Goal: Task Accomplishment & Management: Use online tool/utility

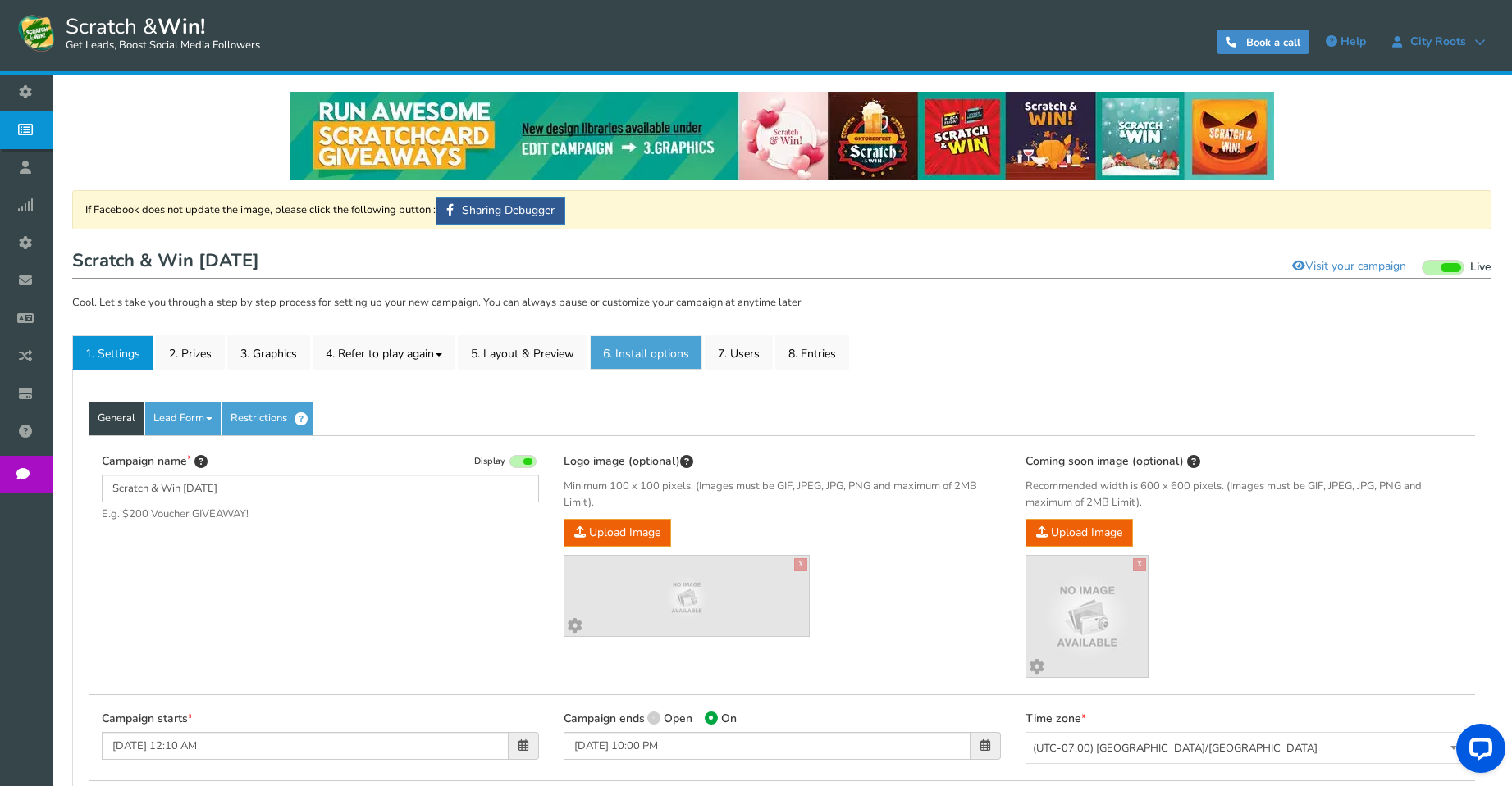
click at [637, 362] on link "6. Install options New" at bounding box center [646, 352] width 112 height 34
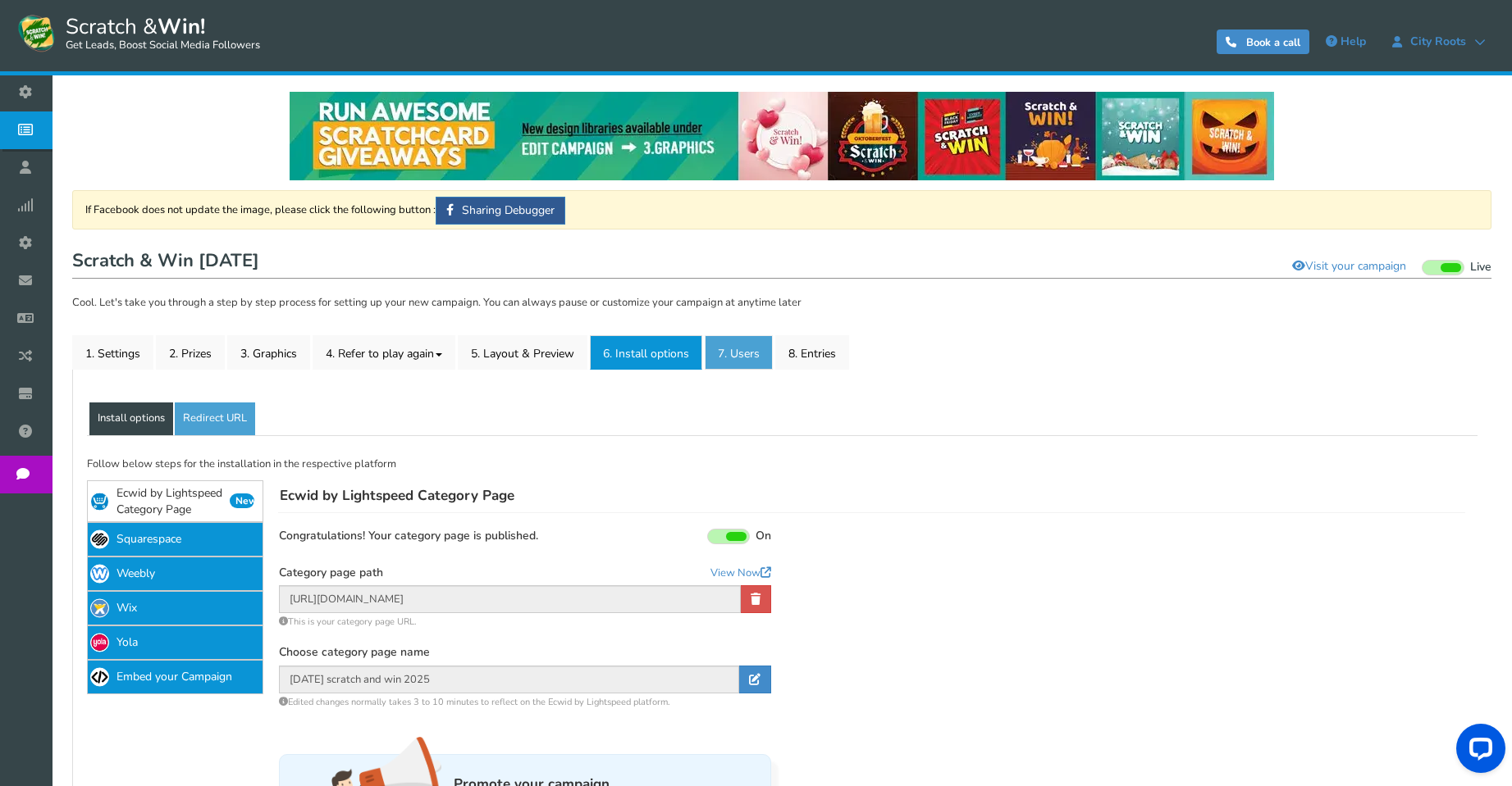
click at [760, 352] on link "7. Users" at bounding box center [738, 352] width 68 height 34
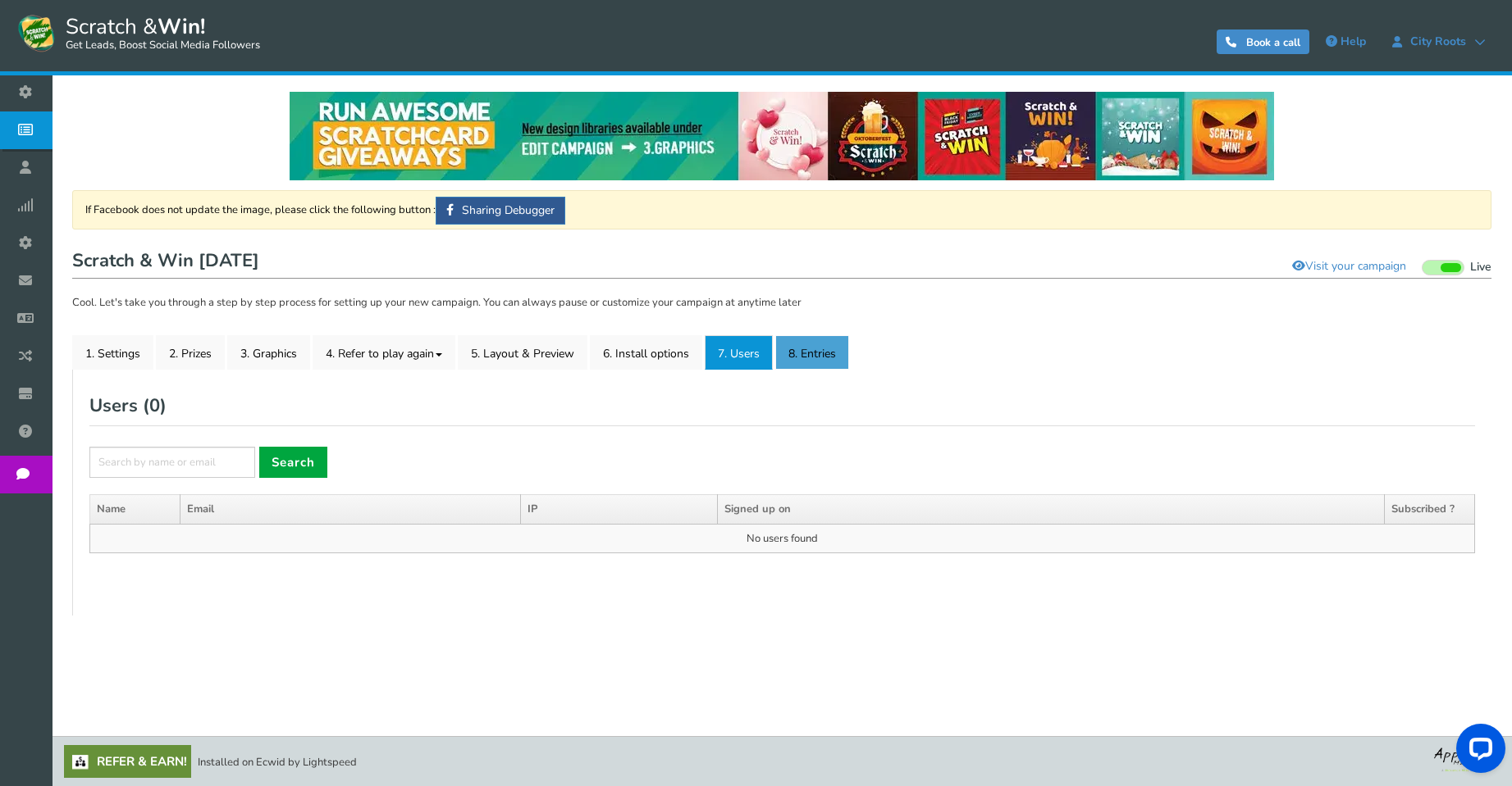
click at [801, 351] on link "8. Entries" at bounding box center [812, 352] width 74 height 34
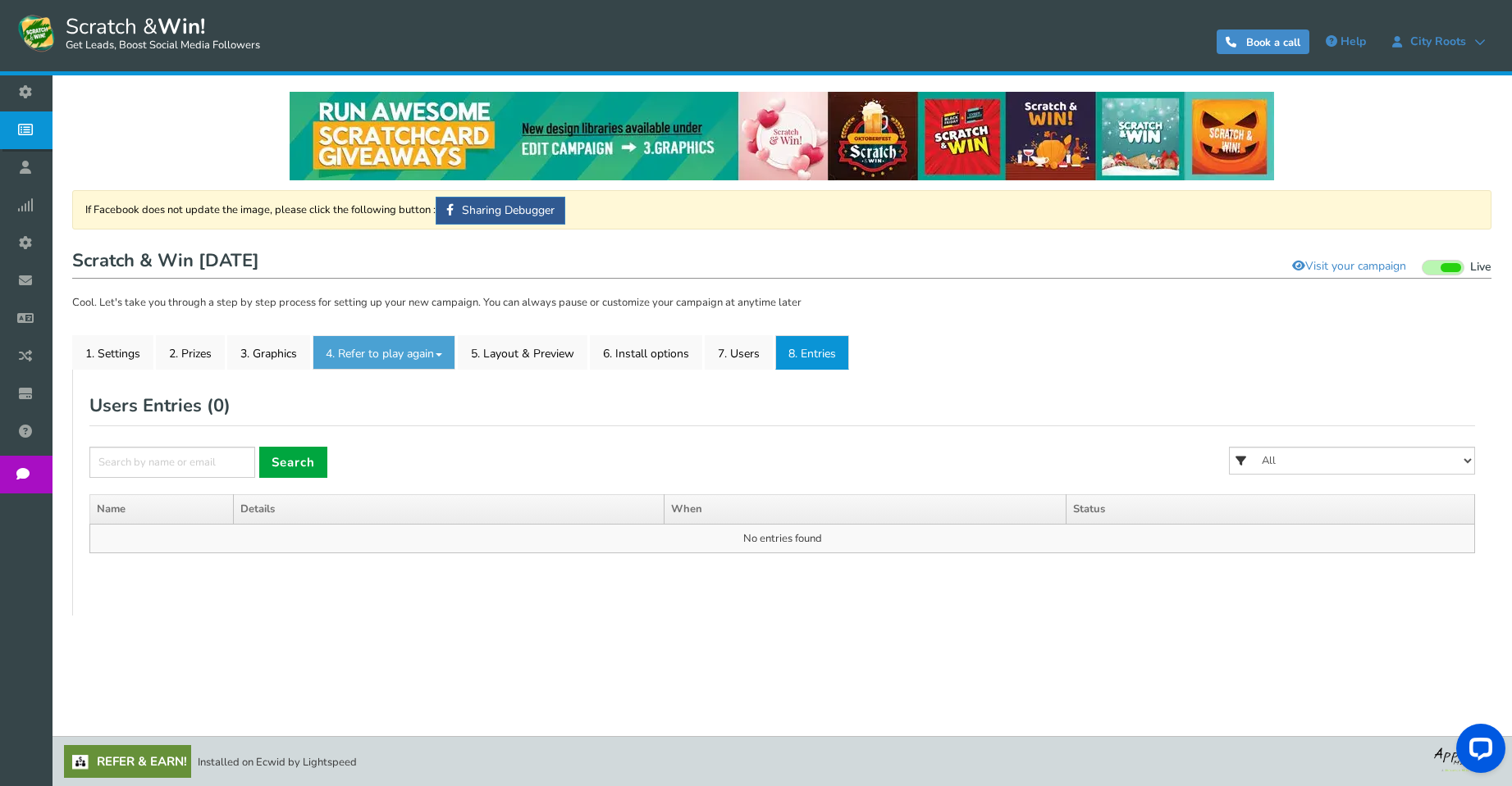
click at [377, 352] on link "4. Refer to play again" at bounding box center [384, 352] width 143 height 34
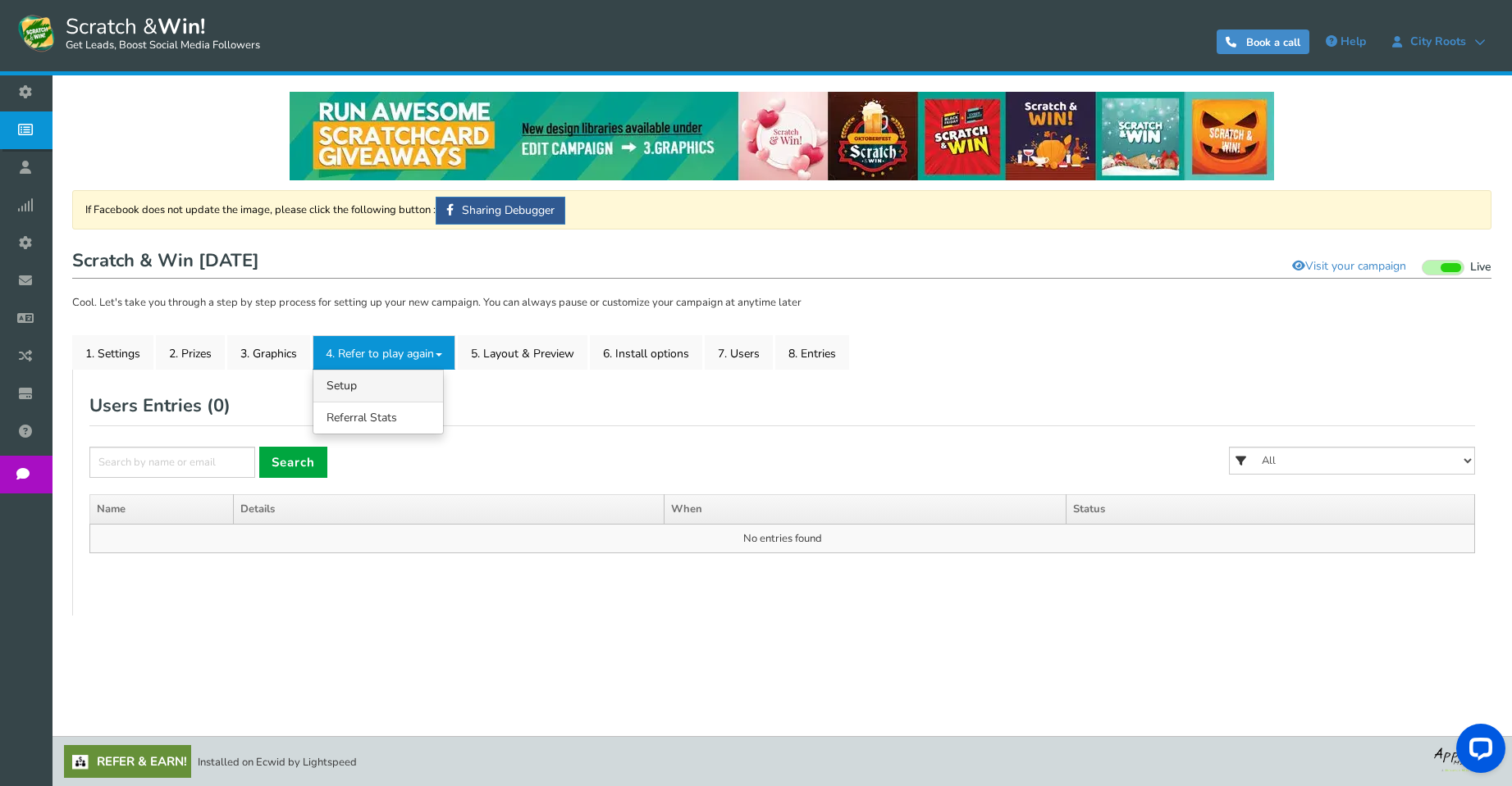
click at [402, 390] on link "4.1 Referrals Setup" at bounding box center [378, 386] width 130 height 32
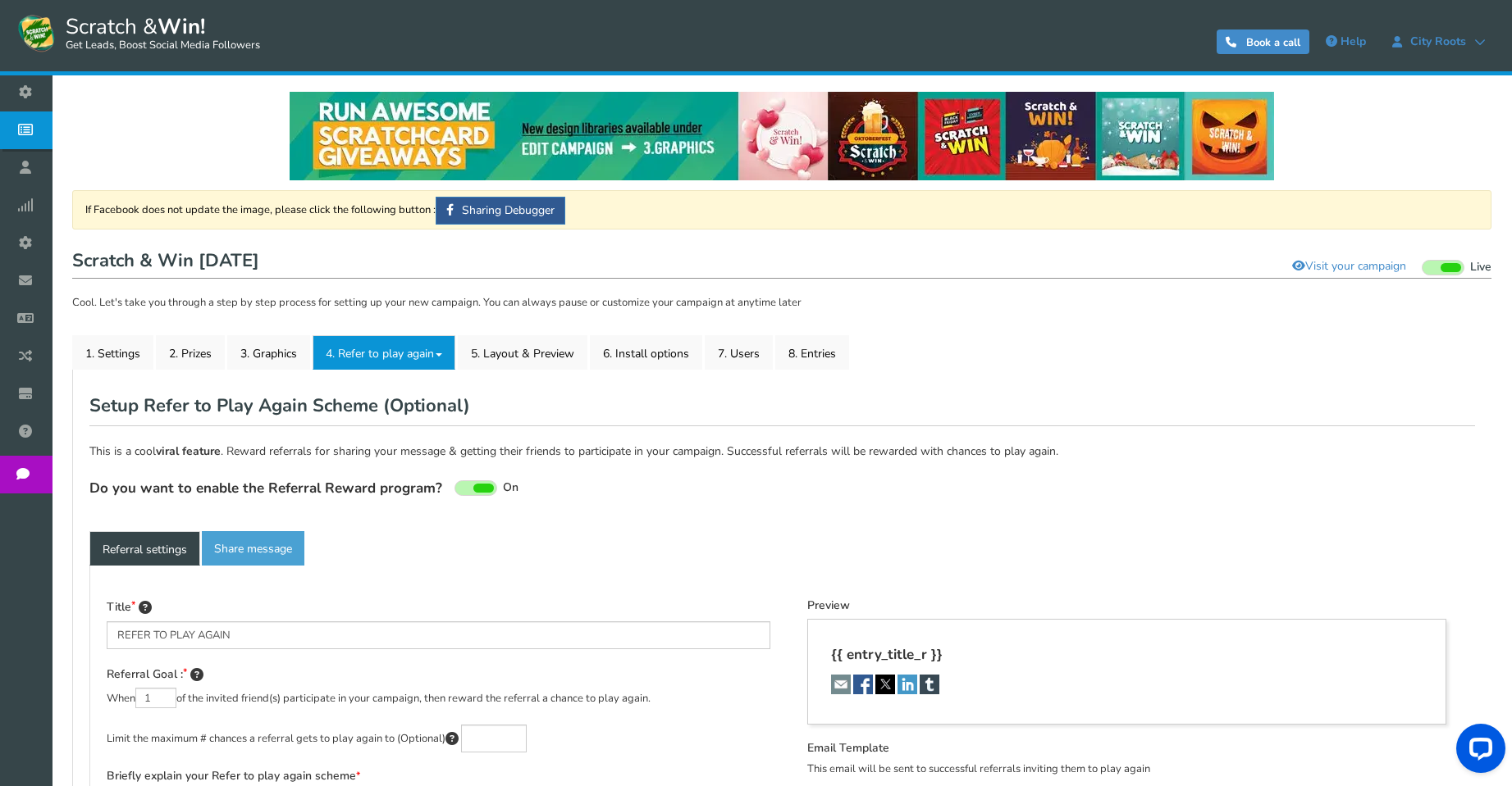
type textarea "Refer your friends and get more chances to win!"
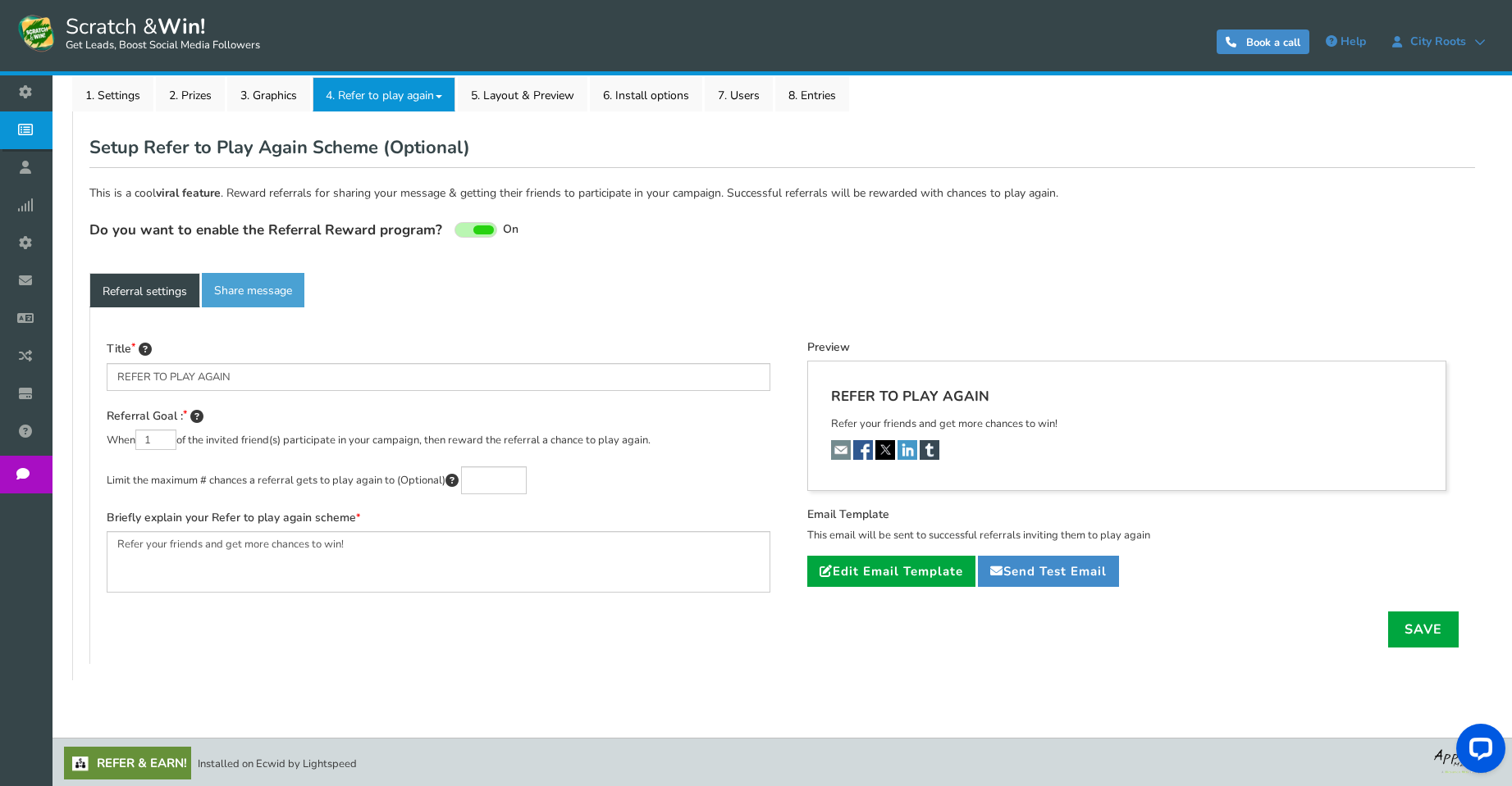
scroll to position [261, 0]
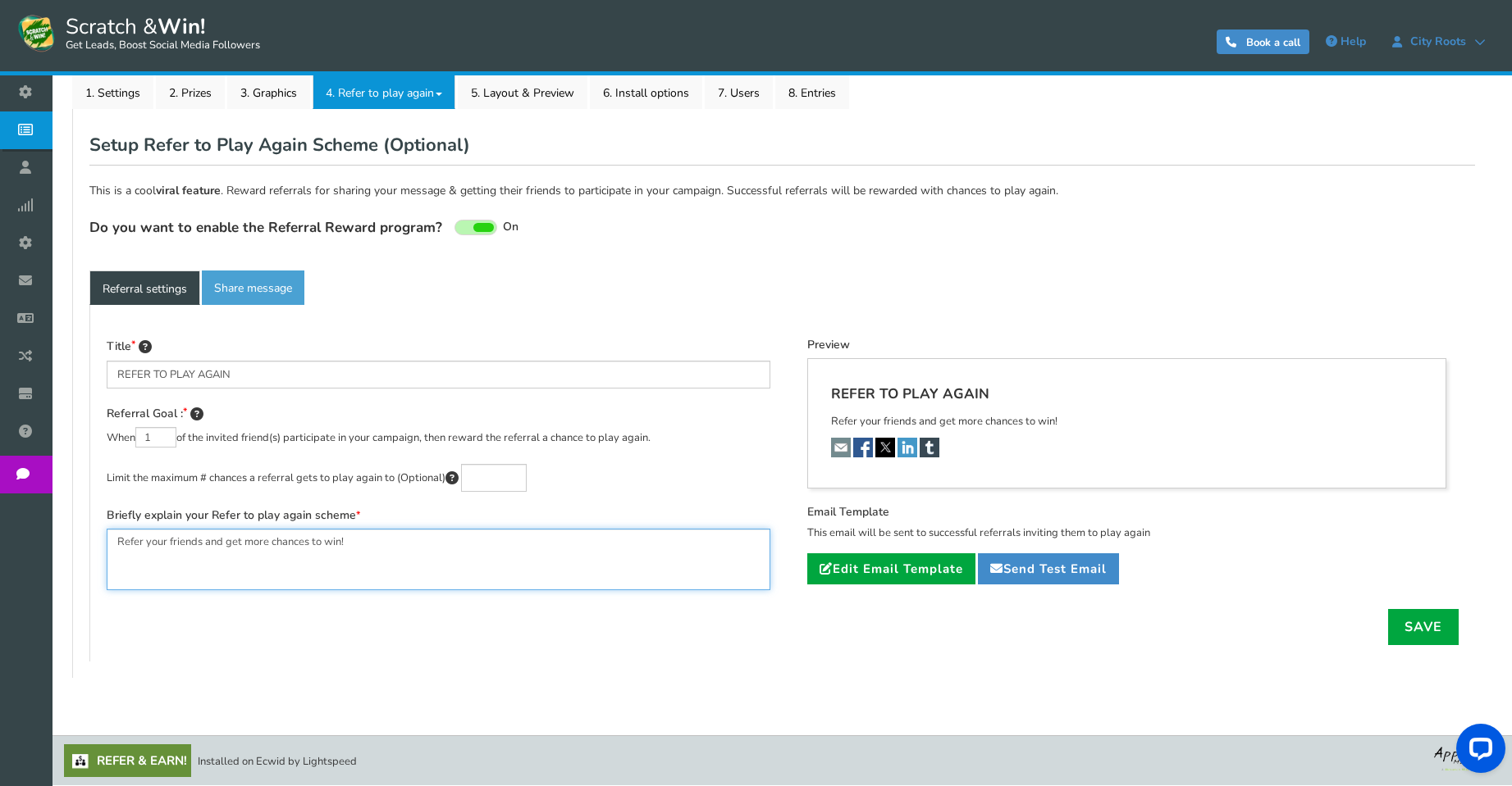
drag, startPoint x: 371, startPoint y: 543, endPoint x: 88, endPoint y: 532, distance: 283.2
click at [88, 532] on div "General Lead Form Labels Fields setup Restrictions Allow users to play again af…" at bounding box center [781, 393] width 1419 height 569
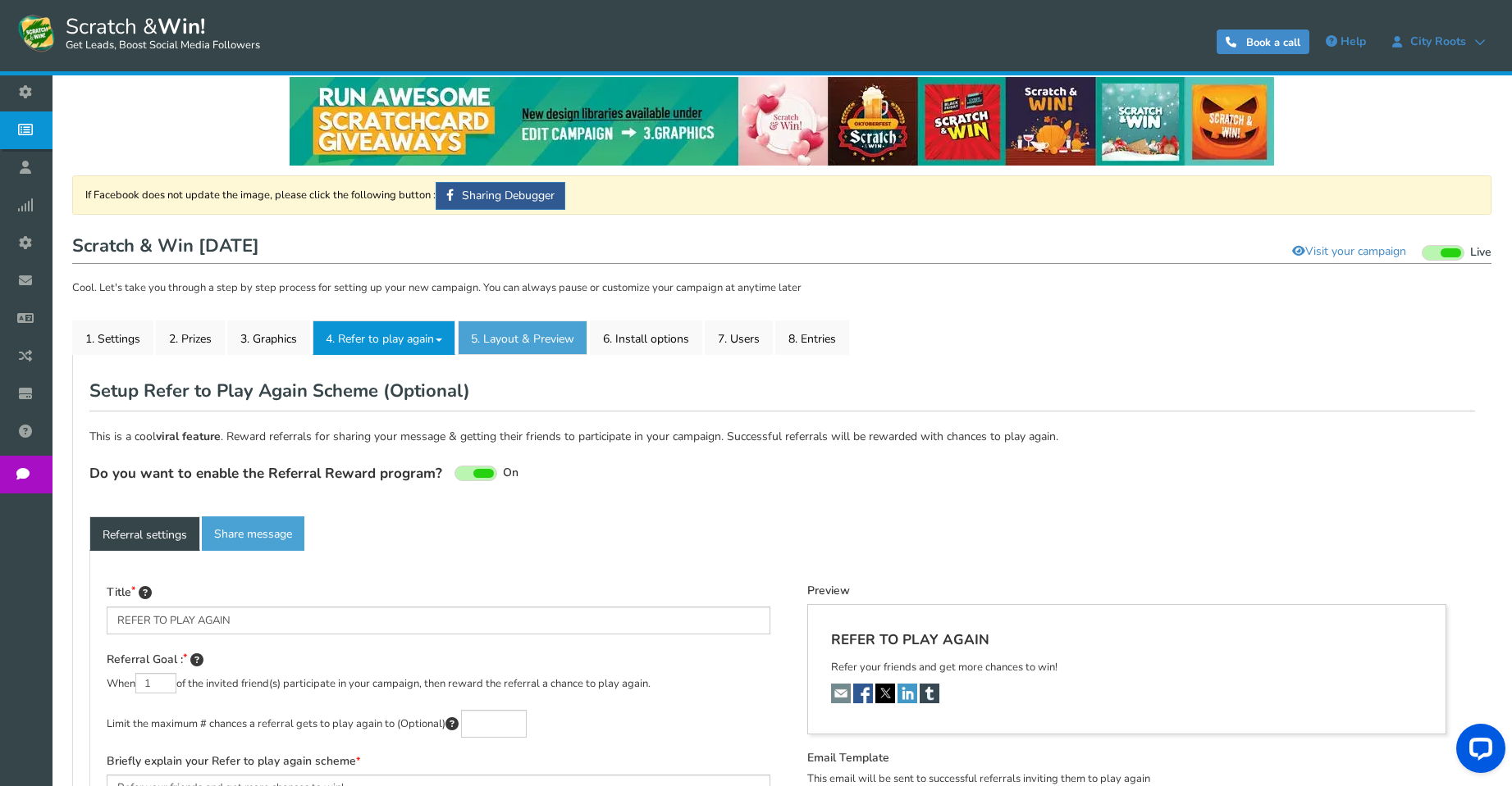
click at [537, 331] on link "5. Layout & Preview" at bounding box center [523, 337] width 130 height 34
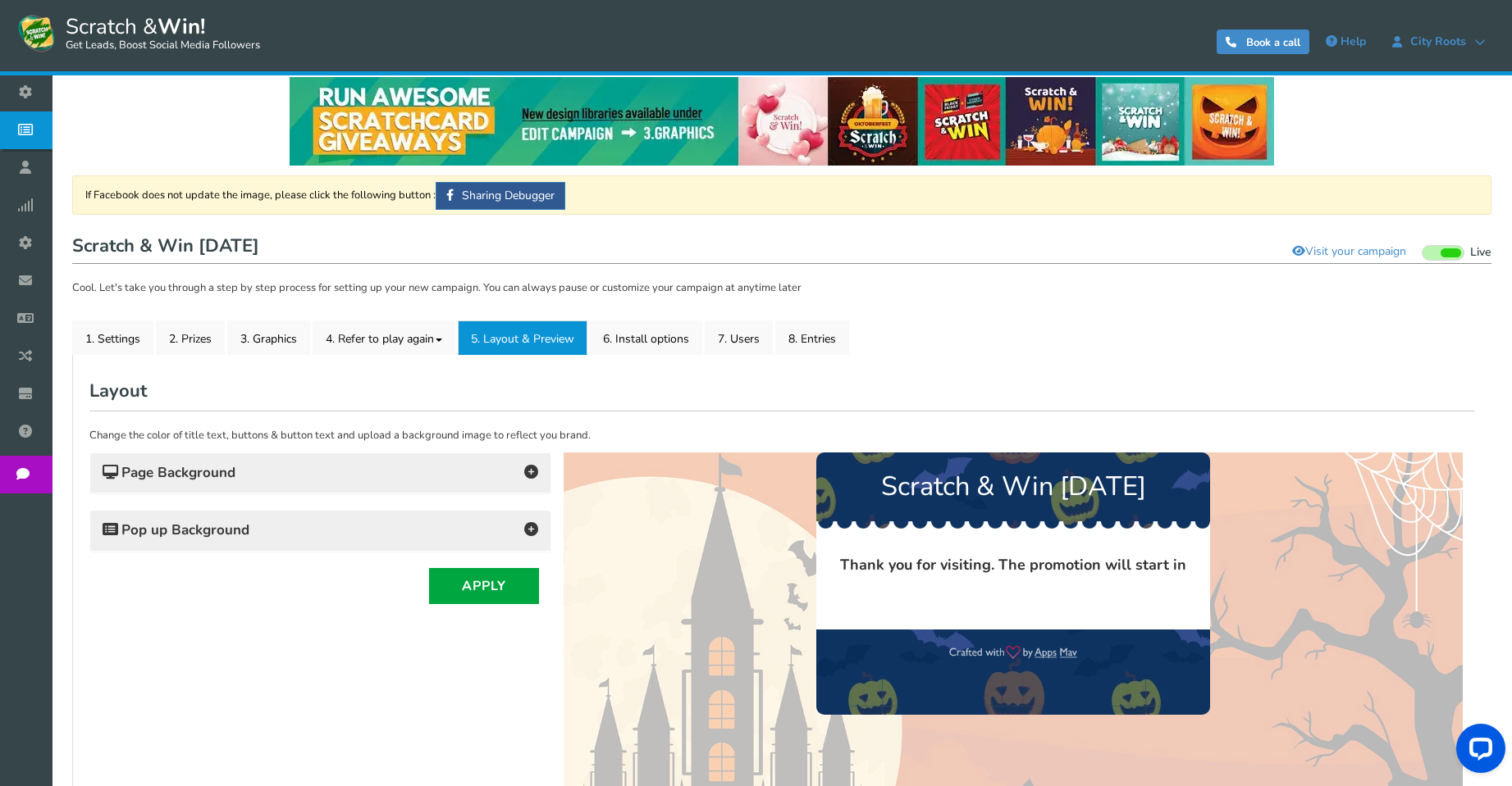
scroll to position [0, 0]
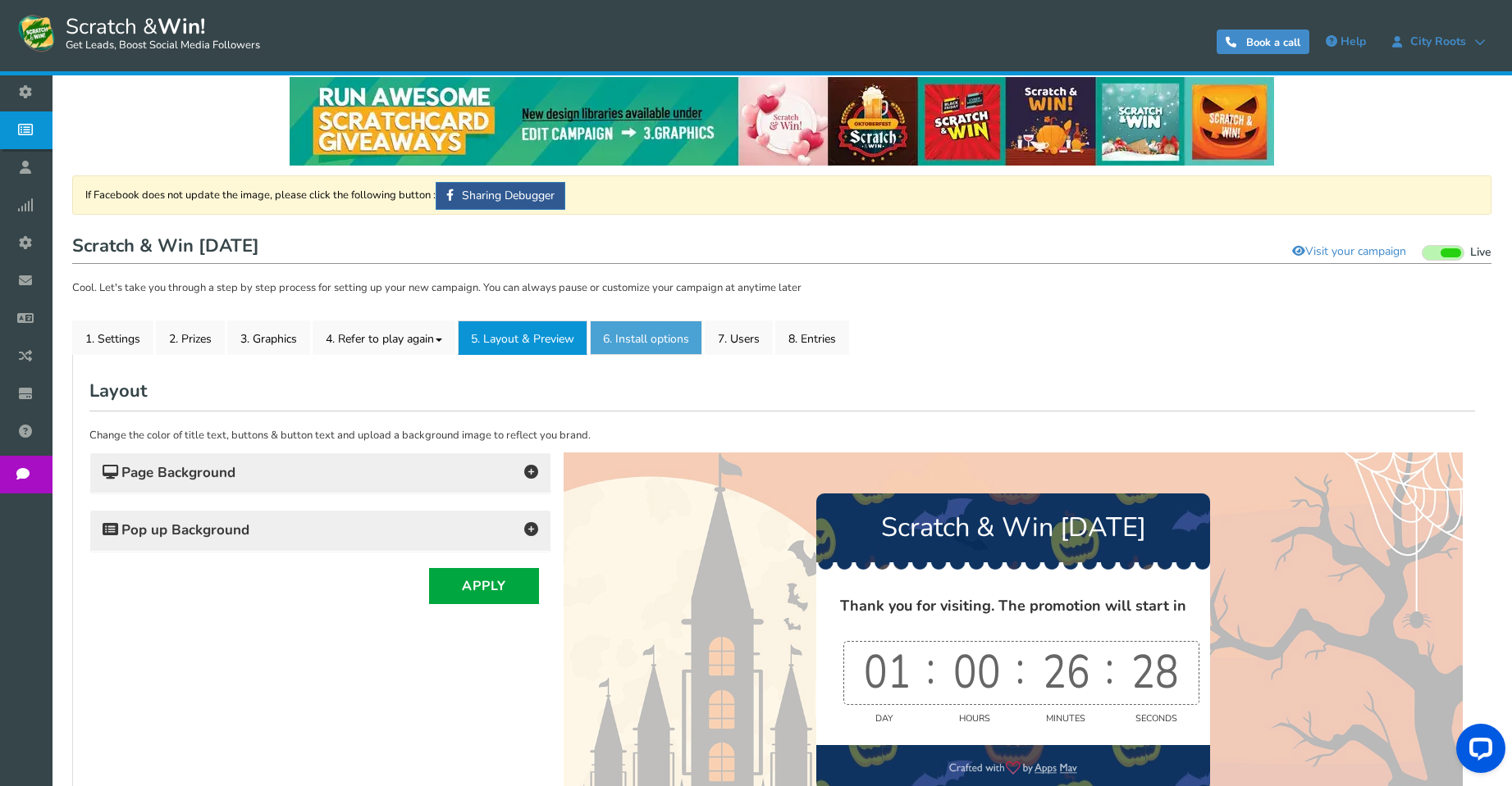
click at [633, 344] on link "6. Install options New" at bounding box center [646, 337] width 112 height 34
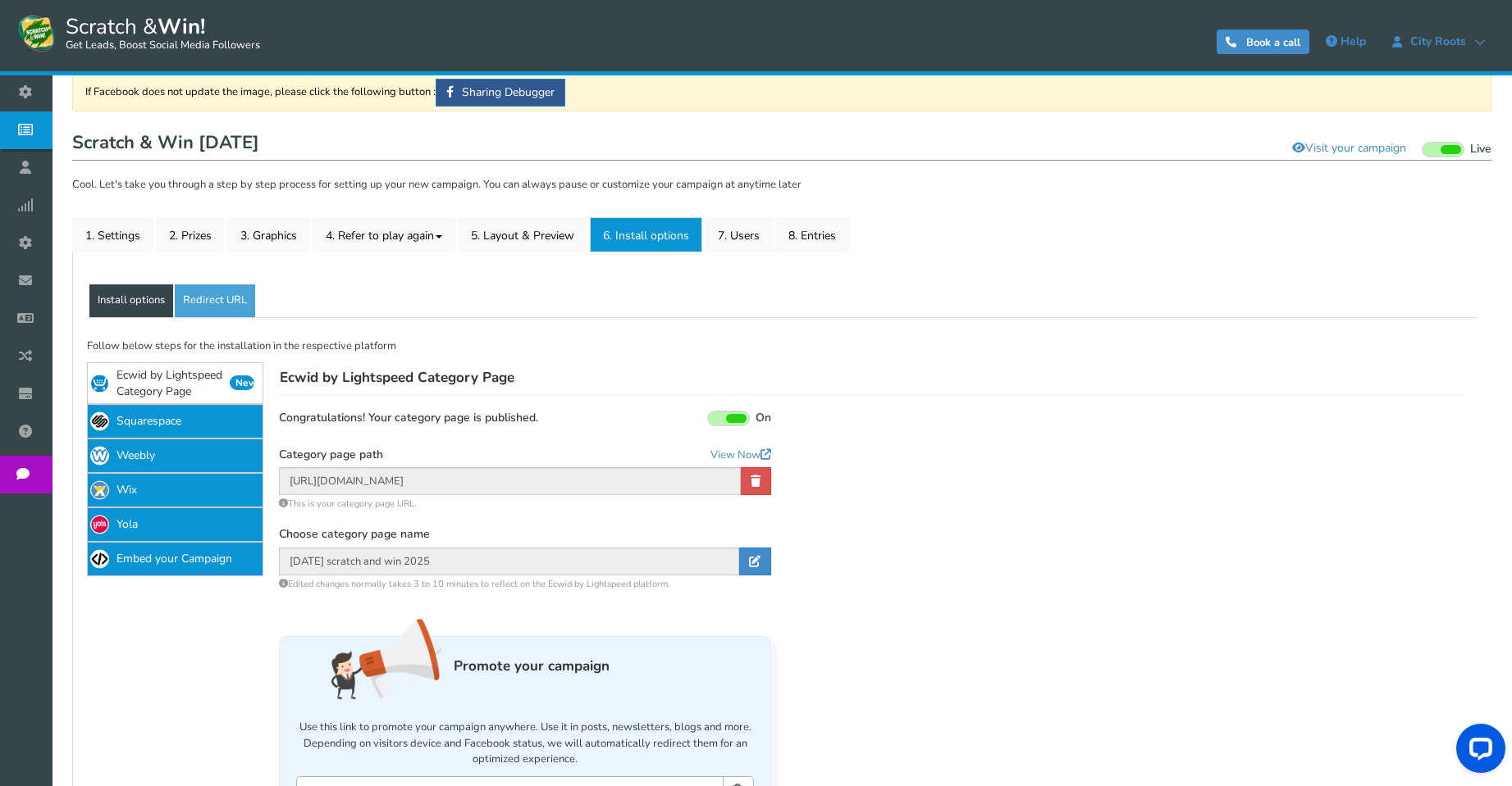
scroll to position [344, 0]
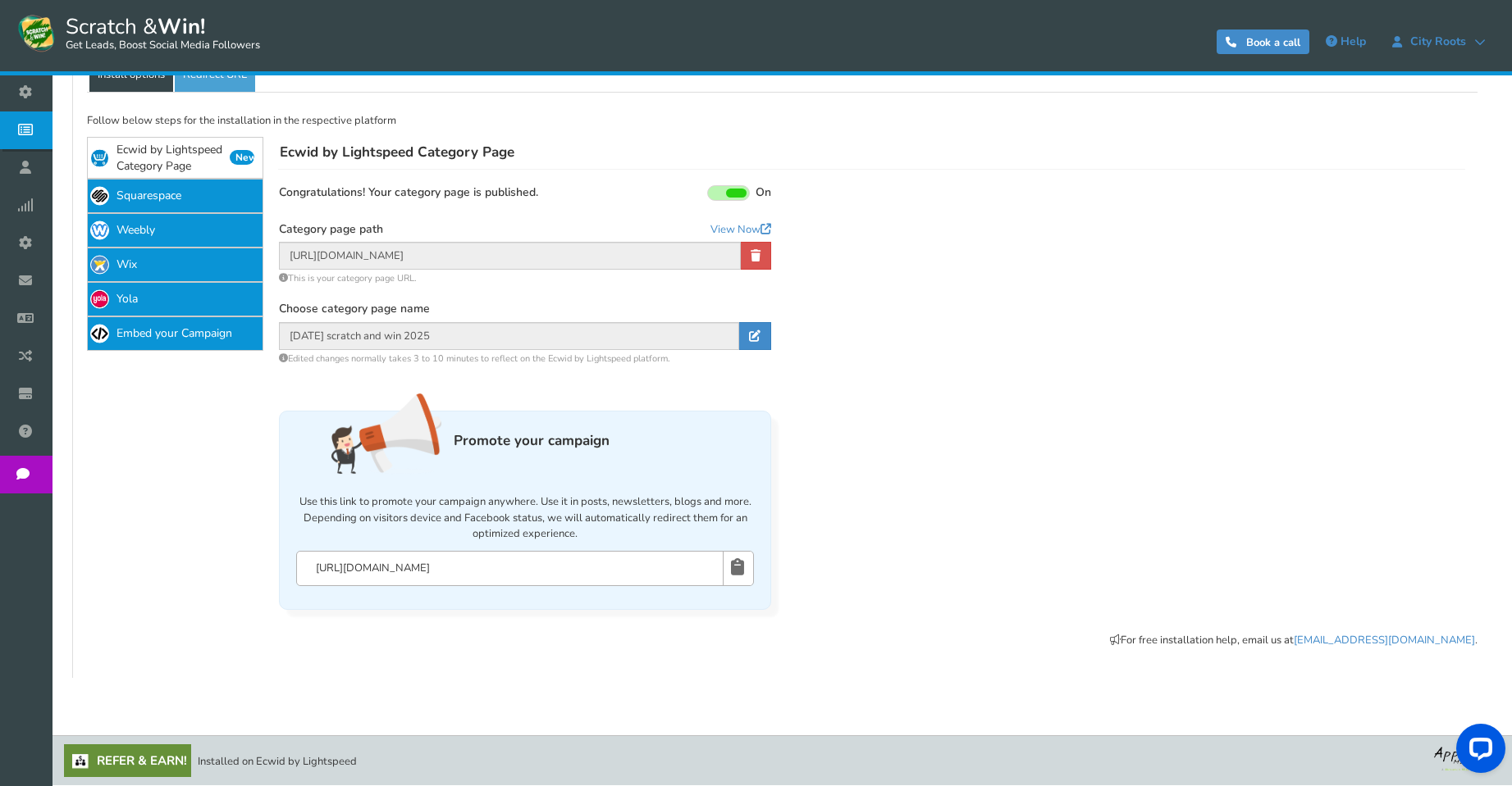
drag, startPoint x: 458, startPoint y: 573, endPoint x: 151, endPoint y: 570, distance: 307.0
click at [151, 570] on div "If Facebook does not update the image, please click the following button : Shar…" at bounding box center [781, 377] width 1409 height 570
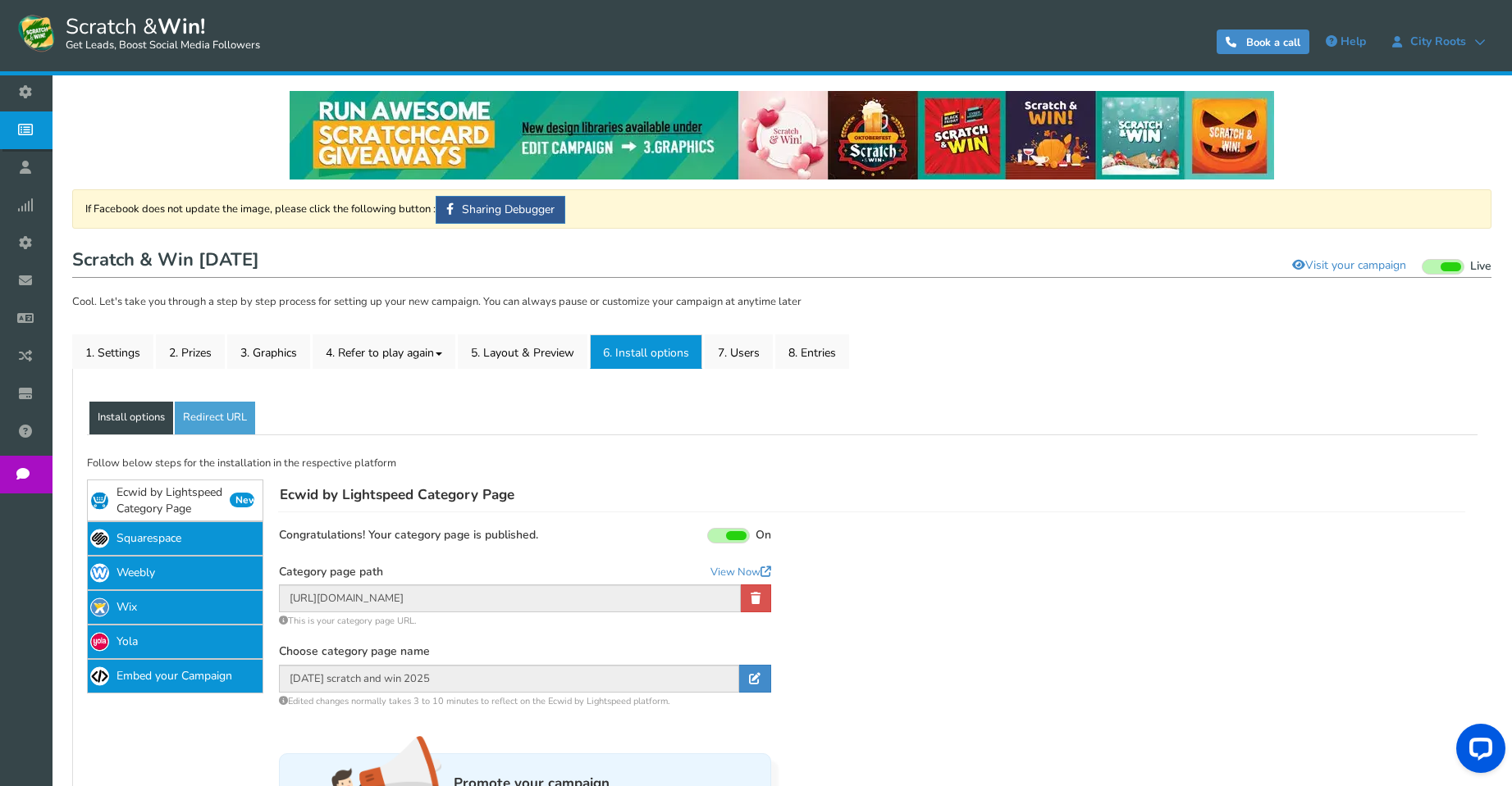
scroll to position [0, 0]
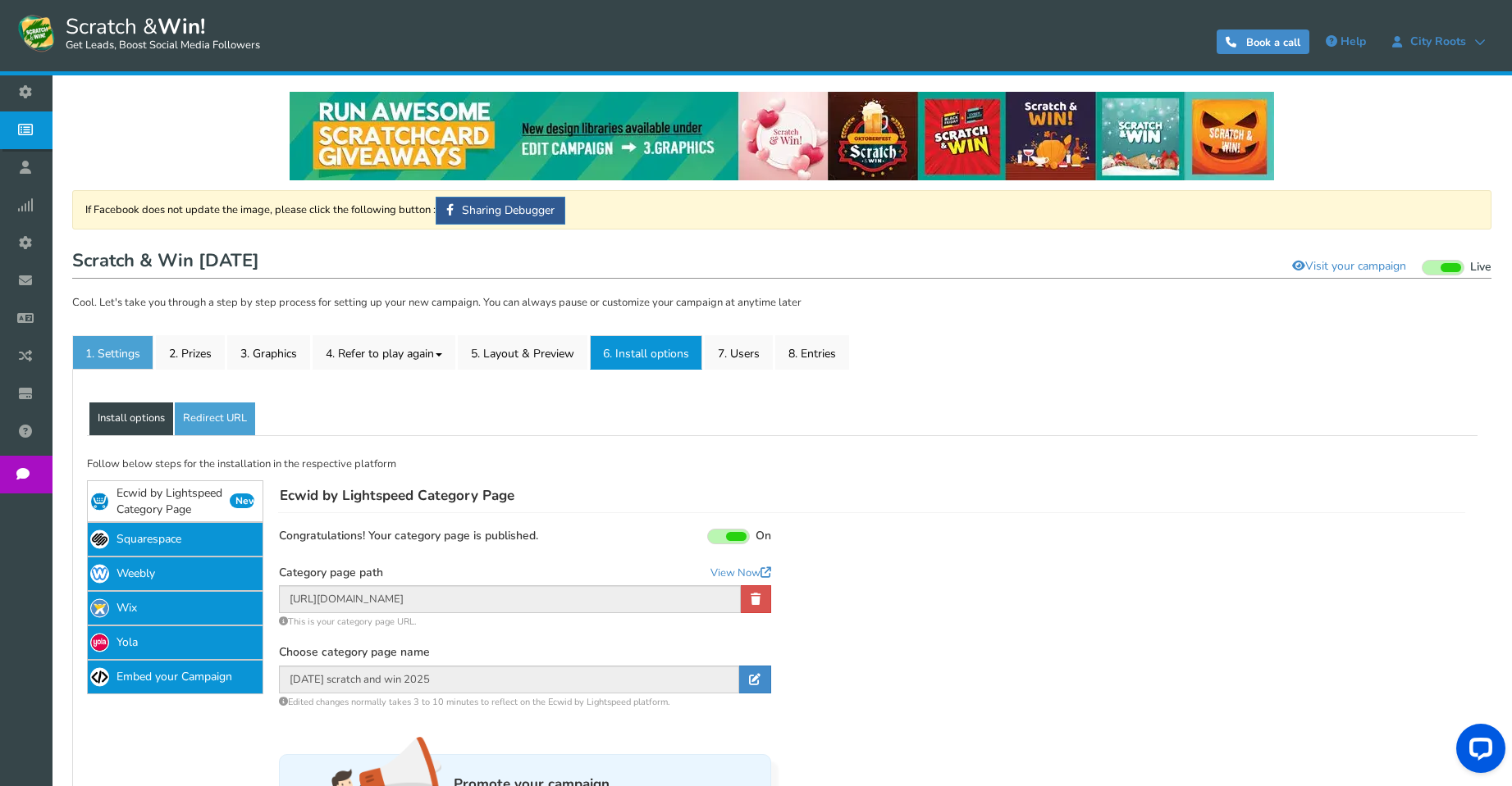
click at [108, 365] on link "1. Settings" at bounding box center [112, 352] width 81 height 34
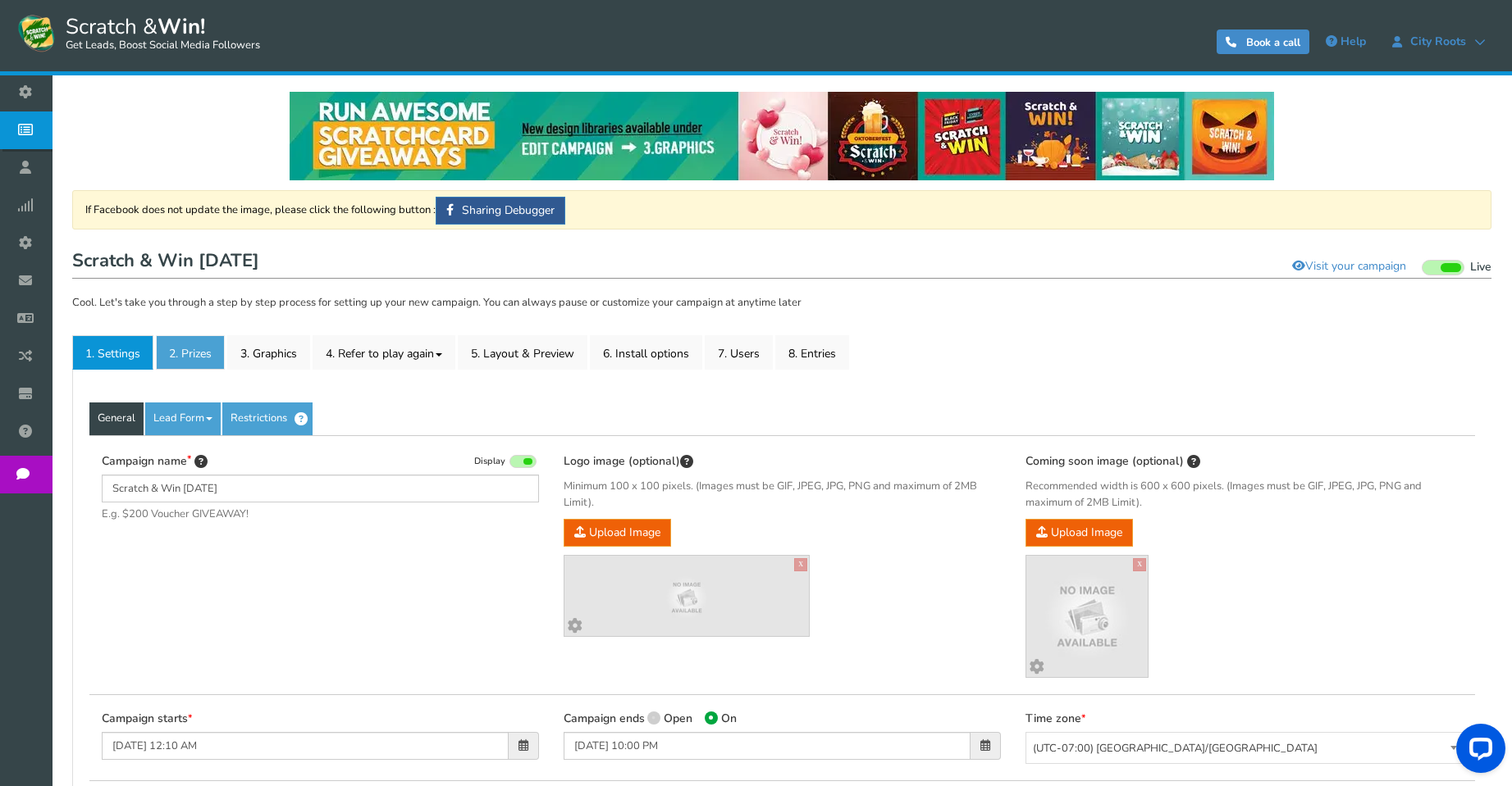
click at [212, 352] on link "2. Prizes" at bounding box center [190, 352] width 69 height 34
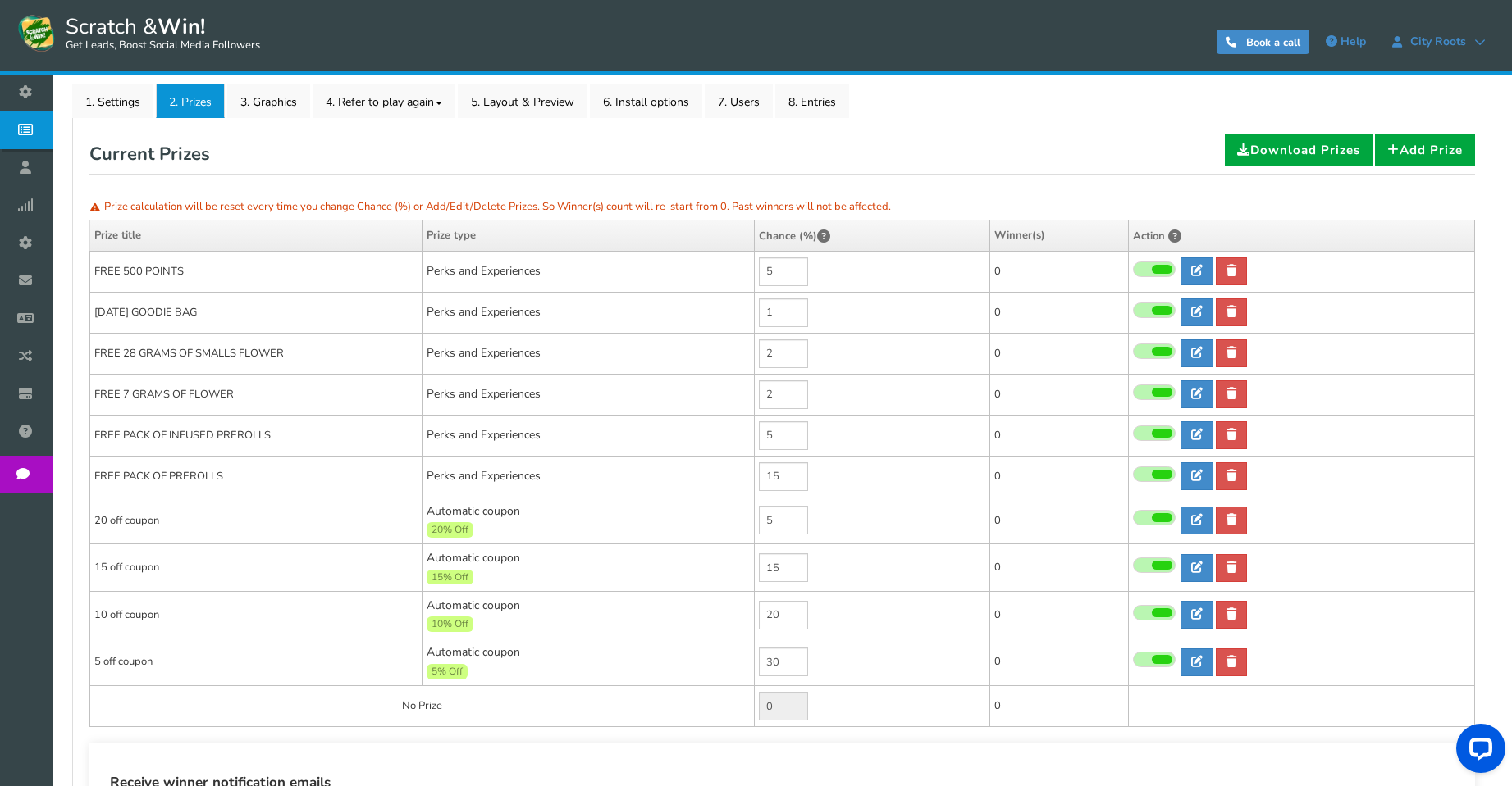
scroll to position [246, 0]
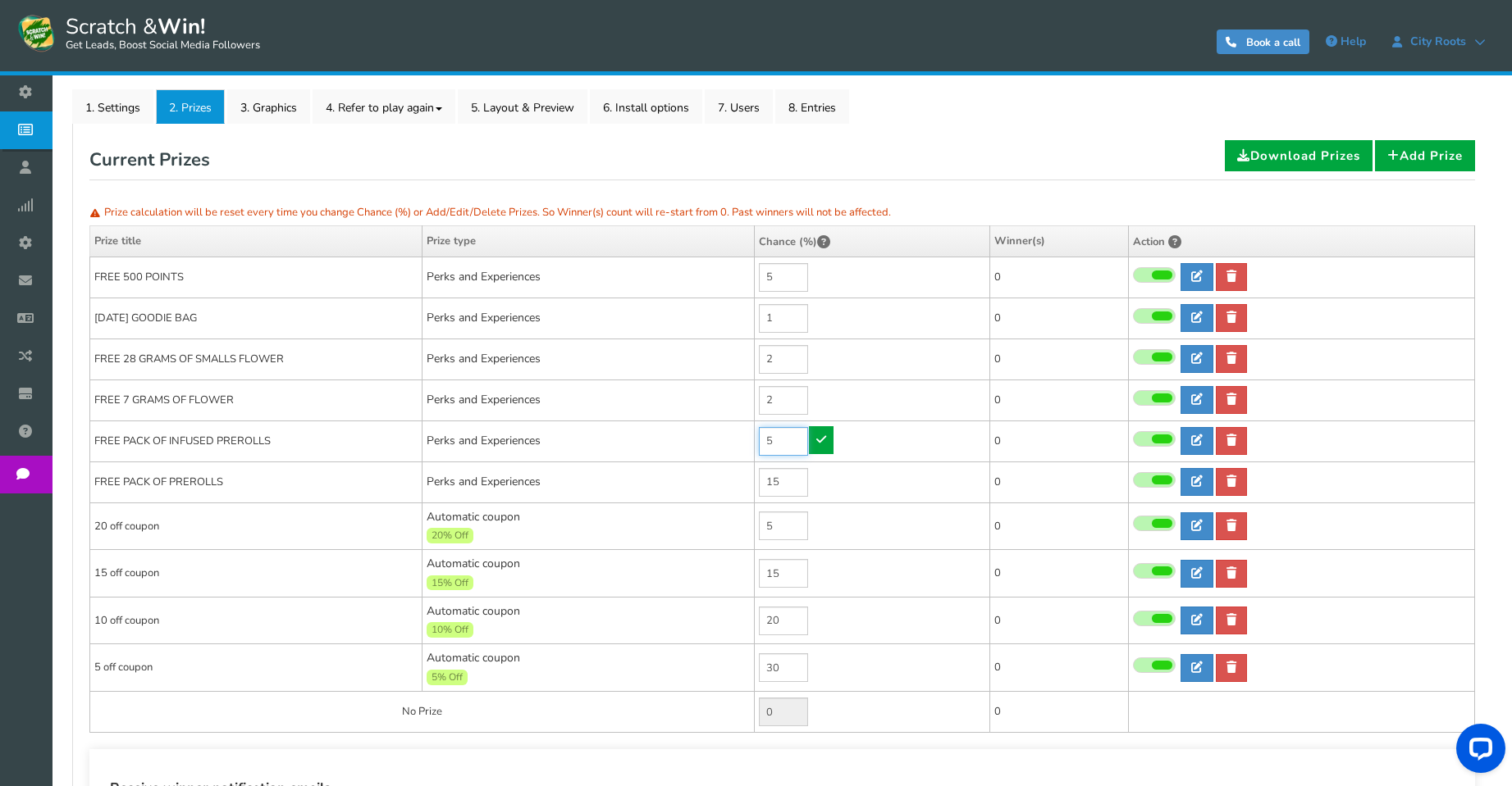
click at [785, 436] on input "5" at bounding box center [783, 440] width 49 height 28
drag, startPoint x: 785, startPoint y: 478, endPoint x: 742, endPoint y: 475, distance: 43.1
click at [742, 475] on tr "FREE PACK OF PREROLLS Perks and Experiences 15 0 0 0 Reward Time 0" at bounding box center [781, 482] width 1384 height 41
click at [760, 480] on input "10" at bounding box center [783, 481] width 49 height 28
type input "8"
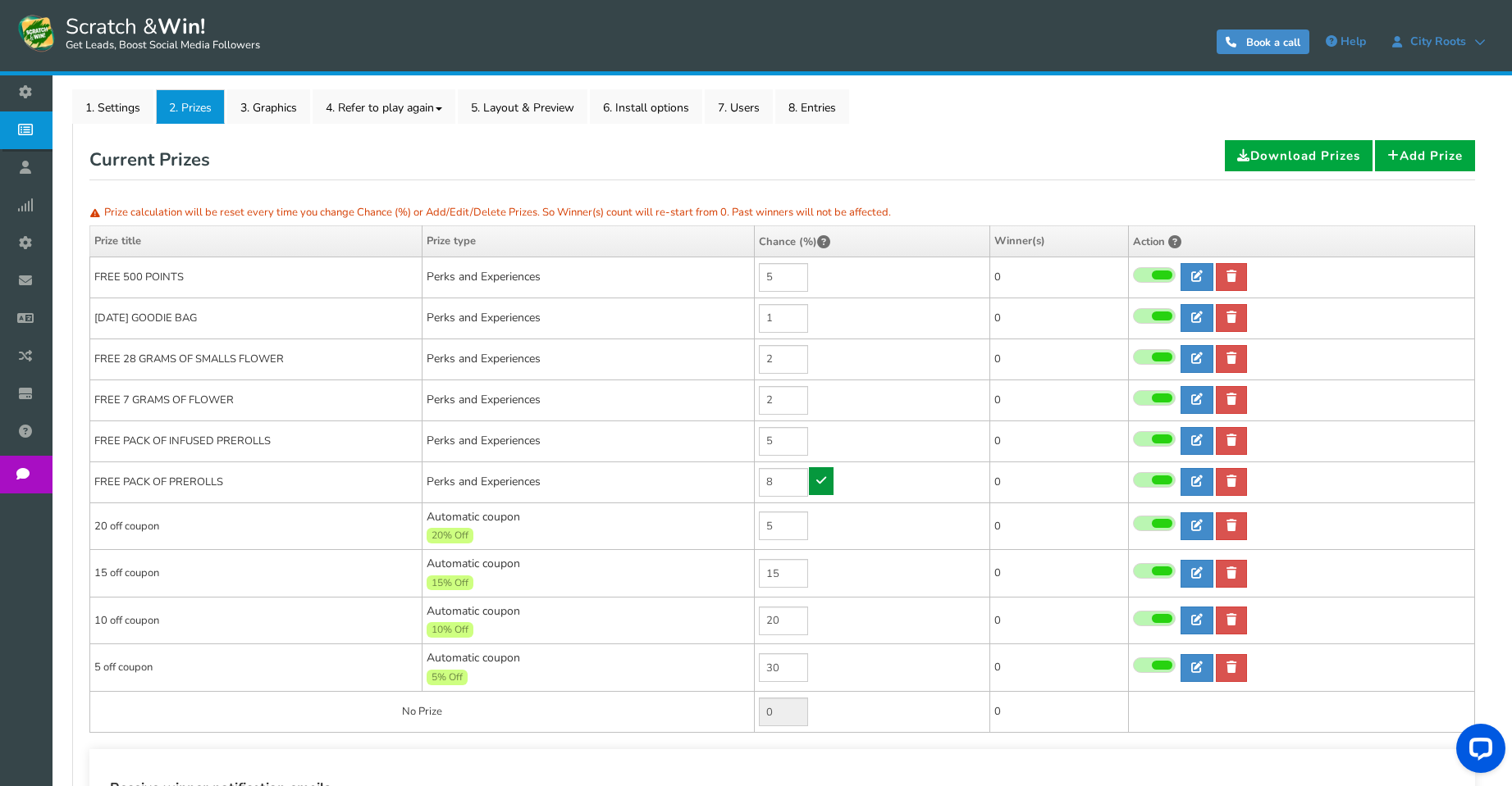
click at [817, 485] on icon at bounding box center [820, 480] width 10 height 12
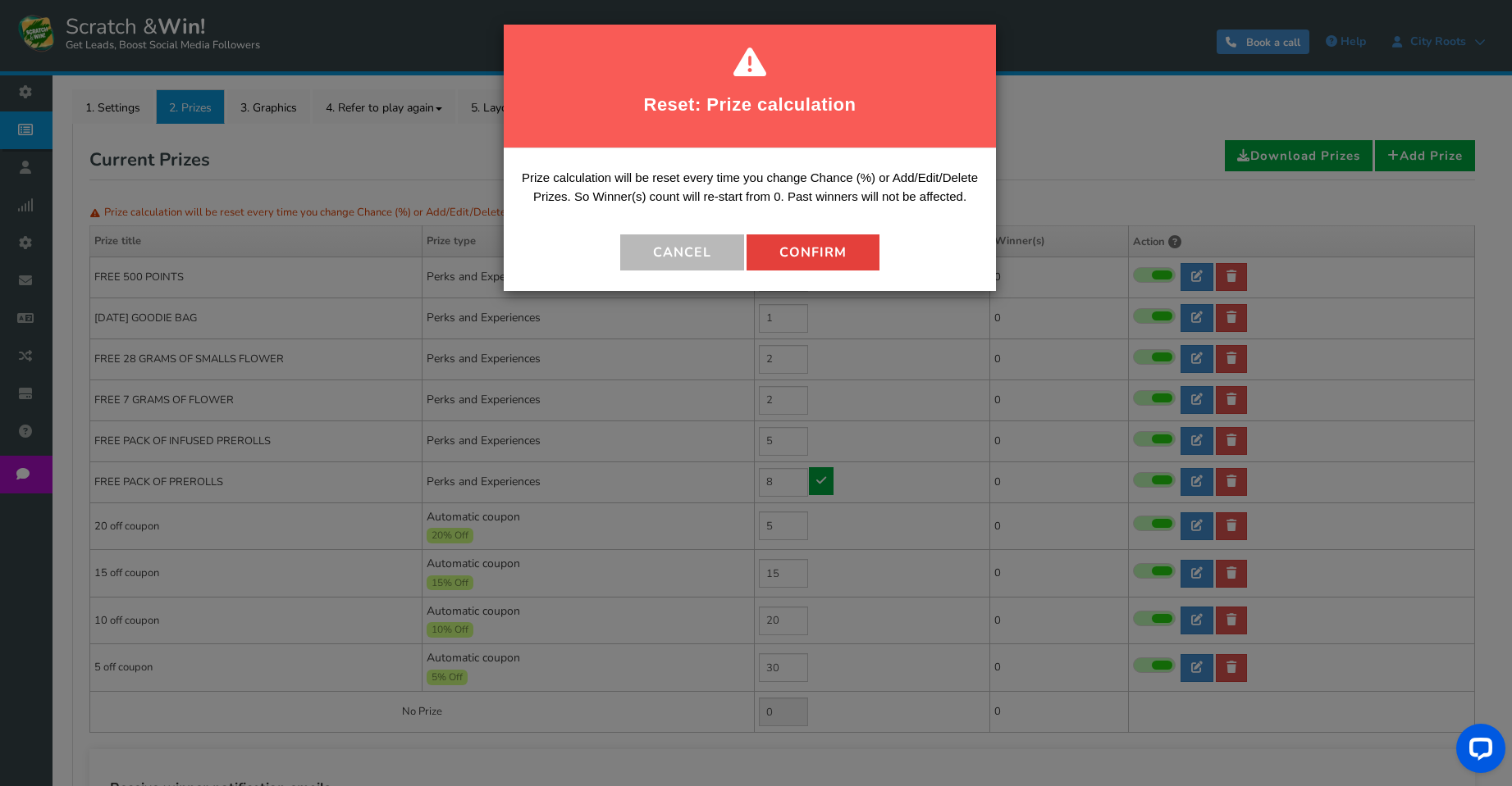
click at [808, 256] on button "Confirm" at bounding box center [813, 252] width 133 height 36
type input "7"
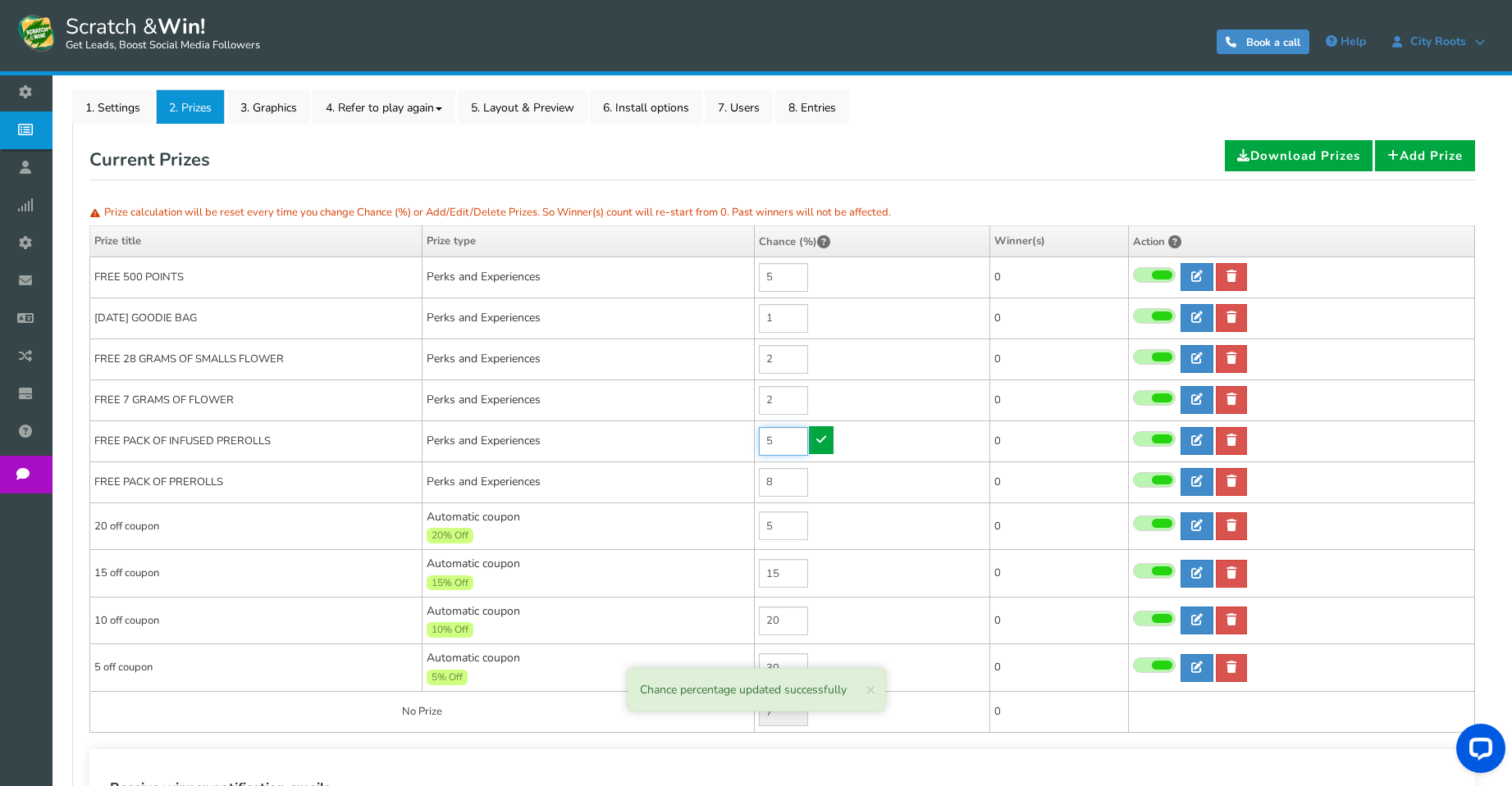
drag, startPoint x: 765, startPoint y: 448, endPoint x: 739, endPoint y: 448, distance: 26.0
click at [739, 448] on tr "FREE PACK OF INFUSED PREROLLS Perks and Experiences 5 0 0 0 Reward Time 0" at bounding box center [781, 441] width 1384 height 41
type input "2"
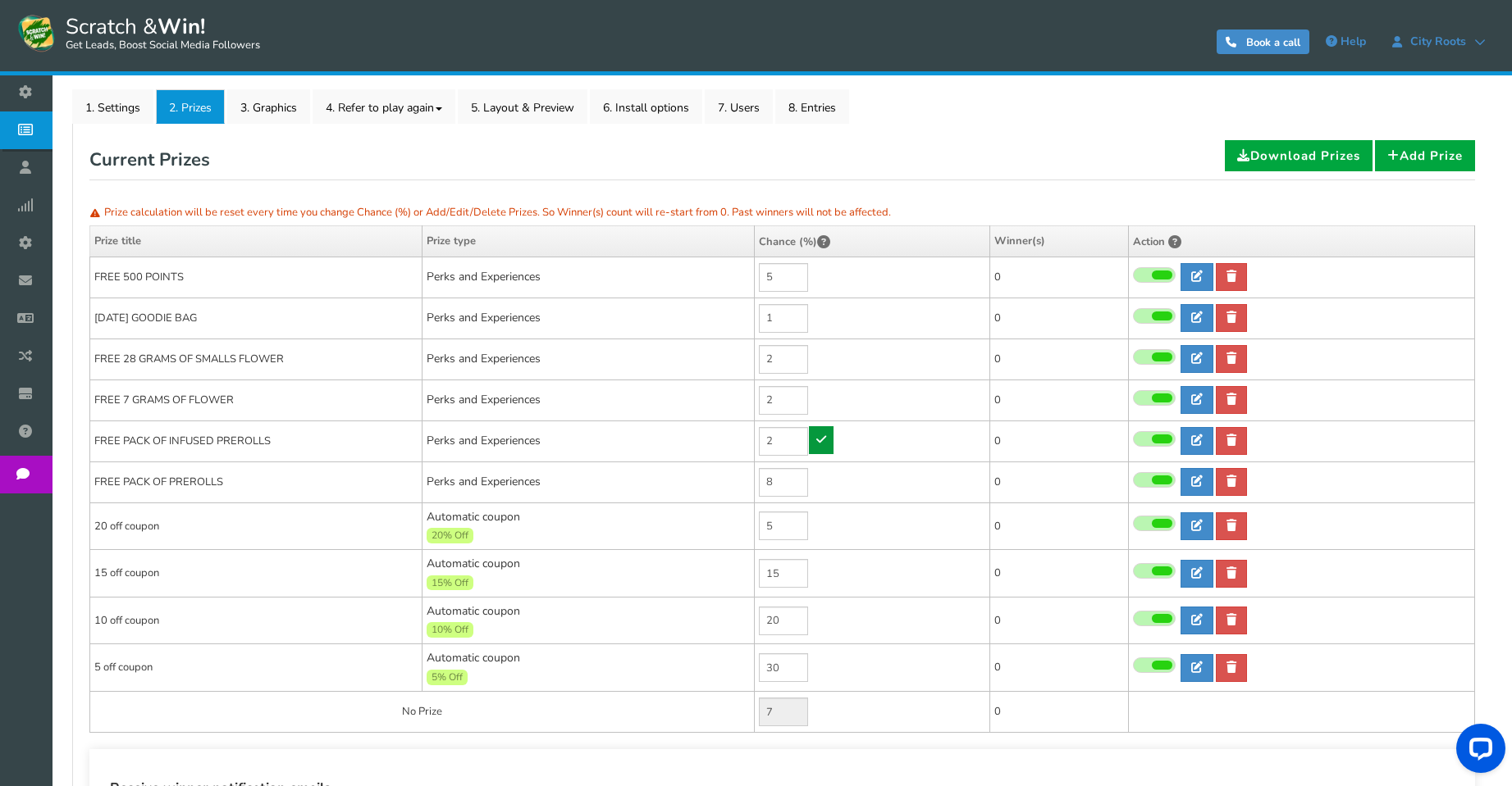
click at [826, 442] on icon at bounding box center [820, 439] width 10 height 12
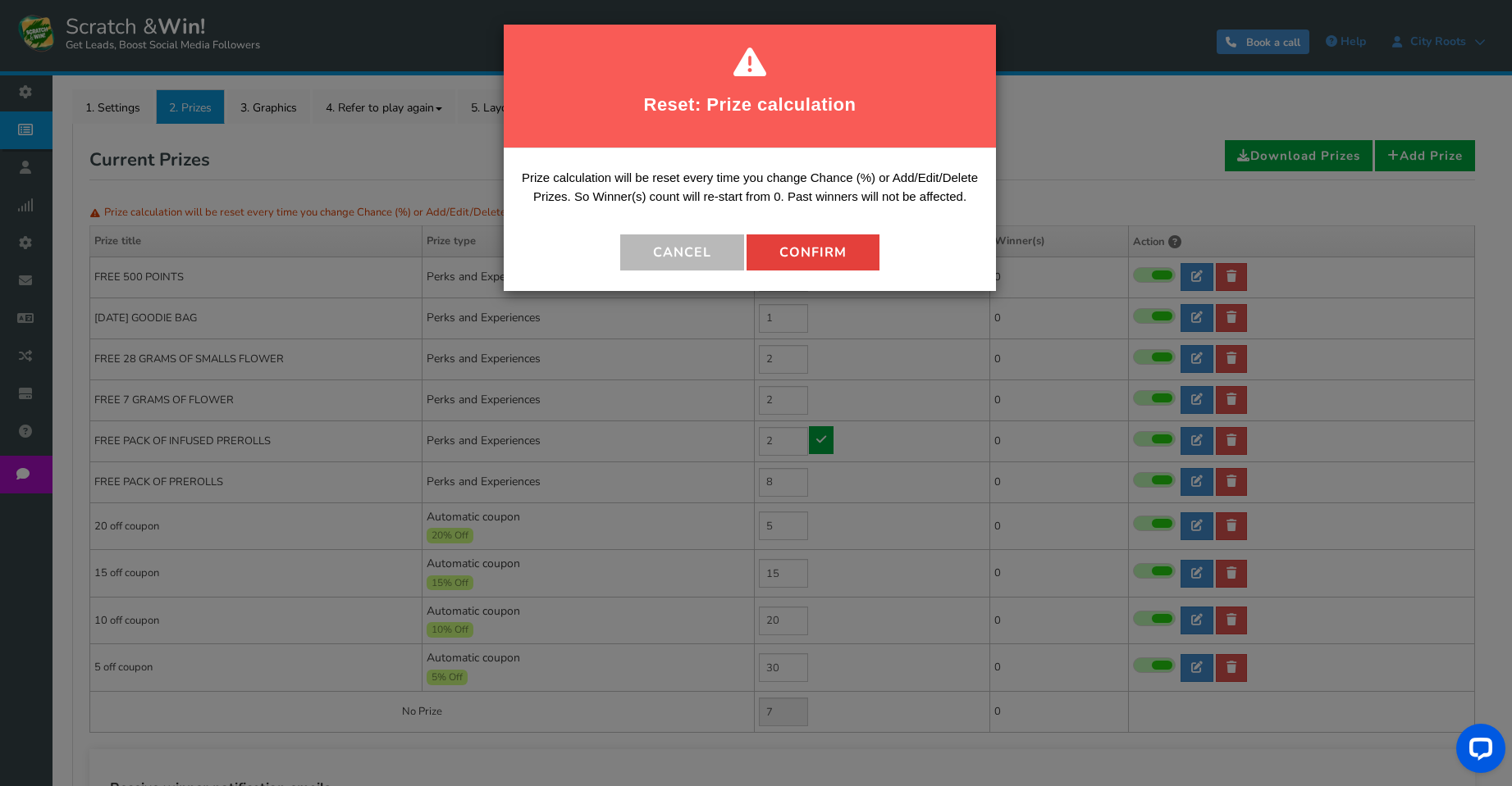
click at [816, 234] on button "Confirm" at bounding box center [813, 252] width 133 height 36
type input "10"
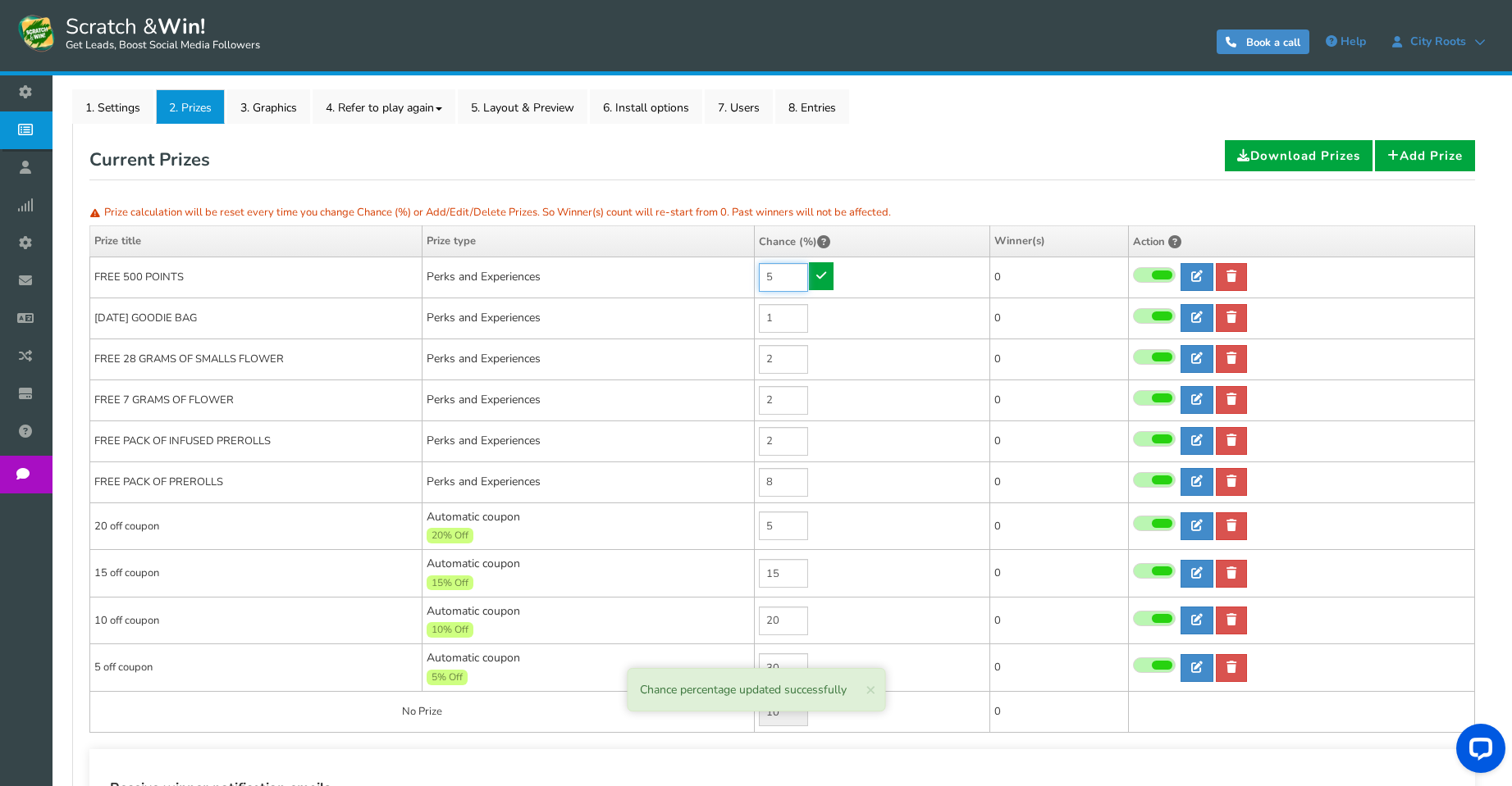
drag, startPoint x: 787, startPoint y: 275, endPoint x: 734, endPoint y: 282, distance: 53.5
click at [705, 269] on tr "FREE 500 POINTS Perks and Experiences 5 0 0 0 Reward Time 0" at bounding box center [781, 277] width 1384 height 41
type input "2"
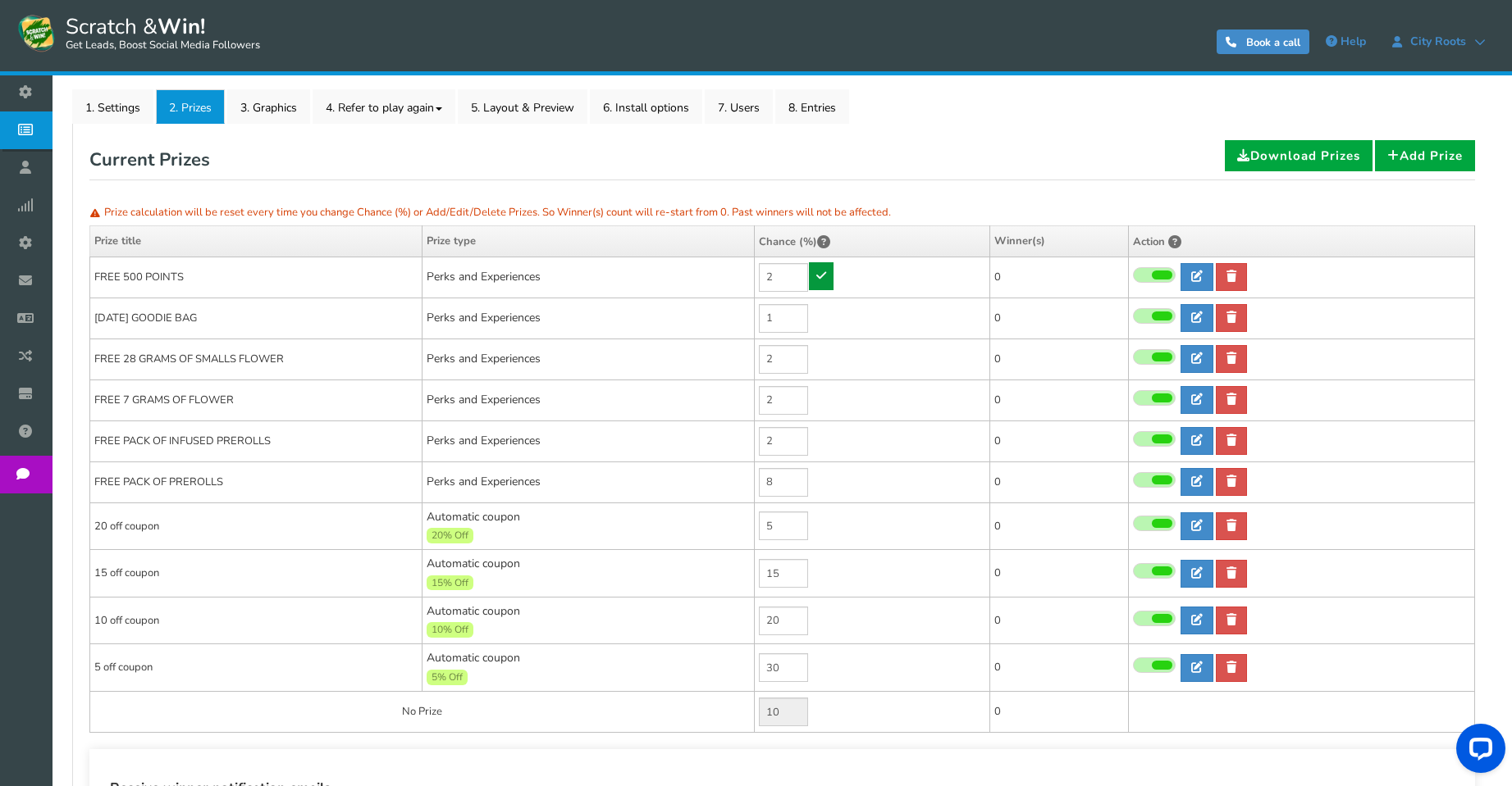
click at [820, 274] on icon at bounding box center [820, 275] width 10 height 12
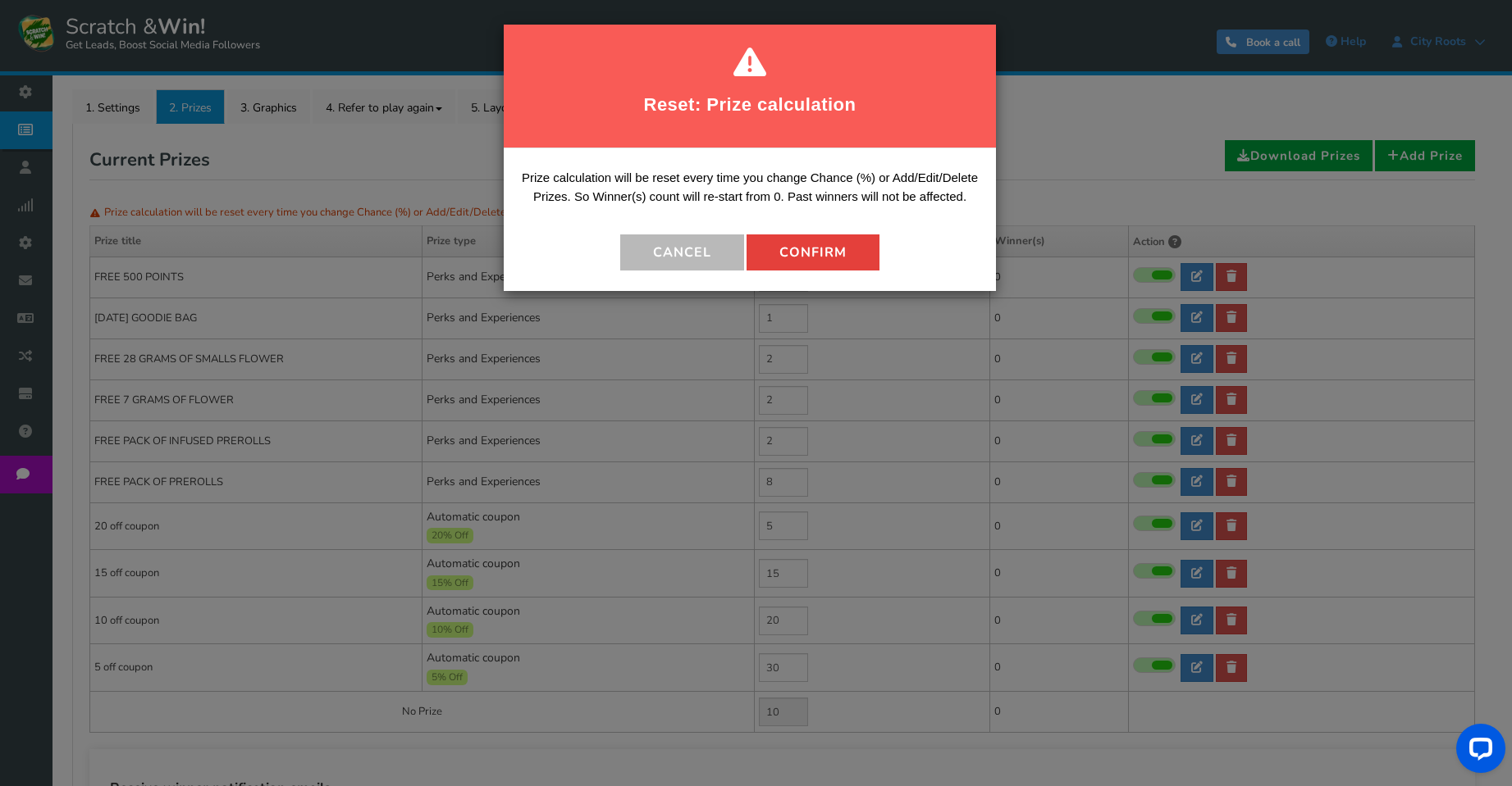
click at [806, 234] on button "Confirm" at bounding box center [813, 252] width 133 height 36
type input "13"
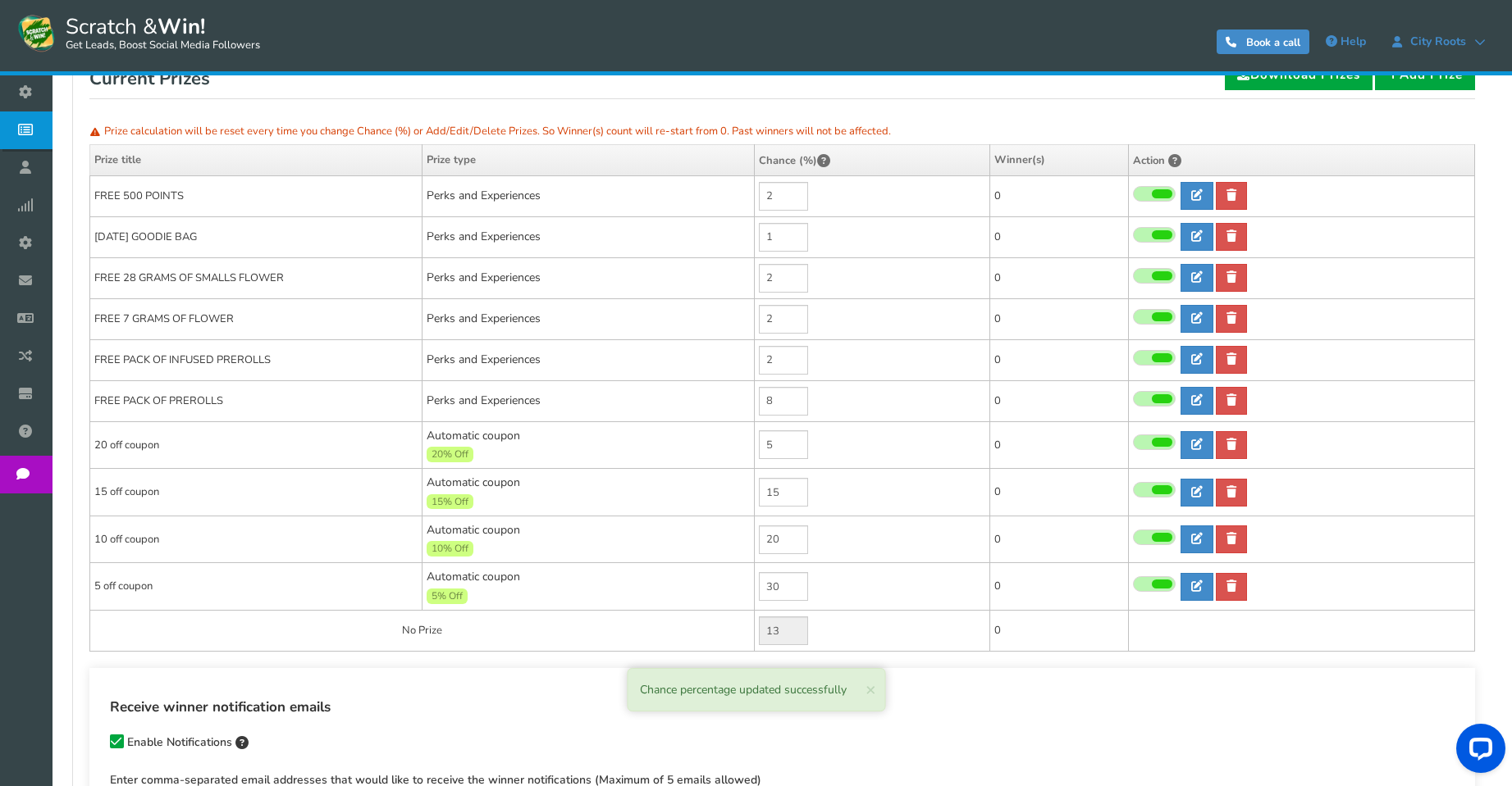
scroll to position [328, 0]
click at [870, 688] on span "×" at bounding box center [870, 689] width 11 height 23
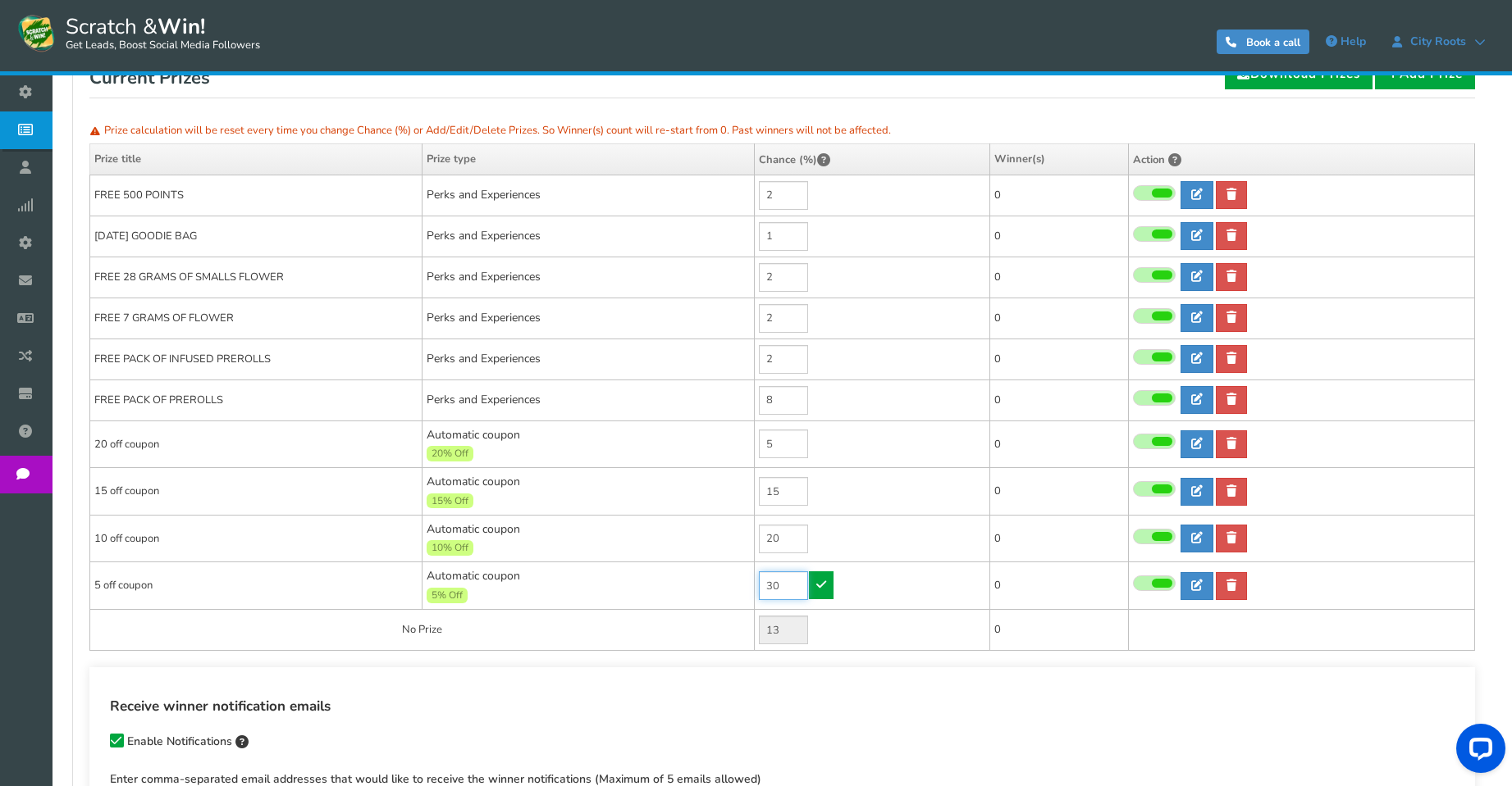
drag, startPoint x: 795, startPoint y: 580, endPoint x: 741, endPoint y: 571, distance: 54.7
click at [741, 571] on tr "5 off coupon Automatic coupon 5% Off Min.order value: 0 30 0 0 0 Time" at bounding box center [781, 586] width 1384 height 48
type input "35"
click at [826, 588] on icon at bounding box center [820, 585] width 10 height 12
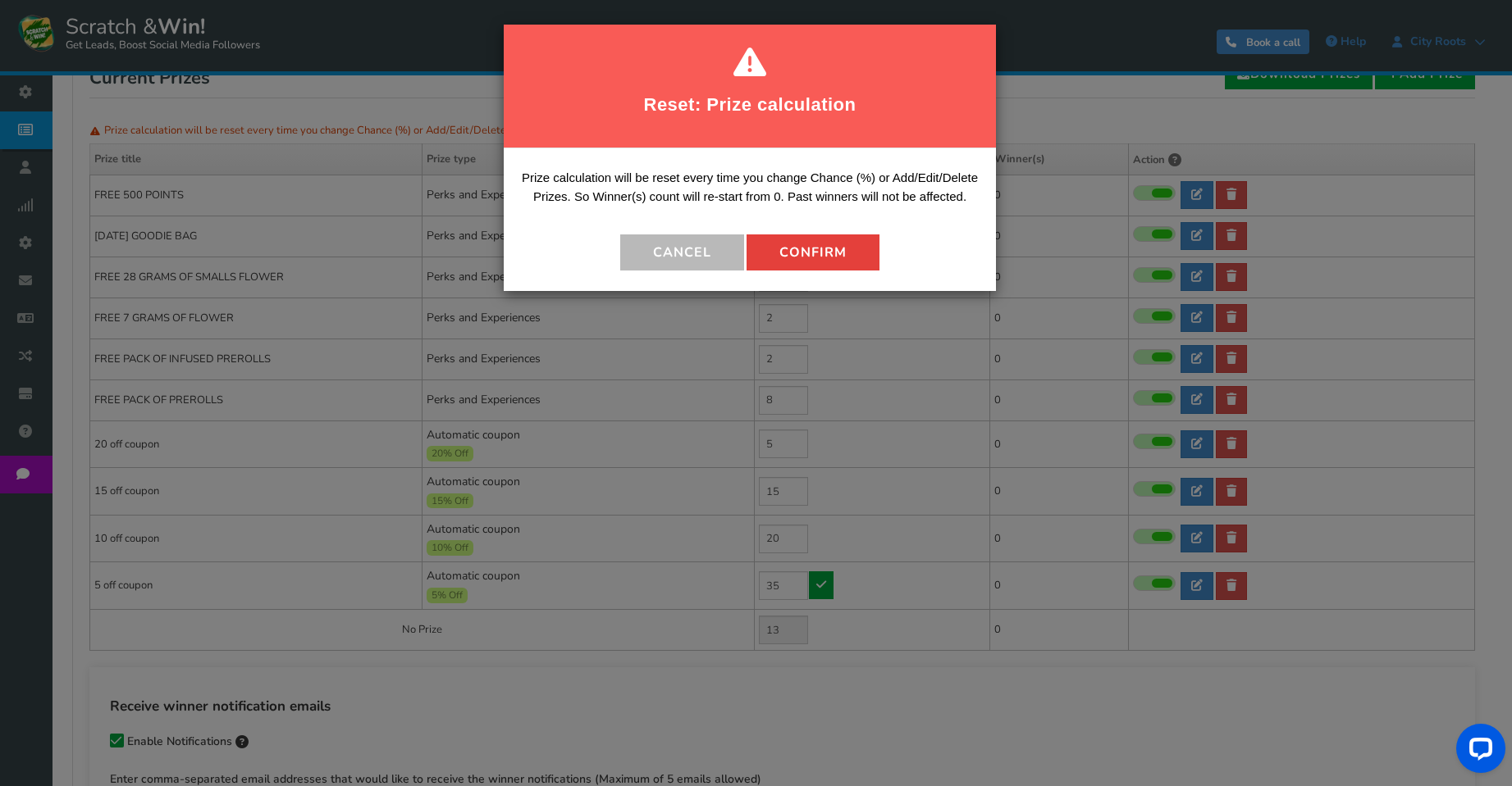
click at [834, 259] on button "Confirm" at bounding box center [813, 252] width 133 height 36
type input "8"
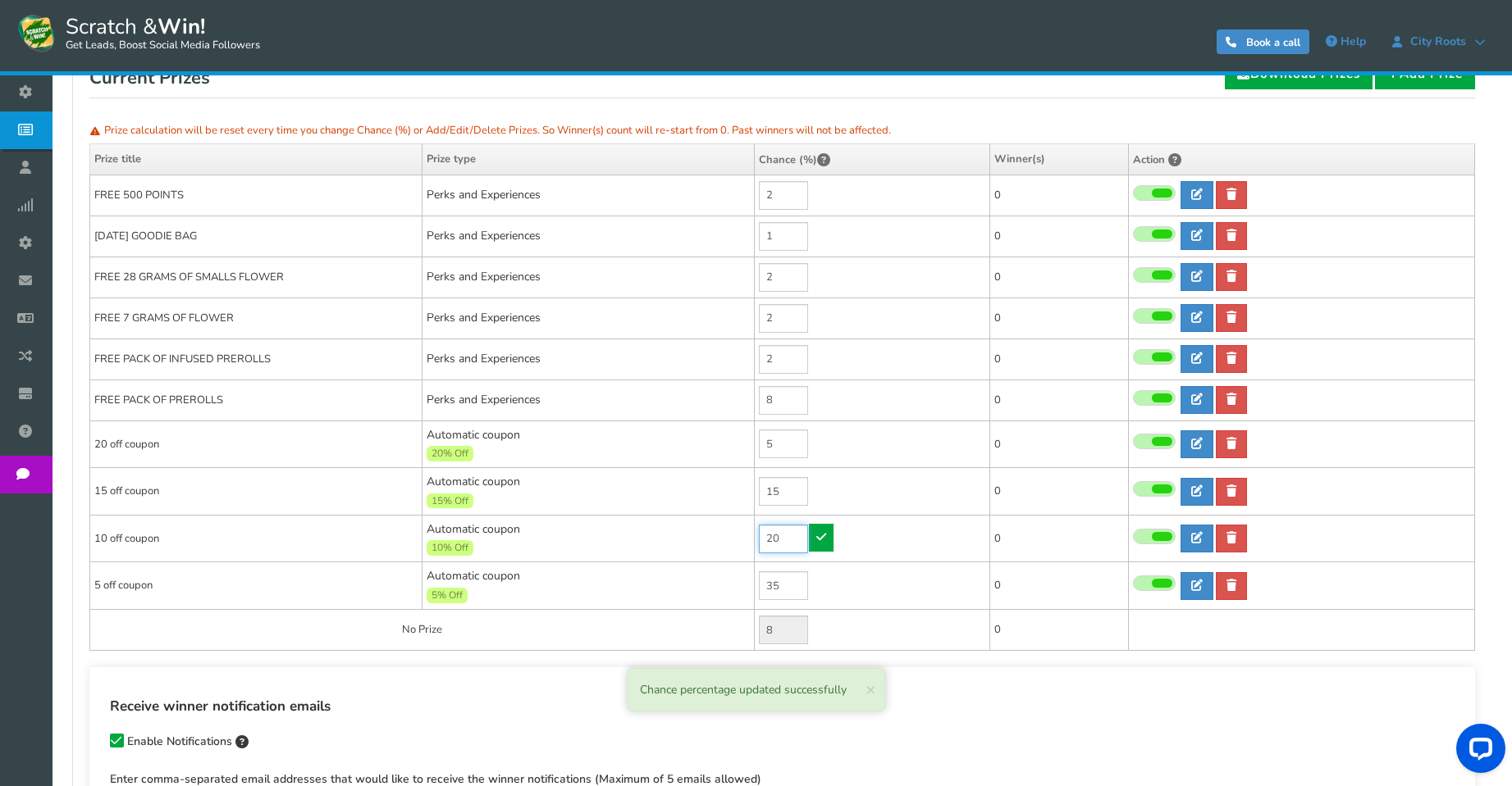
drag, startPoint x: 785, startPoint y: 543, endPoint x: 742, endPoint y: 534, distance: 43.9
click at [742, 534] on tr "10 off coupon Automatic coupon 10% Off Min.order value: 0 20 0 0 0 Time" at bounding box center [781, 538] width 1384 height 48
type input "24"
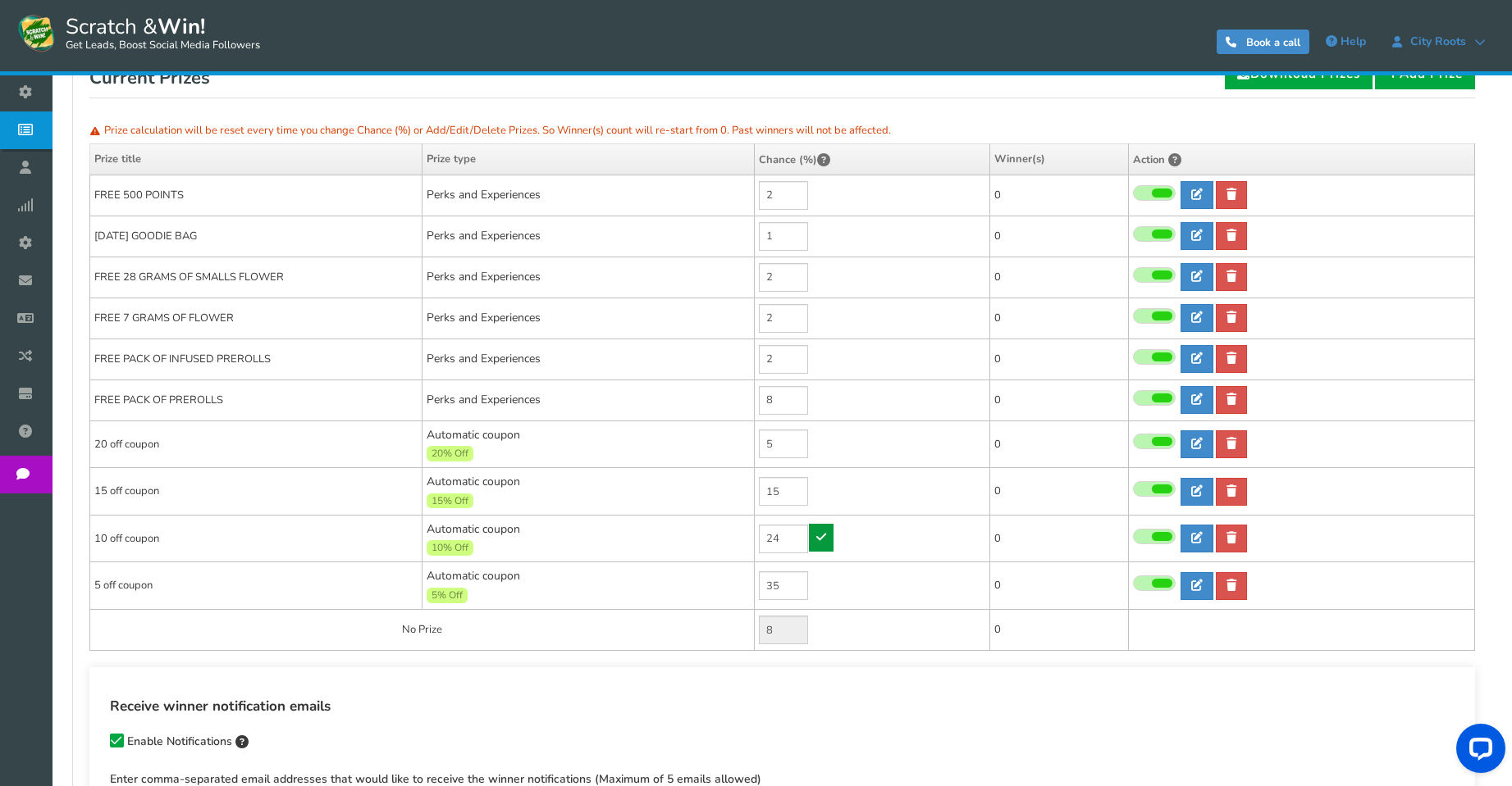
click at [816, 537] on icon at bounding box center [820, 537] width 10 height 12
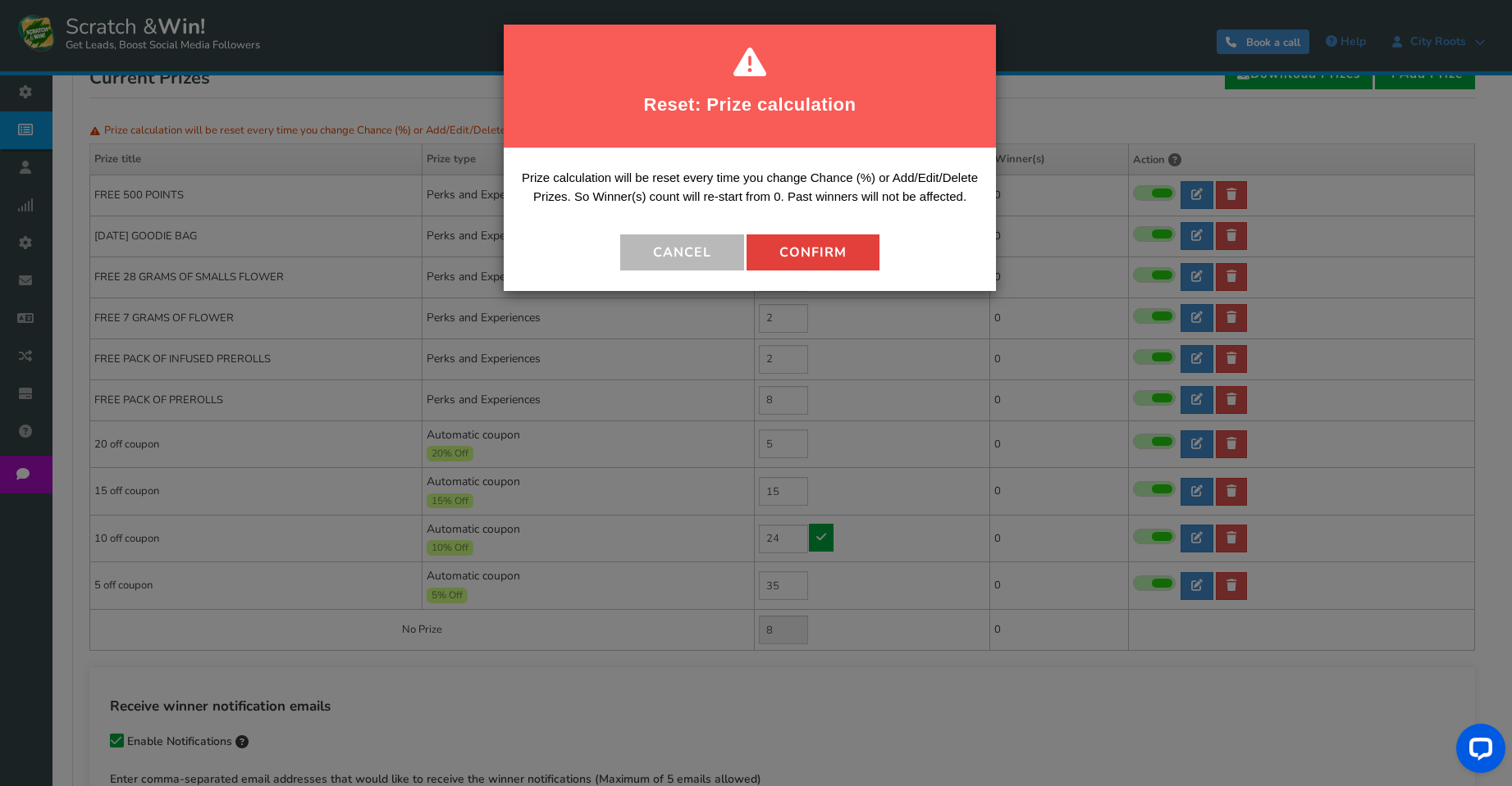
click at [815, 258] on button "Confirm" at bounding box center [813, 252] width 133 height 36
type input "4"
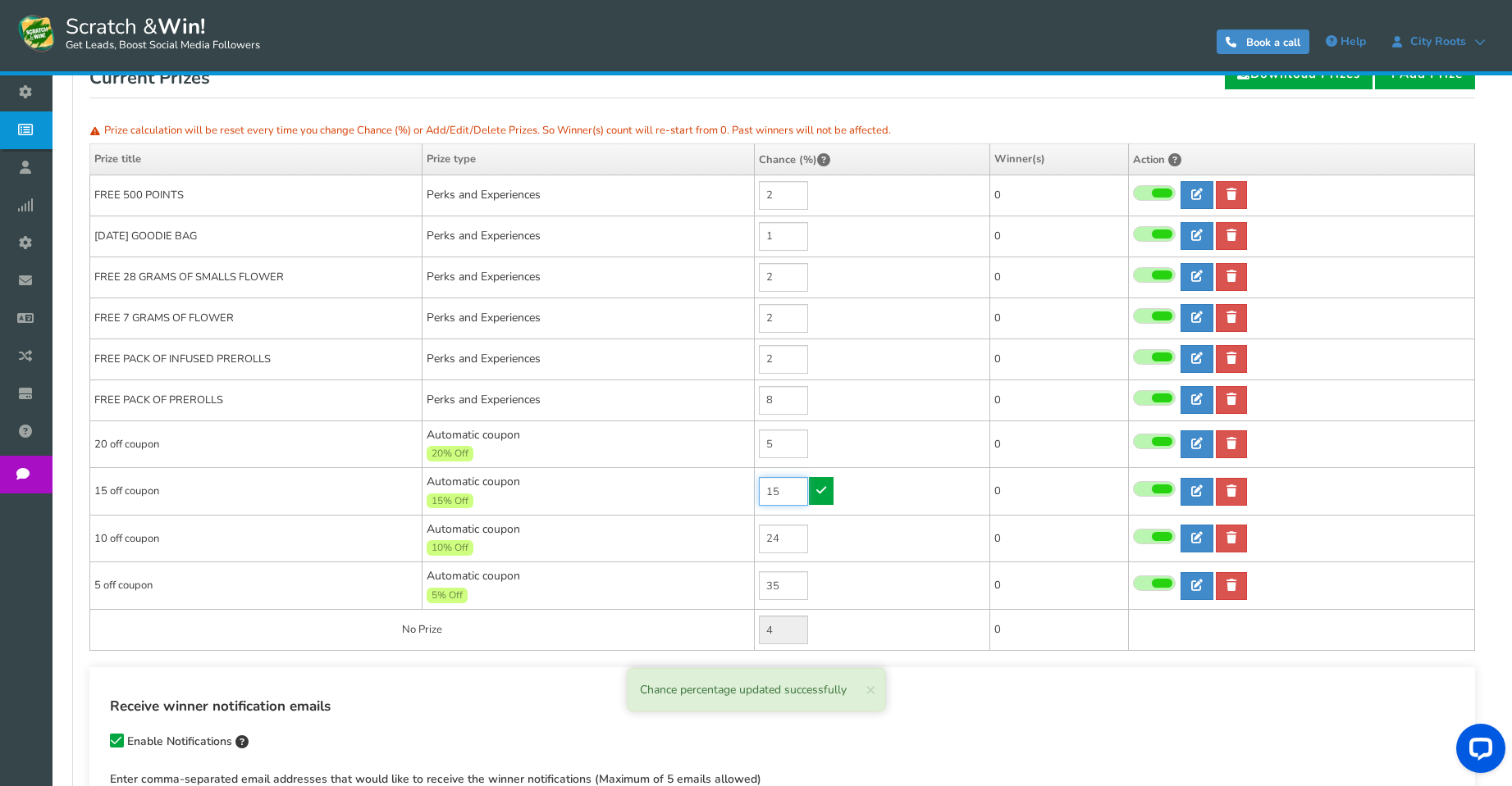
drag, startPoint x: 792, startPoint y: 497, endPoint x: 726, endPoint y: 493, distance: 66.1
click at [726, 493] on tr "15 off coupon Automatic coupon 15% Off Min.order value: 0 15 0 0 0 Time" at bounding box center [781, 491] width 1384 height 48
type input "19"
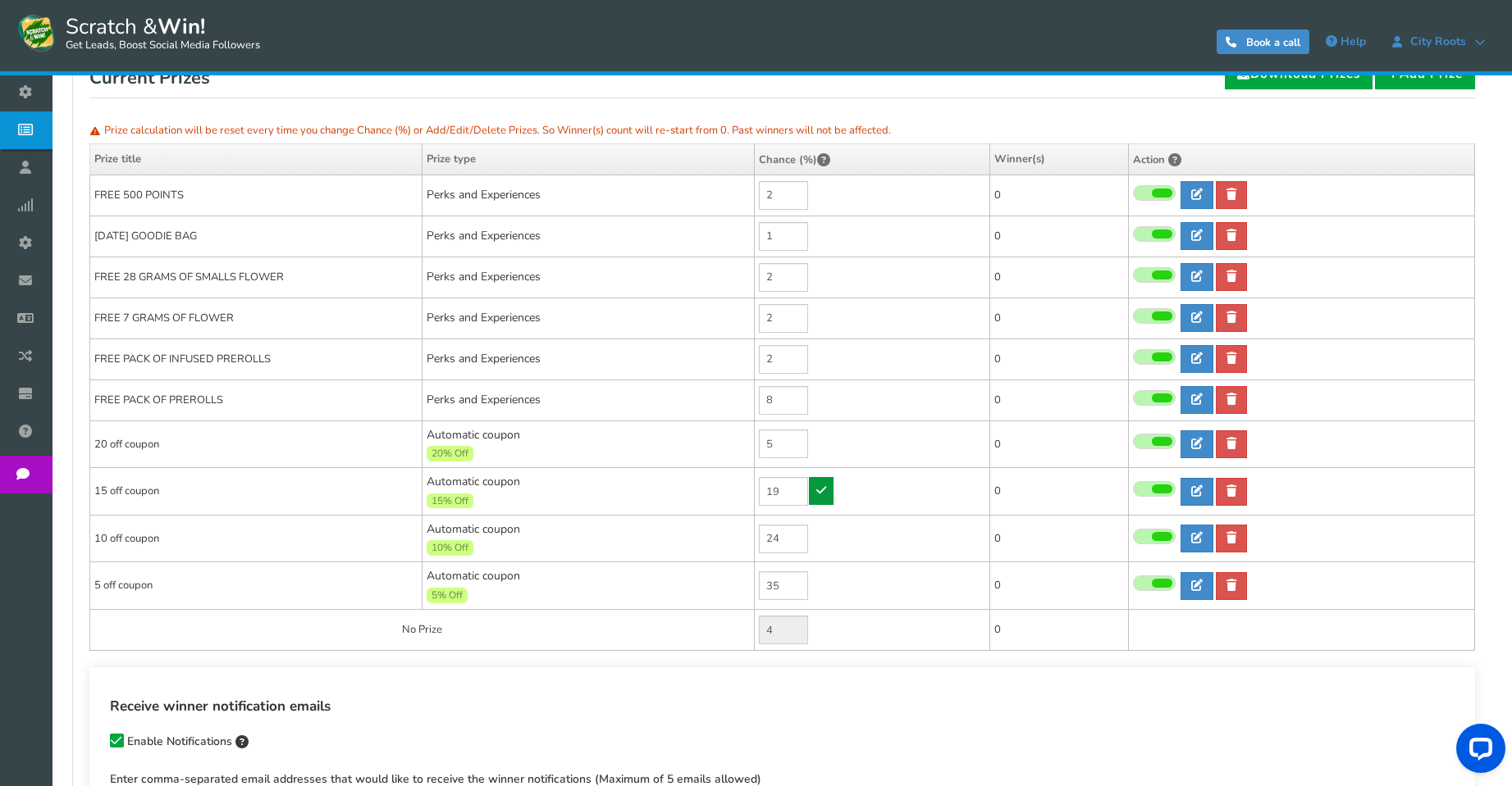
click at [821, 484] on icon at bounding box center [820, 490] width 10 height 12
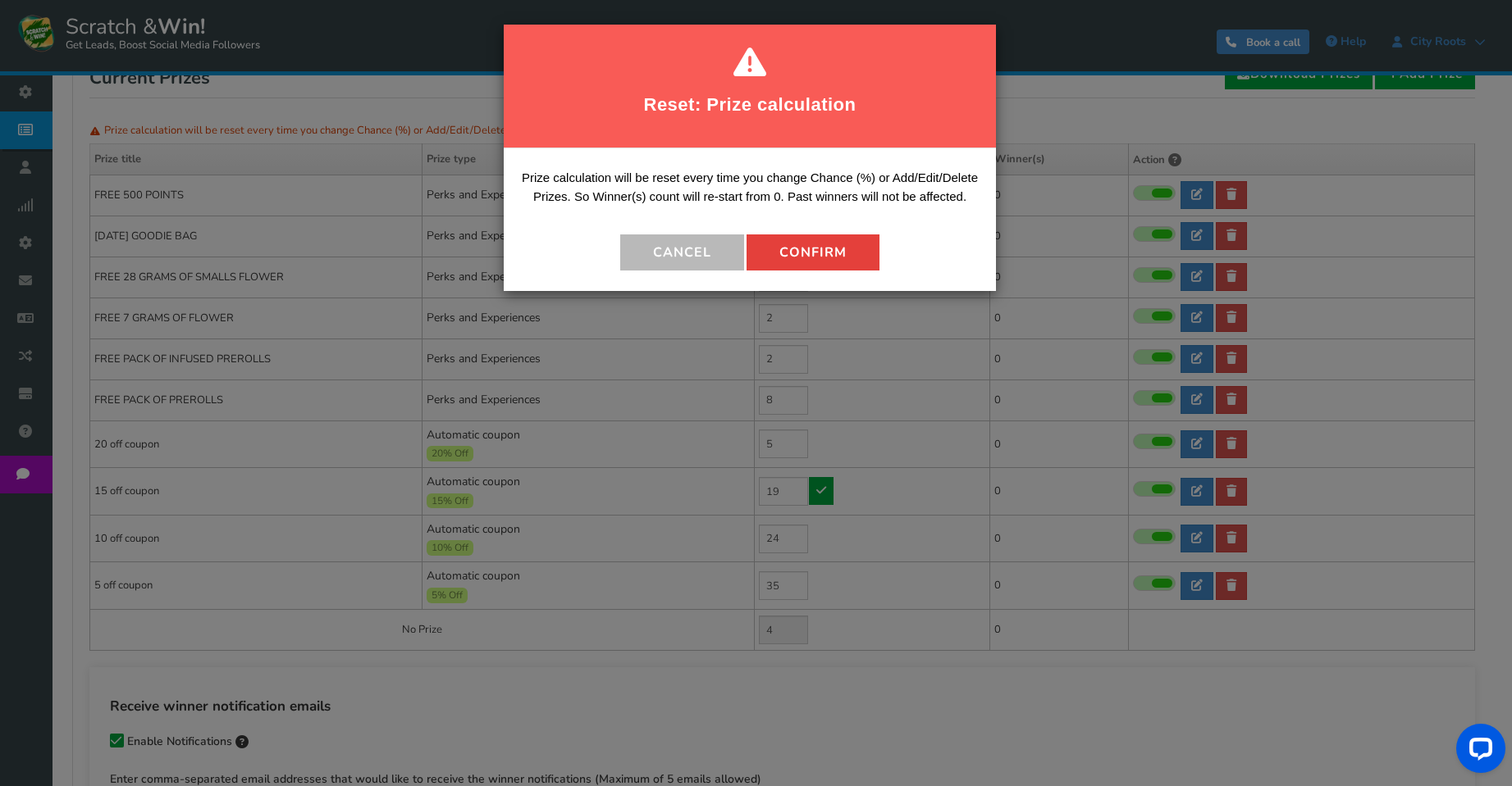
click at [842, 247] on button "Confirm" at bounding box center [813, 252] width 133 height 36
type input "0"
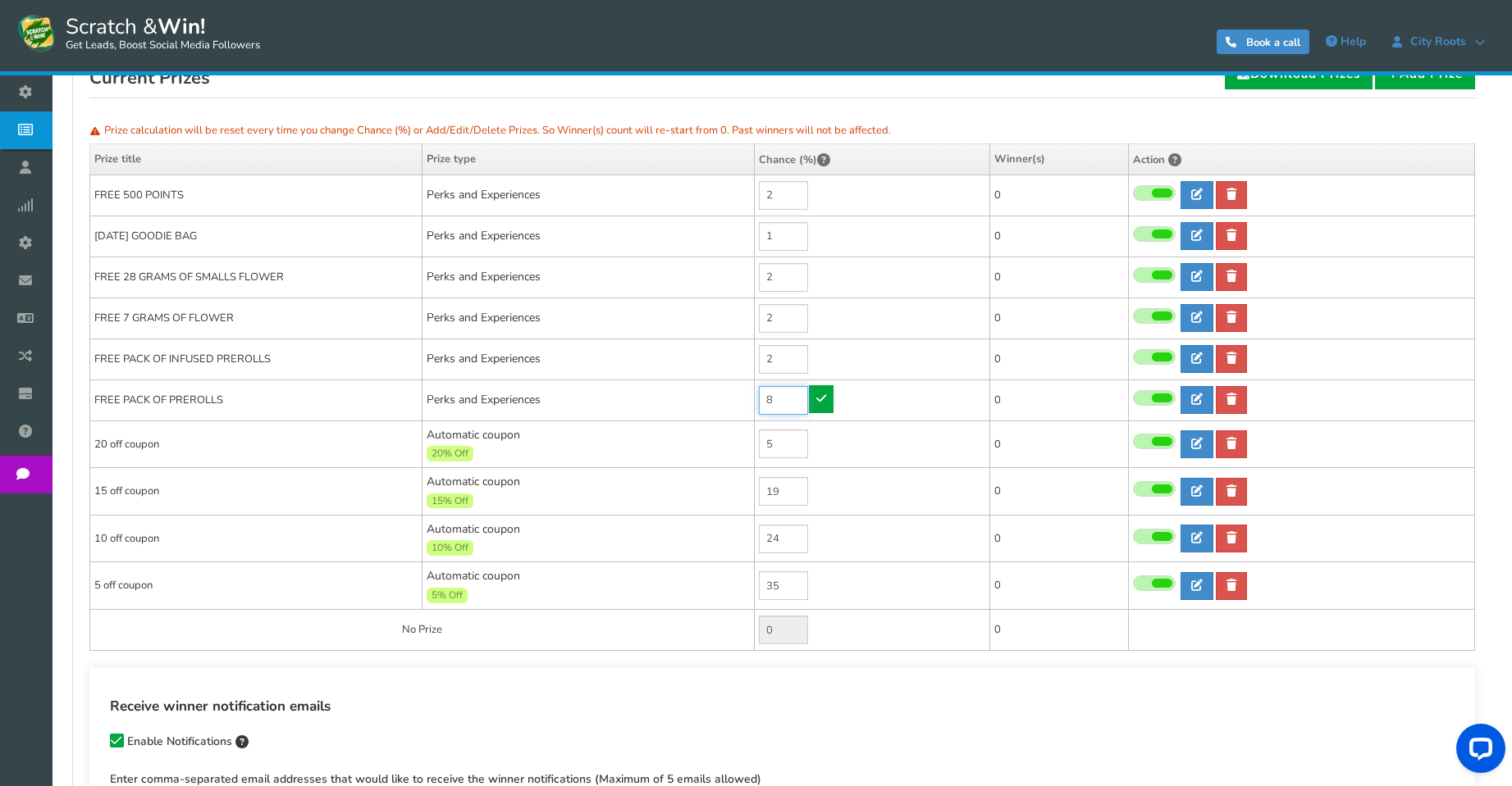
drag, startPoint x: 780, startPoint y: 396, endPoint x: 726, endPoint y: 397, distance: 54.0
click at [726, 397] on tr "FREE PACK OF PREROLLS Perks and Experiences 8 0 0 0 Reward Time 0" at bounding box center [781, 400] width 1384 height 41
type input "4"
type input "5"
click at [821, 401] on icon at bounding box center [820, 398] width 10 height 12
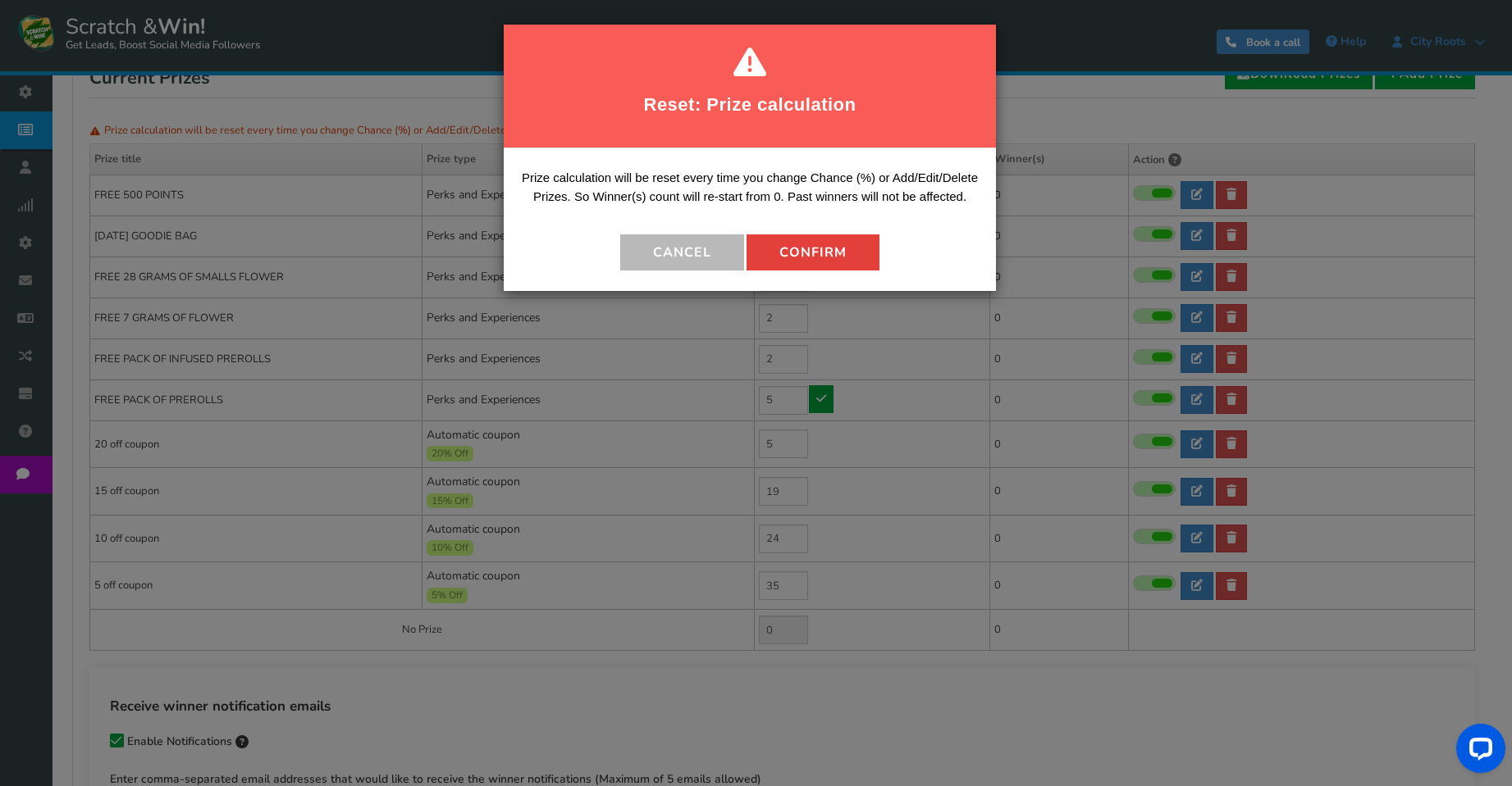
click at [838, 243] on button "Confirm" at bounding box center [813, 252] width 133 height 36
type input "3"
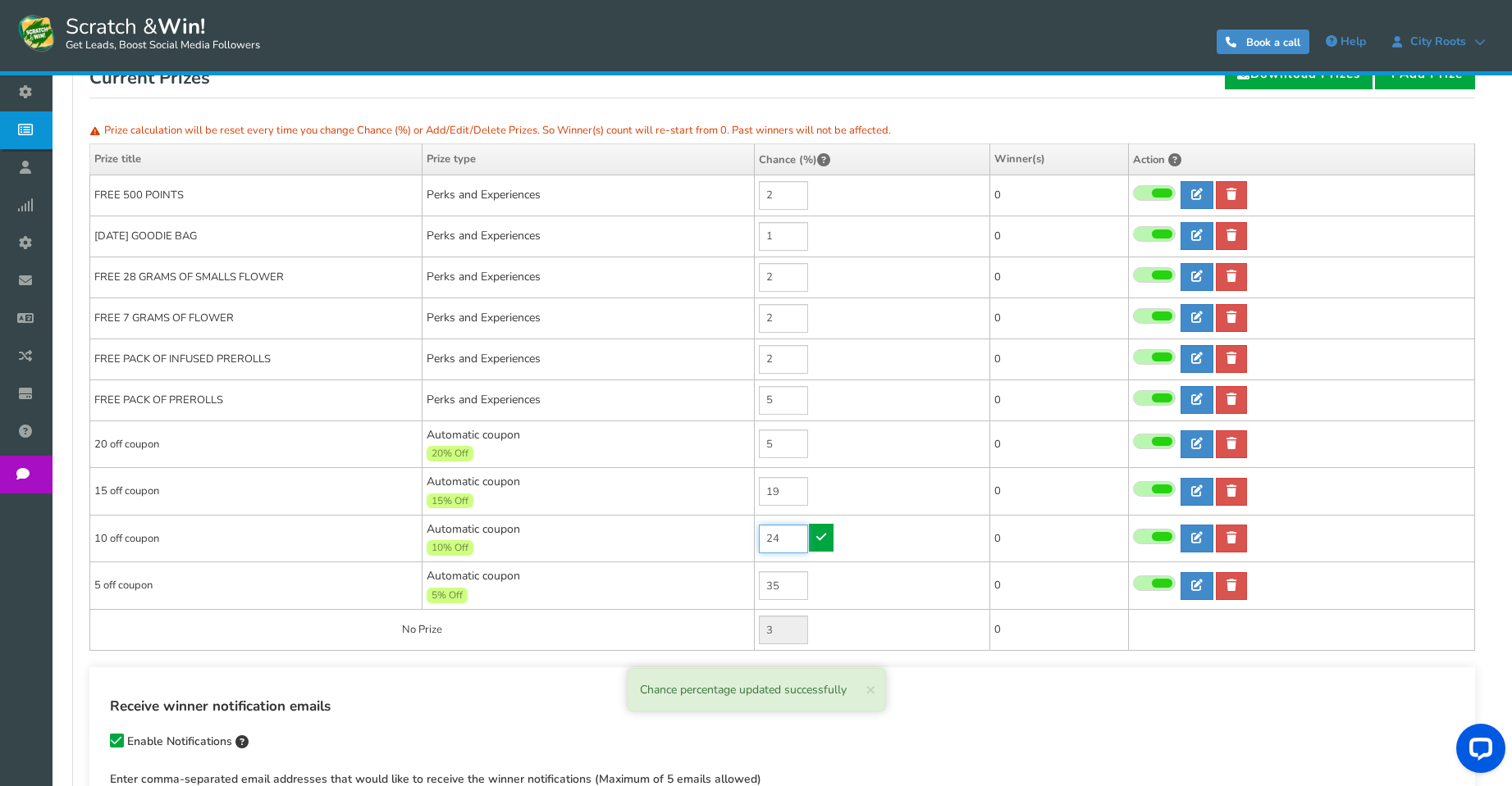
drag, startPoint x: 786, startPoint y: 534, endPoint x: 736, endPoint y: 532, distance: 50.0
click at [736, 532] on tr "10 off coupon Automatic coupon 10% Off Min.order value: 0 24 0 0 0 Time" at bounding box center [781, 538] width 1384 height 48
type input "25"
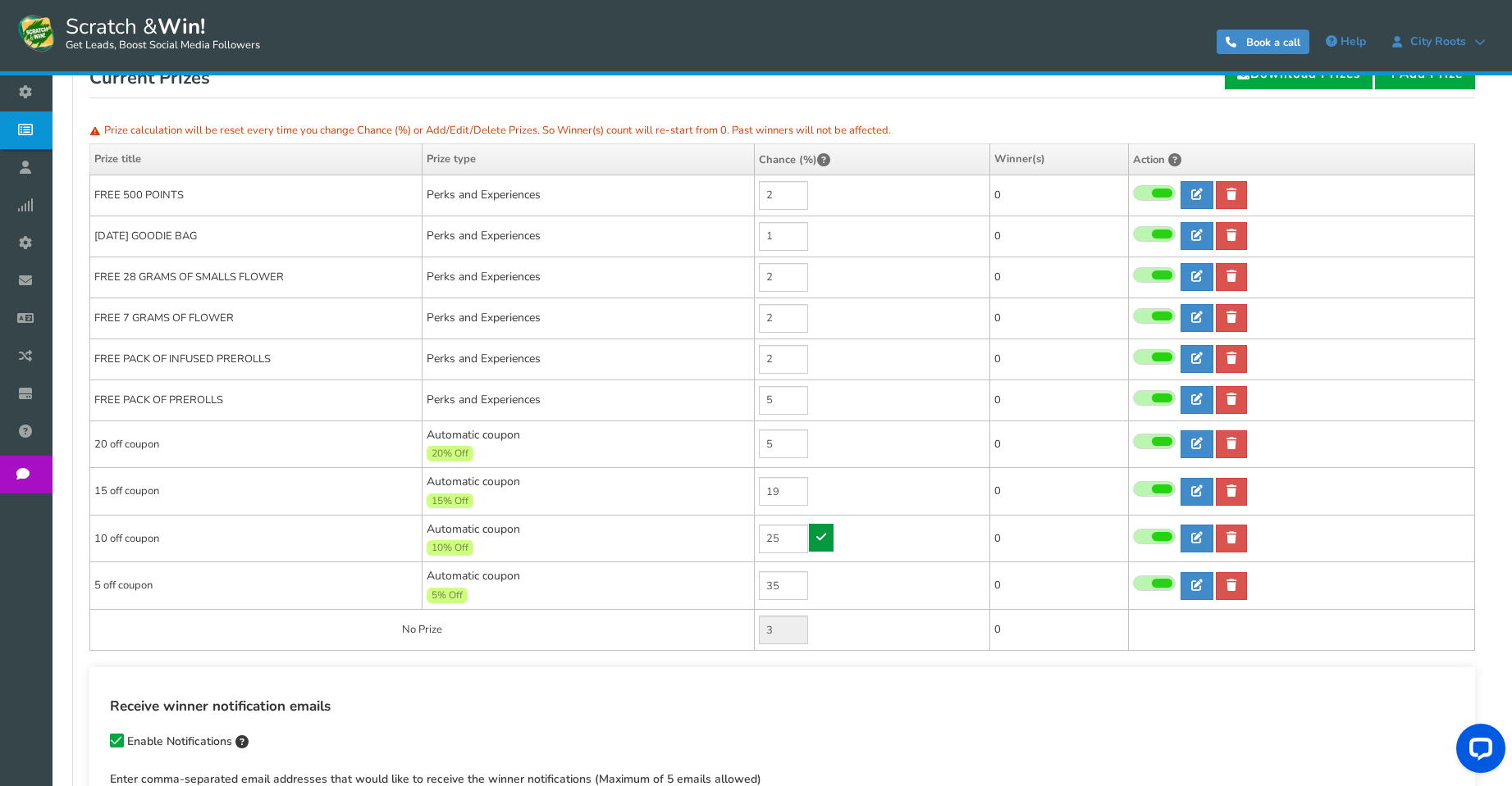
click at [826, 540] on link at bounding box center [820, 538] width 24 height 28
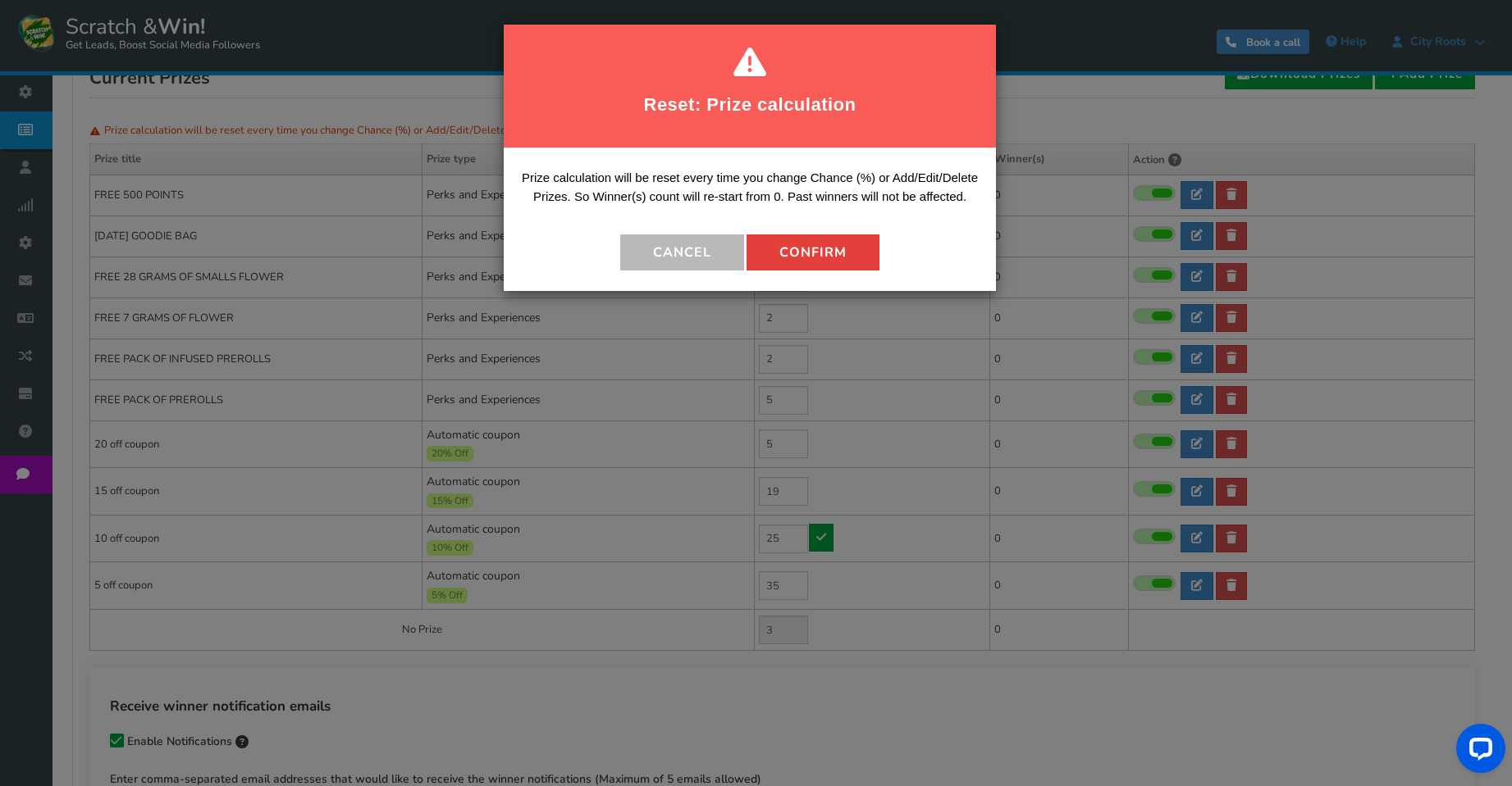
click at [827, 252] on button "Confirm" at bounding box center [813, 252] width 133 height 36
type input "2"
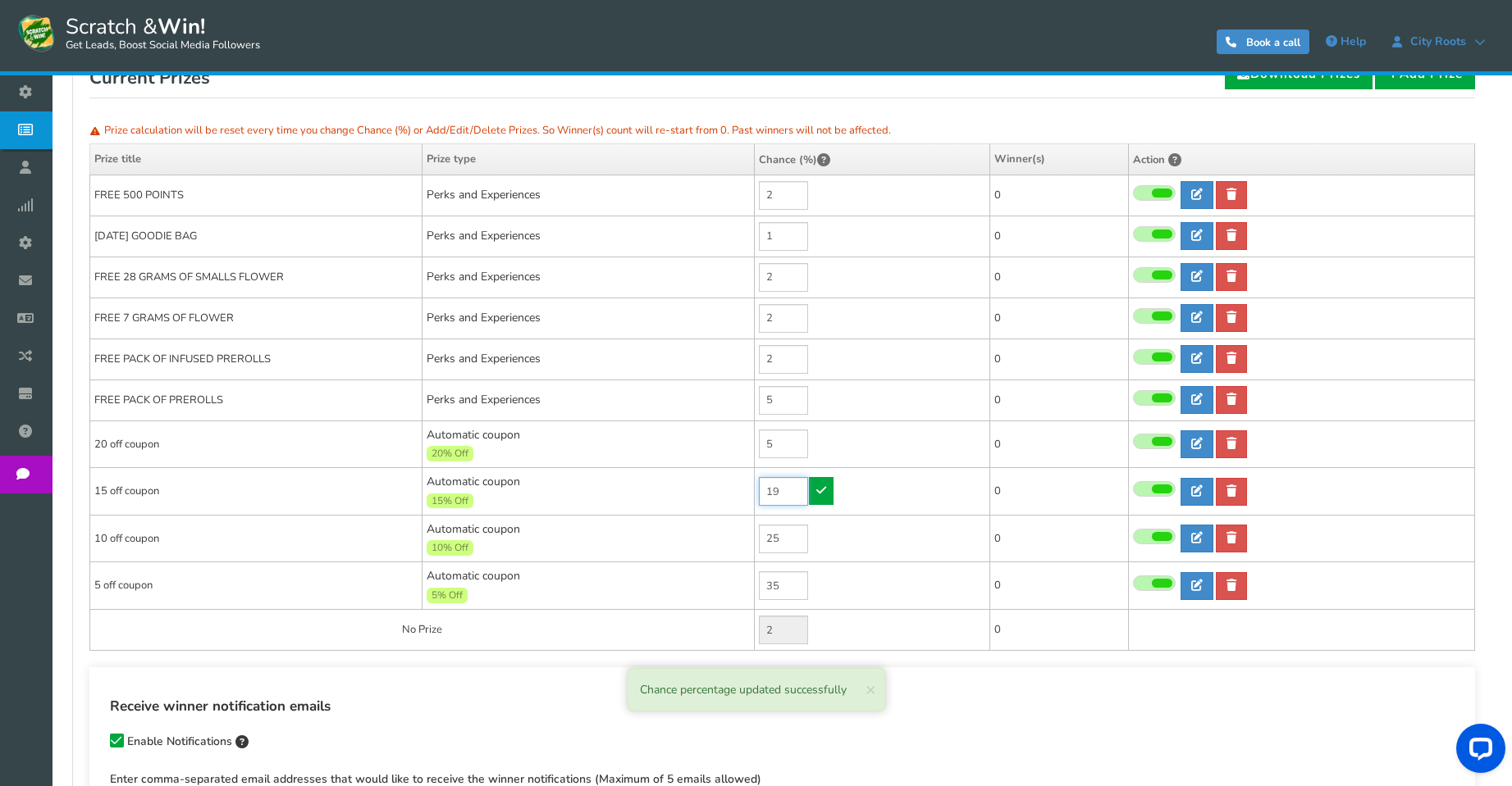
drag, startPoint x: 790, startPoint y: 488, endPoint x: 749, endPoint y: 488, distance: 41.0
click at [749, 488] on tr "15 off coupon Automatic coupon 15% Off Min.order value: 0 19 0 0 0 Time" at bounding box center [781, 491] width 1384 height 48
type input "20"
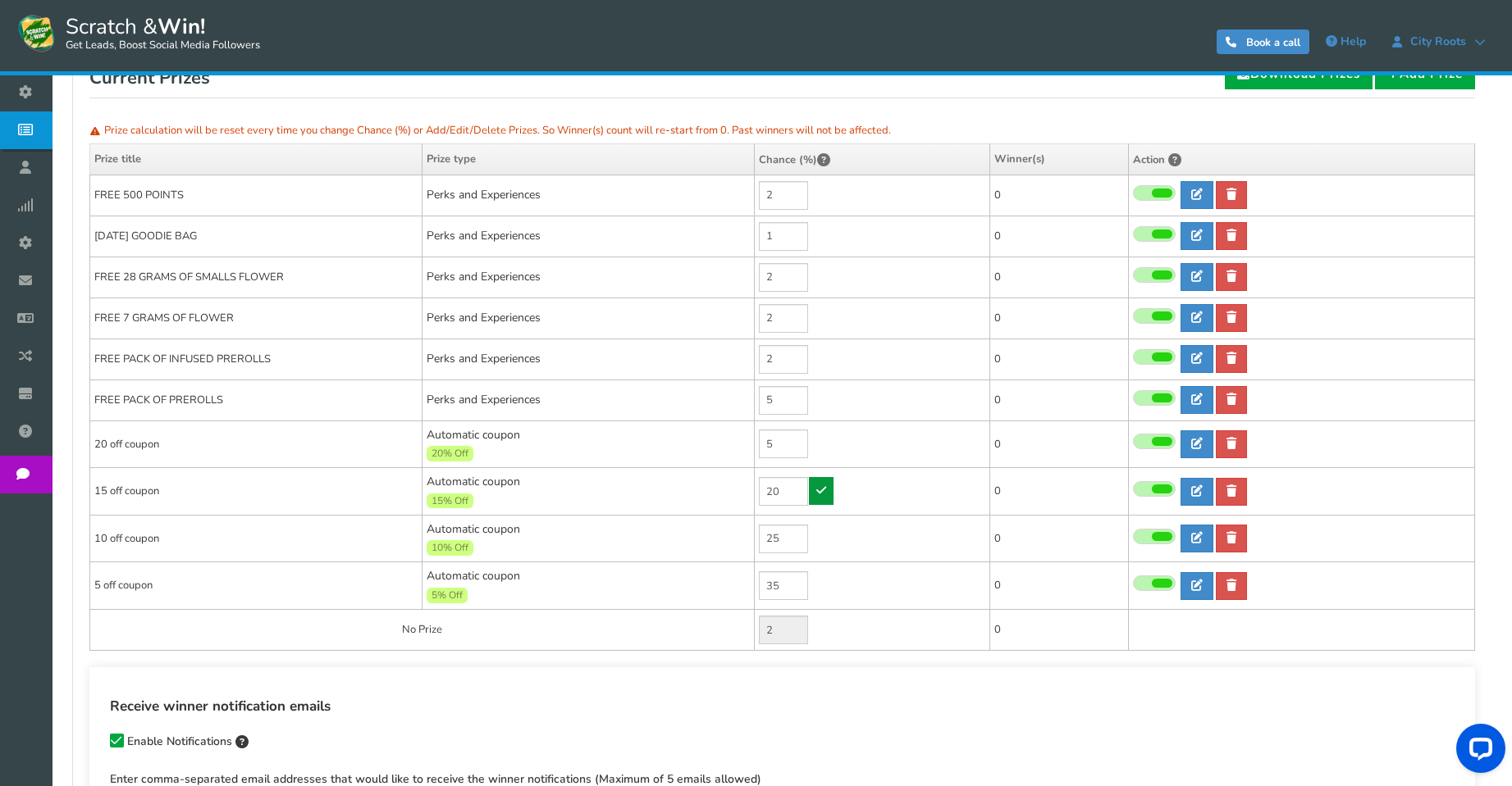
click at [831, 481] on link at bounding box center [820, 491] width 24 height 28
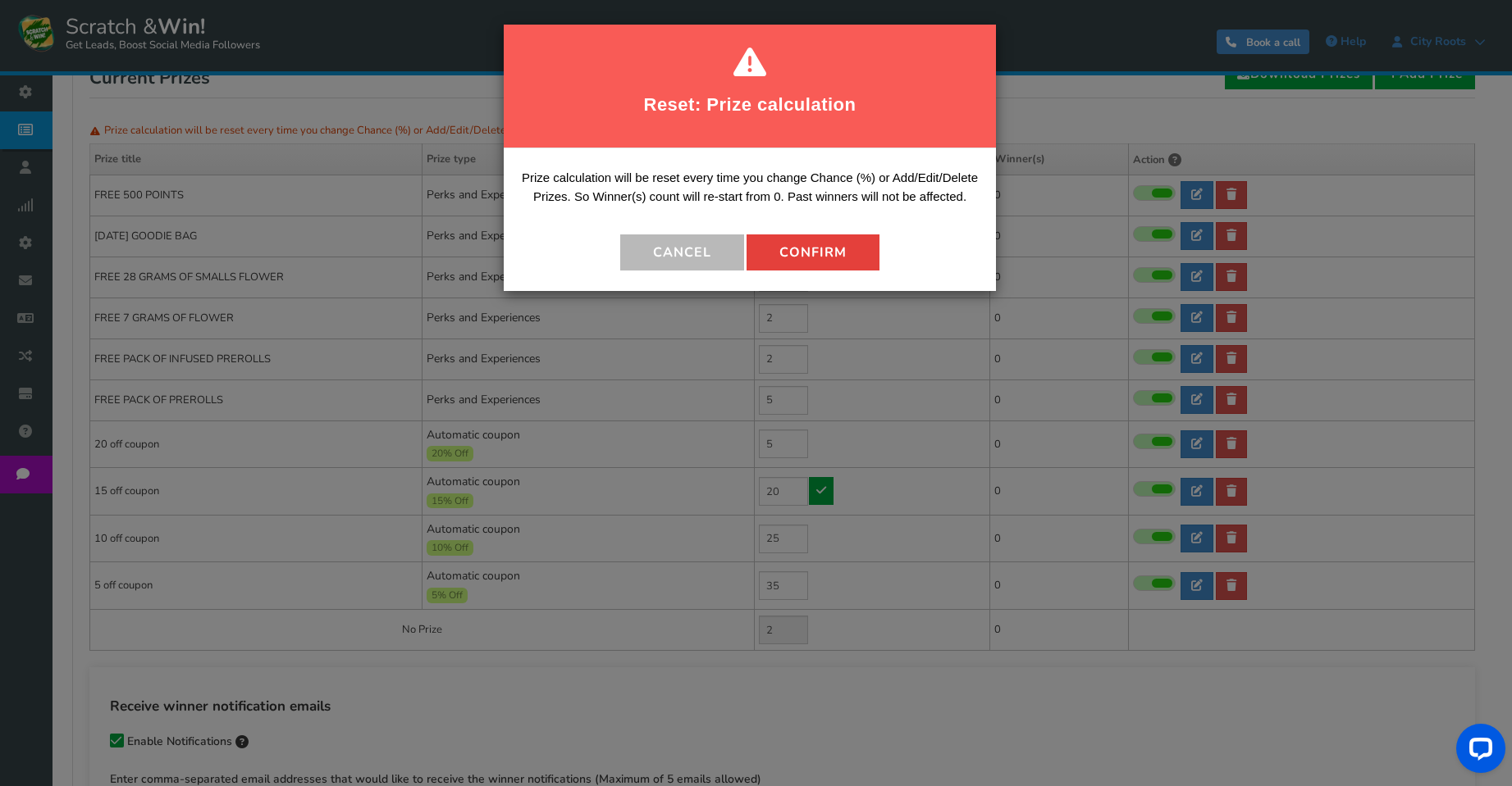
click at [821, 253] on button "Confirm" at bounding box center [813, 252] width 133 height 36
type input "1"
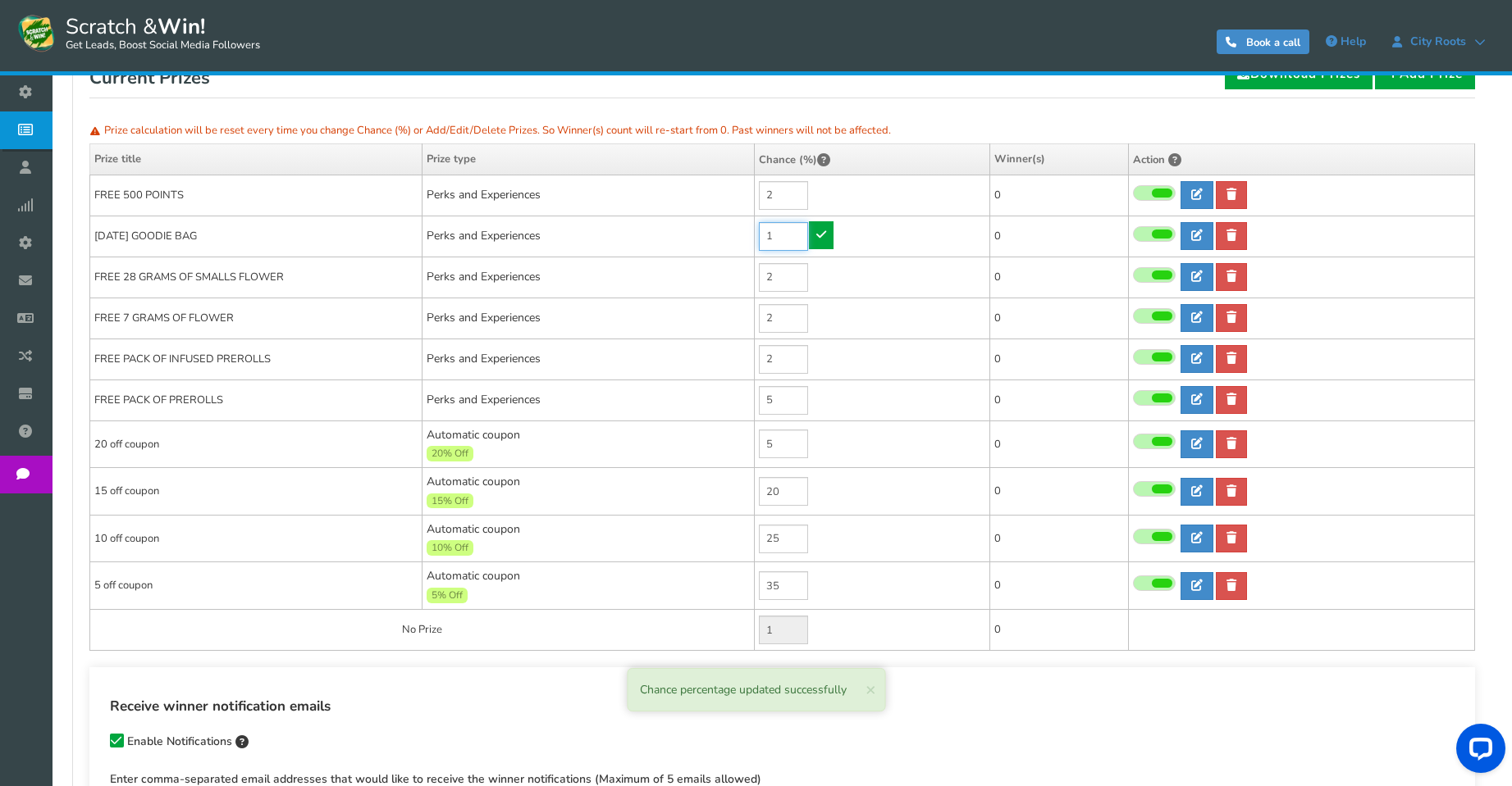
drag, startPoint x: 776, startPoint y: 224, endPoint x: 735, endPoint y: 218, distance: 41.4
click at [735, 218] on tr "[DATE] GOODIE BAG Perks and Experiences 1 0 0 0 Reward Time 0" at bounding box center [781, 236] width 1384 height 41
type input "2"
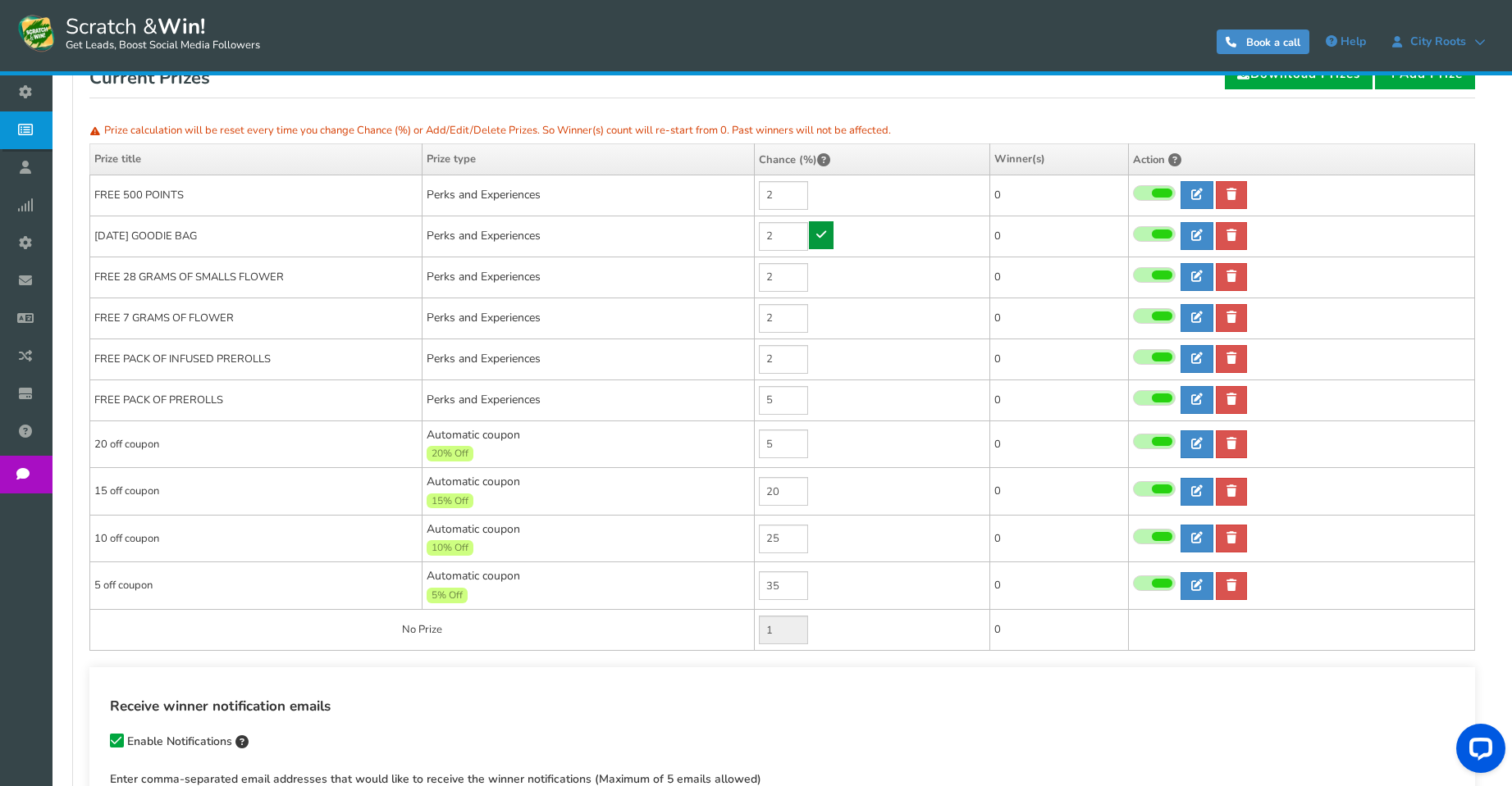
click at [822, 242] on link at bounding box center [820, 235] width 24 height 28
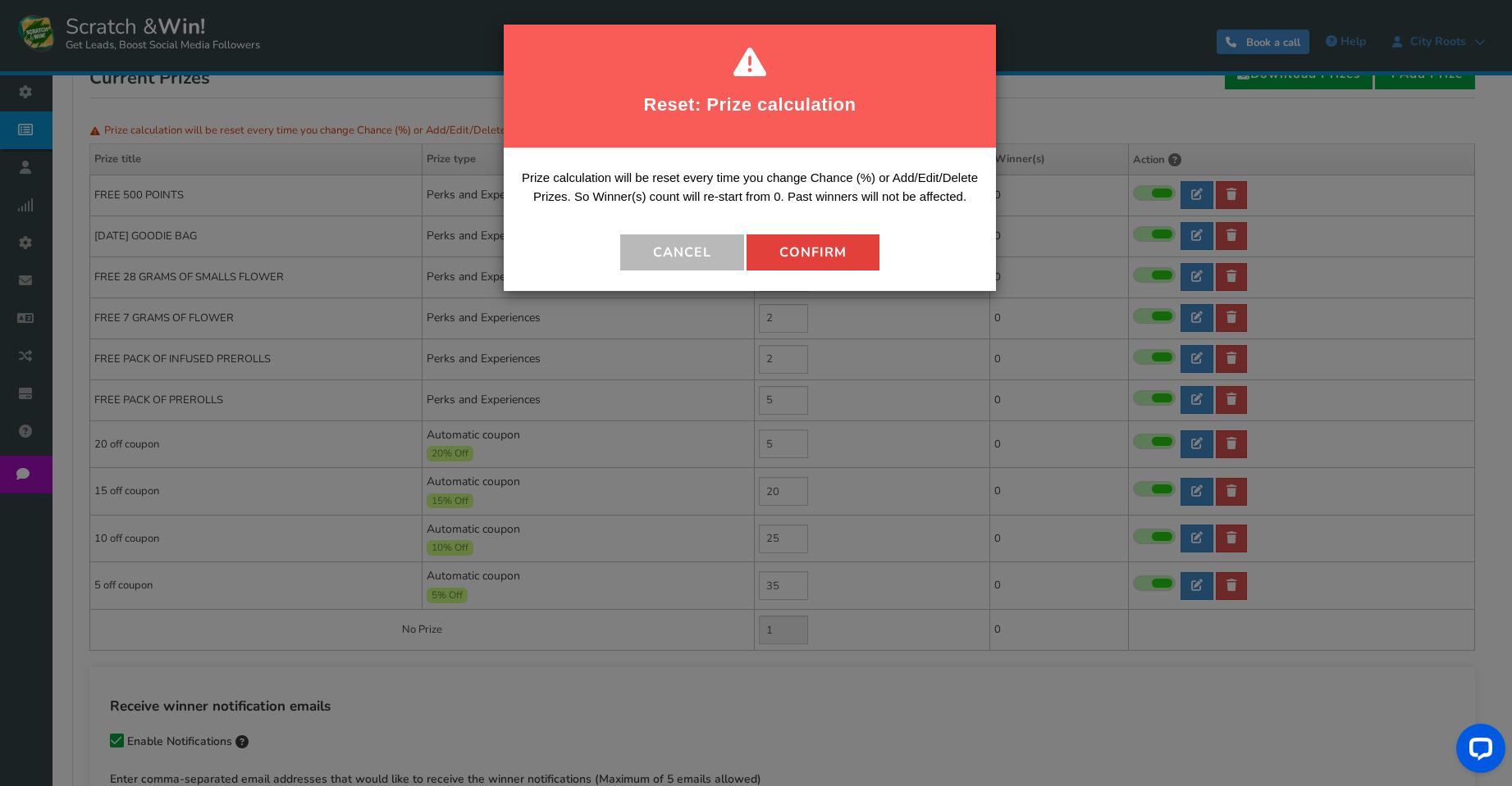
click at [806, 258] on button "Confirm" at bounding box center [813, 252] width 133 height 36
type input "0"
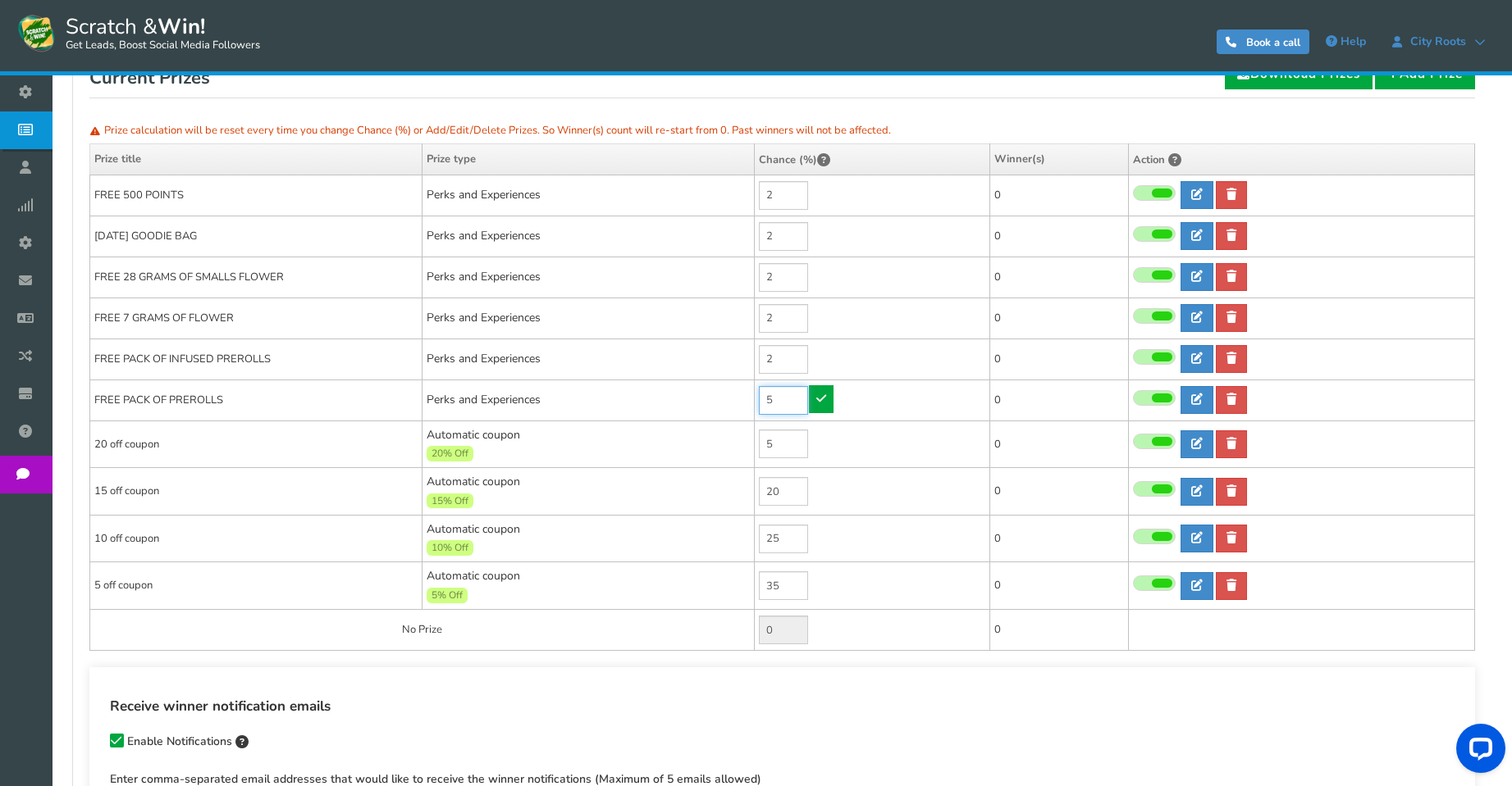
drag, startPoint x: 786, startPoint y: 401, endPoint x: 750, endPoint y: 395, distance: 36.5
click at [750, 395] on tr "FREE PACK OF PREROLLS Perks and Experiences 5 0 0 0 Reward Time 0" at bounding box center [781, 400] width 1384 height 41
type input "2"
click at [832, 397] on link at bounding box center [820, 399] width 24 height 28
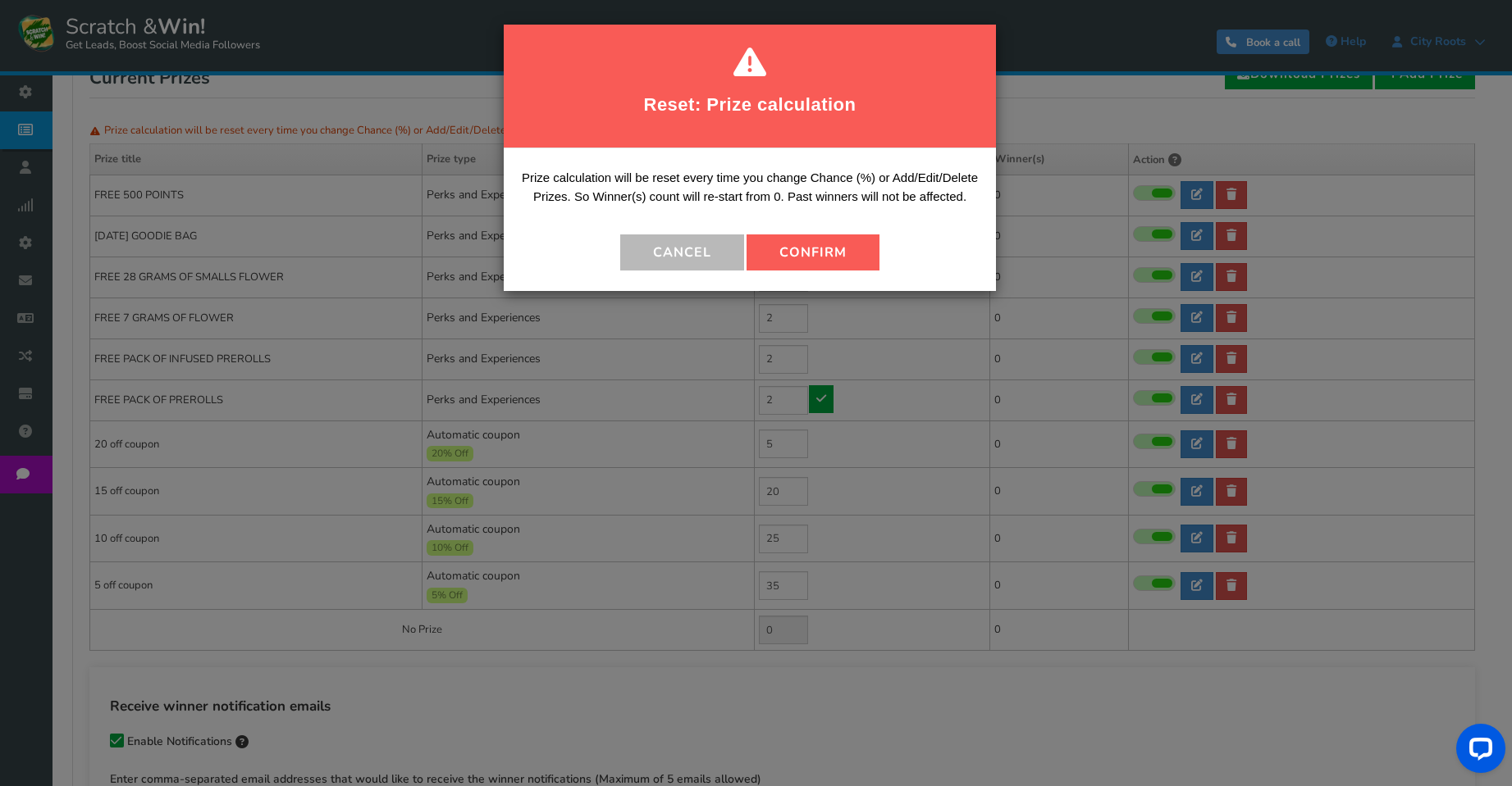
drag, startPoint x: 842, startPoint y: 216, endPoint x: 835, endPoint y: 228, distance: 13.9
click at [838, 219] on div "Prize calculation will be reset every time you change Chance (%) or Add/Edit/De…" at bounding box center [750, 220] width 492 height 143
click at [830, 245] on button "Confirm" at bounding box center [813, 252] width 133 height 36
type input "3"
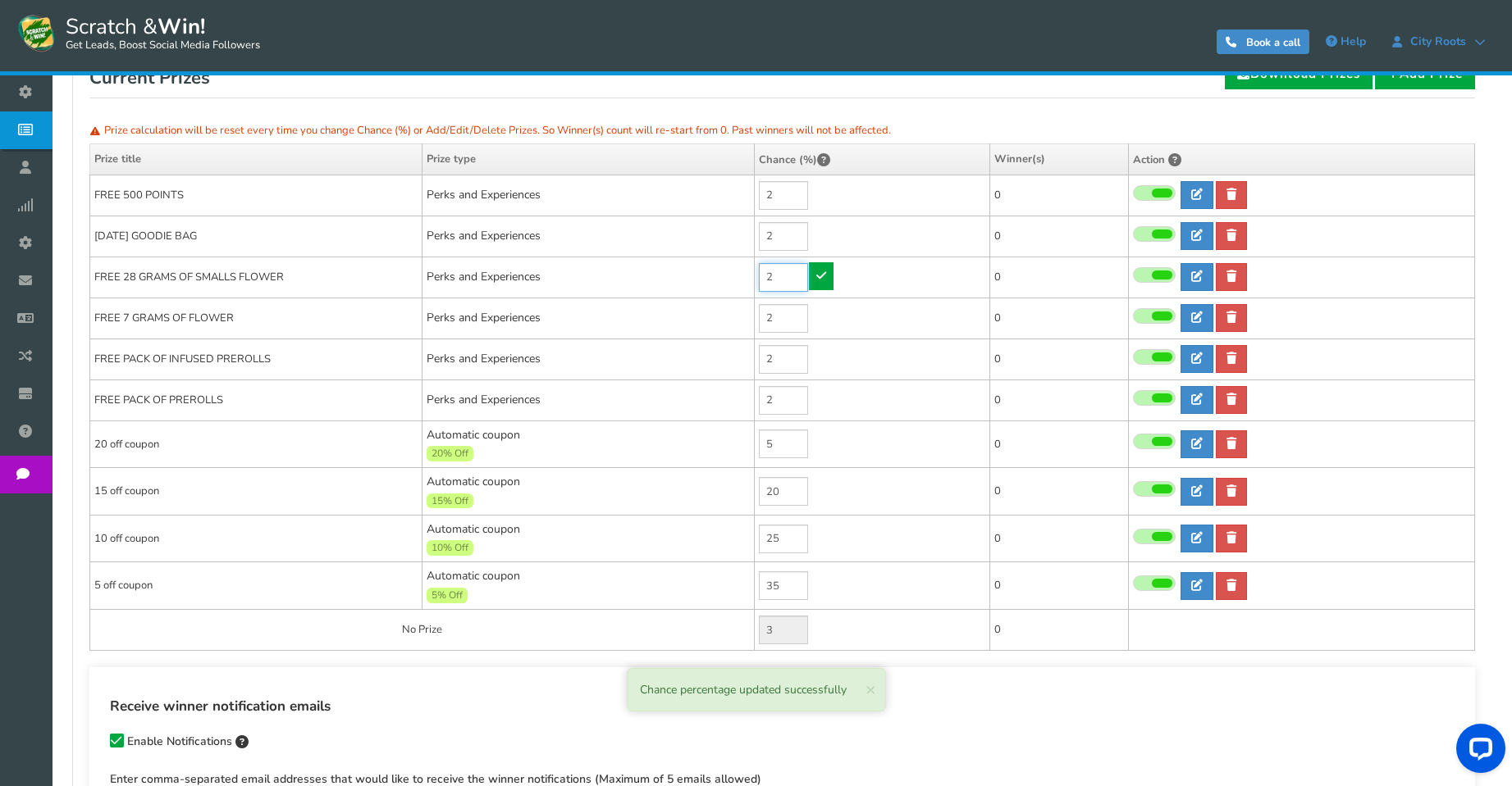
drag, startPoint x: 780, startPoint y: 275, endPoint x: 750, endPoint y: 275, distance: 30.0
click at [750, 275] on tr "FREE 28 GRAMS OF SMALLS FLOWER Perks and Experiences 2 0 0 0 Reward Time 0" at bounding box center [781, 277] width 1384 height 41
drag, startPoint x: 790, startPoint y: 318, endPoint x: 754, endPoint y: 319, distance: 36.0
click at [754, 319] on td "2" at bounding box center [871, 318] width 235 height 41
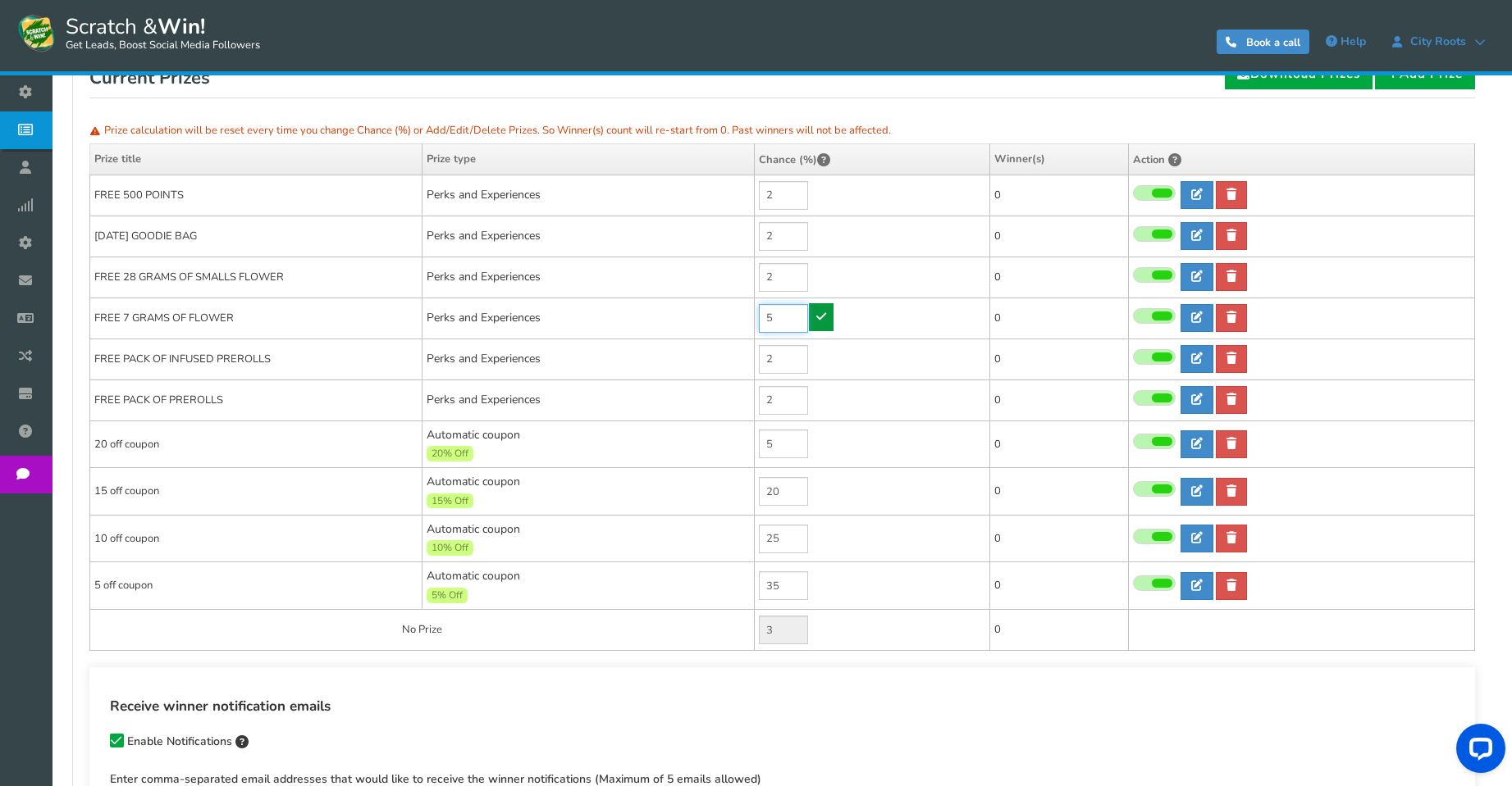
type input "5"
click at [819, 321] on icon at bounding box center [820, 316] width 10 height 12
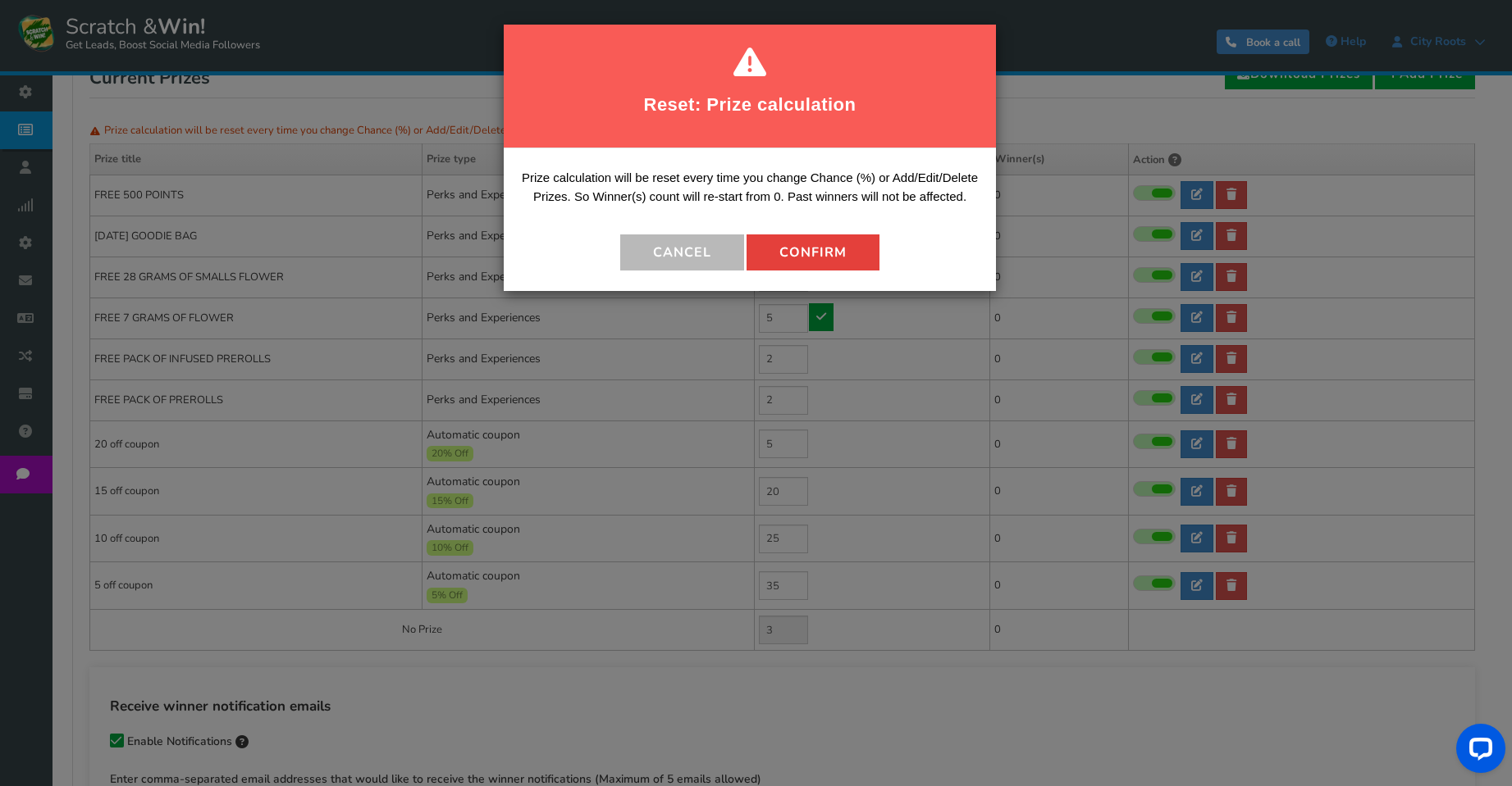
click at [801, 266] on button "Confirm" at bounding box center [813, 252] width 133 height 36
type input "0"
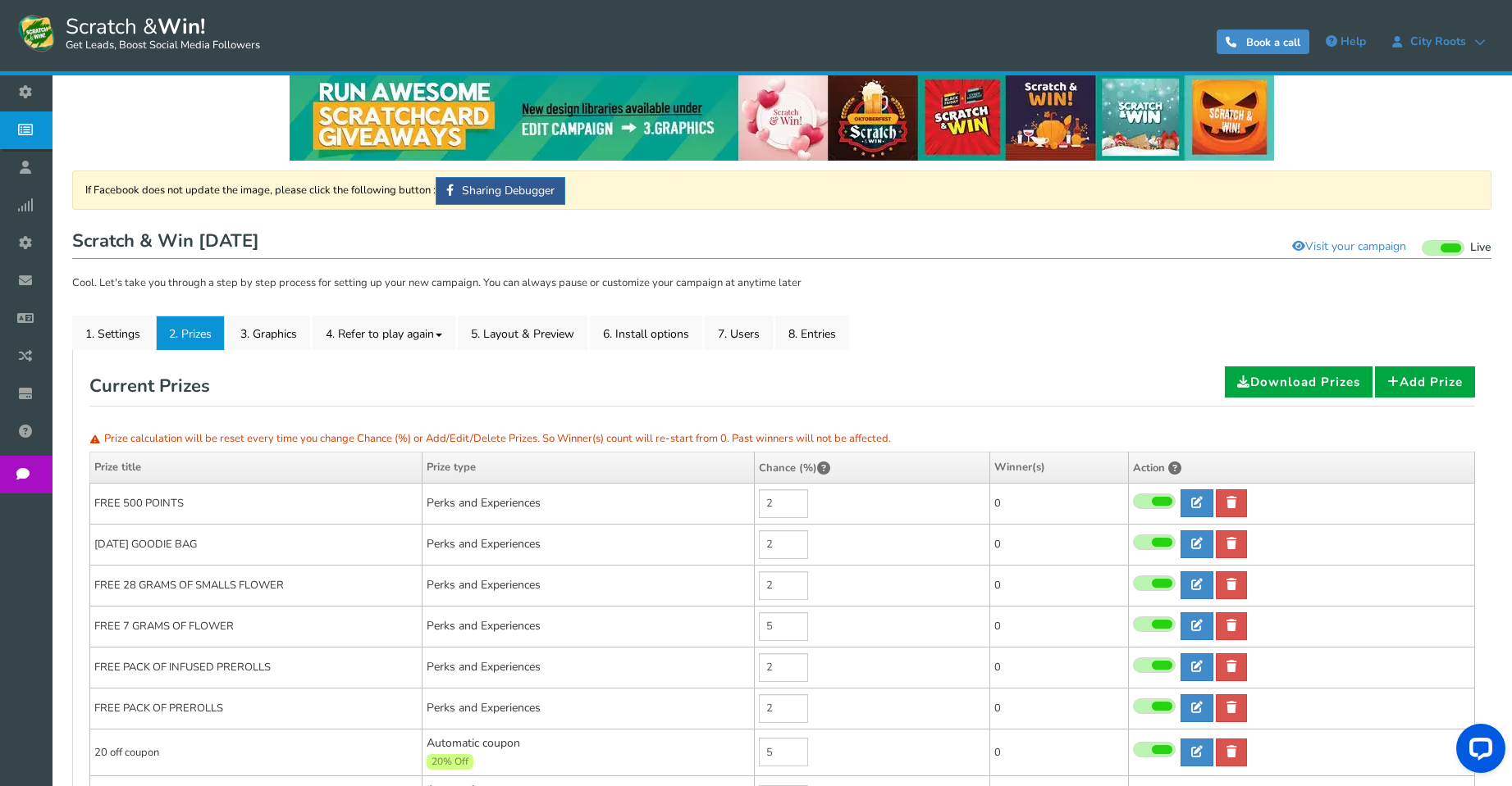
scroll to position [0, 0]
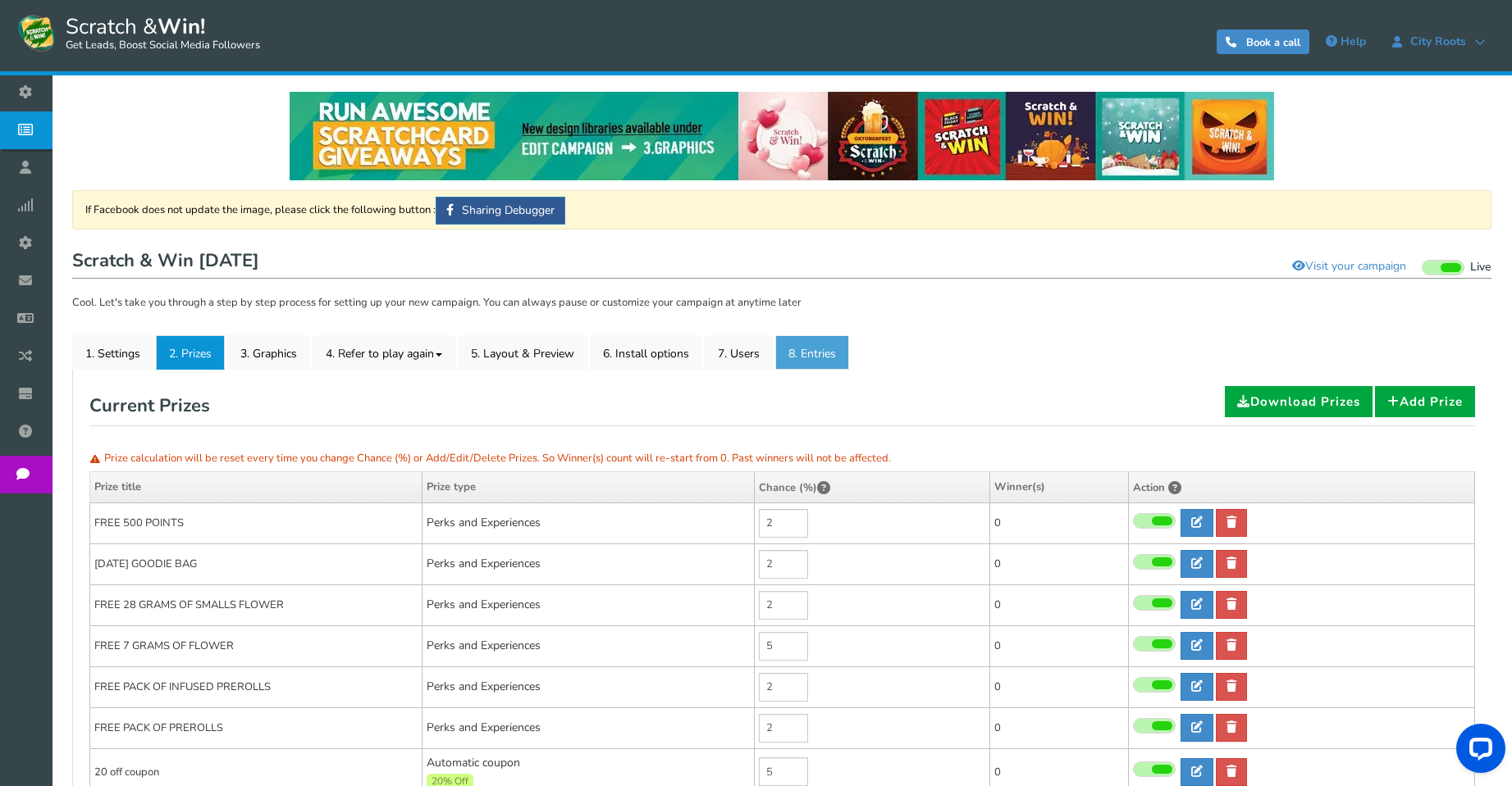
click at [809, 360] on link "8. Entries" at bounding box center [812, 352] width 74 height 34
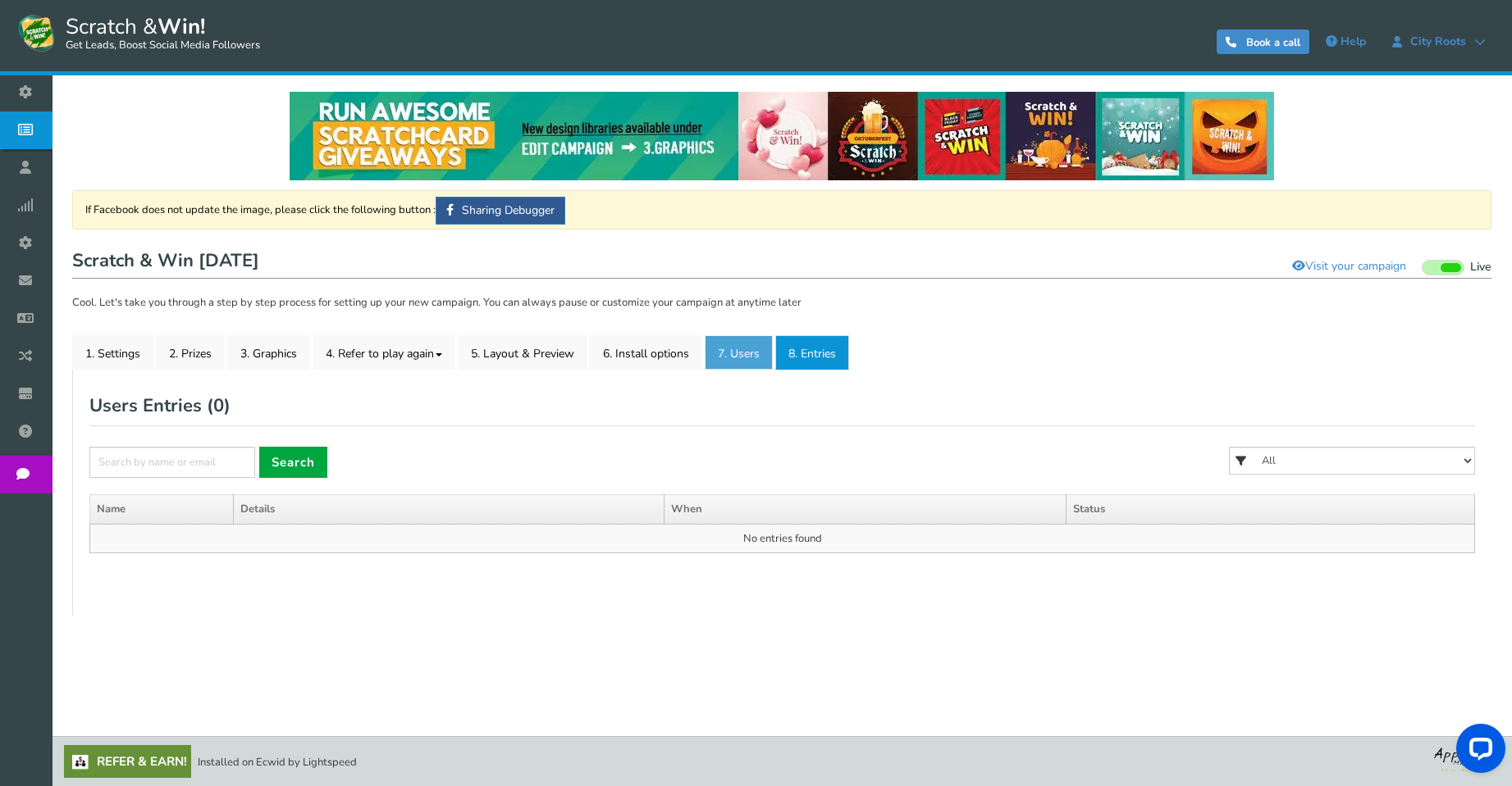
click at [757, 345] on link "7. Users" at bounding box center [738, 352] width 68 height 34
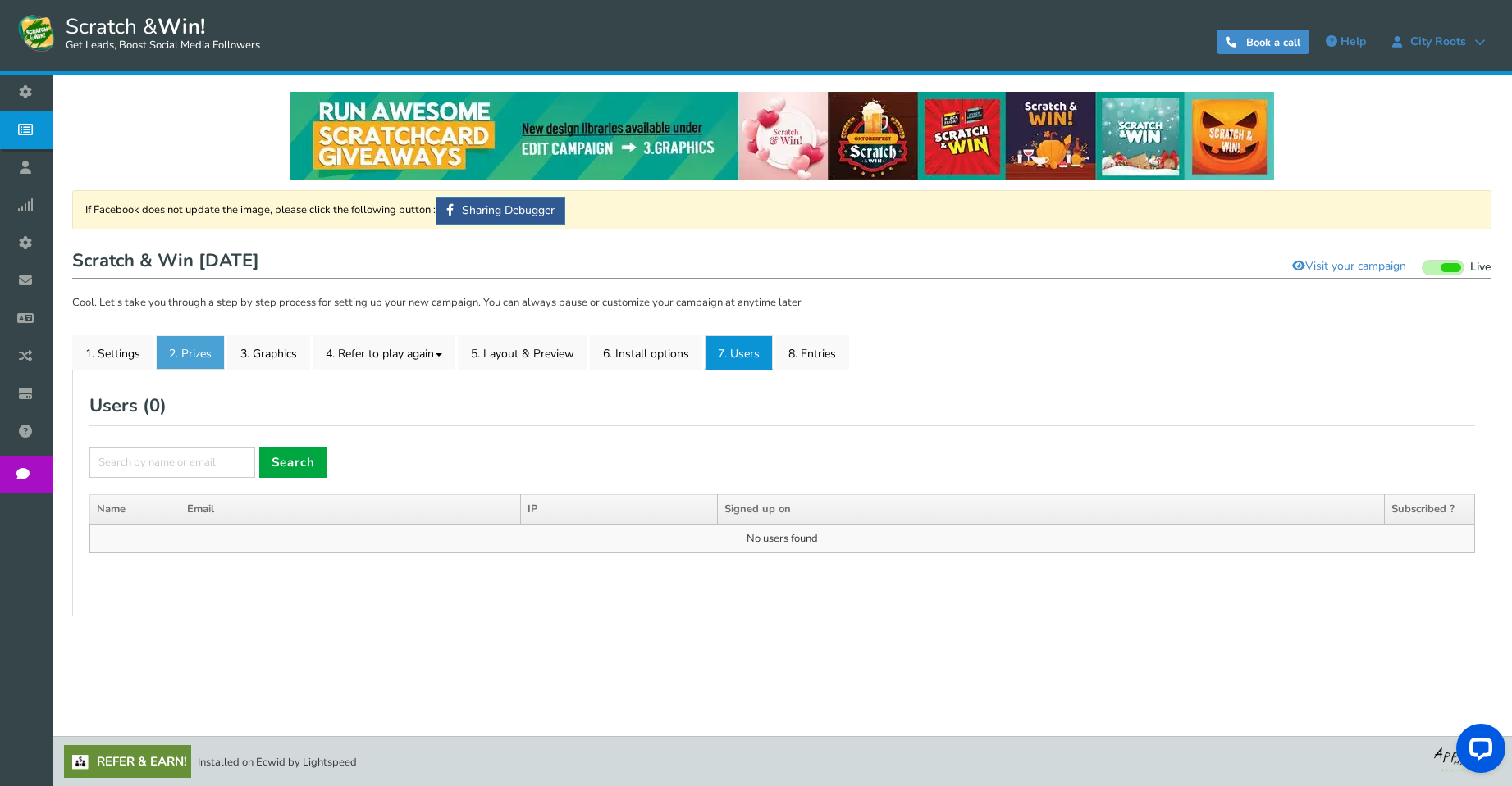
click at [182, 344] on link "2. Prizes" at bounding box center [190, 352] width 69 height 34
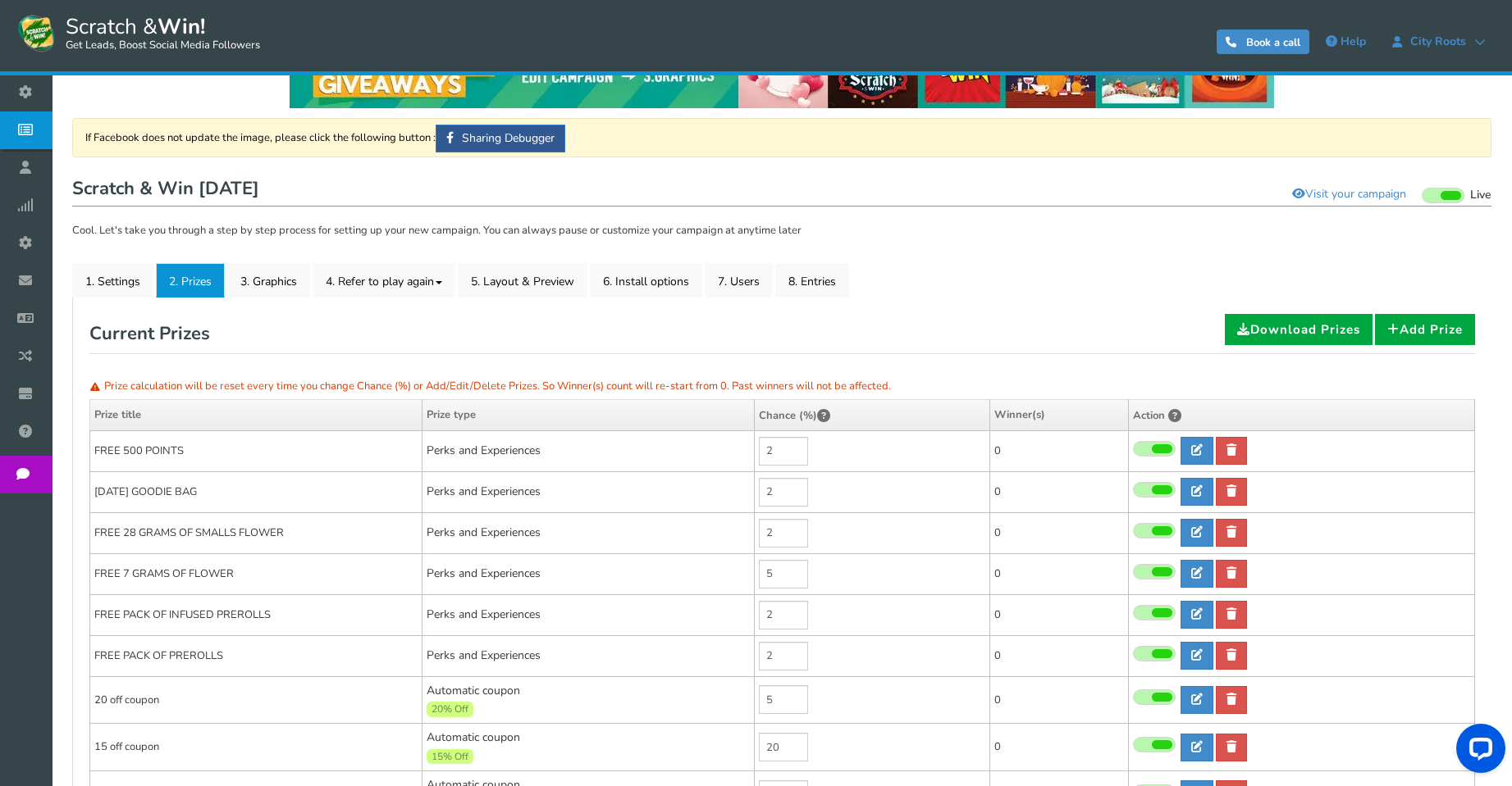
scroll to position [246, 0]
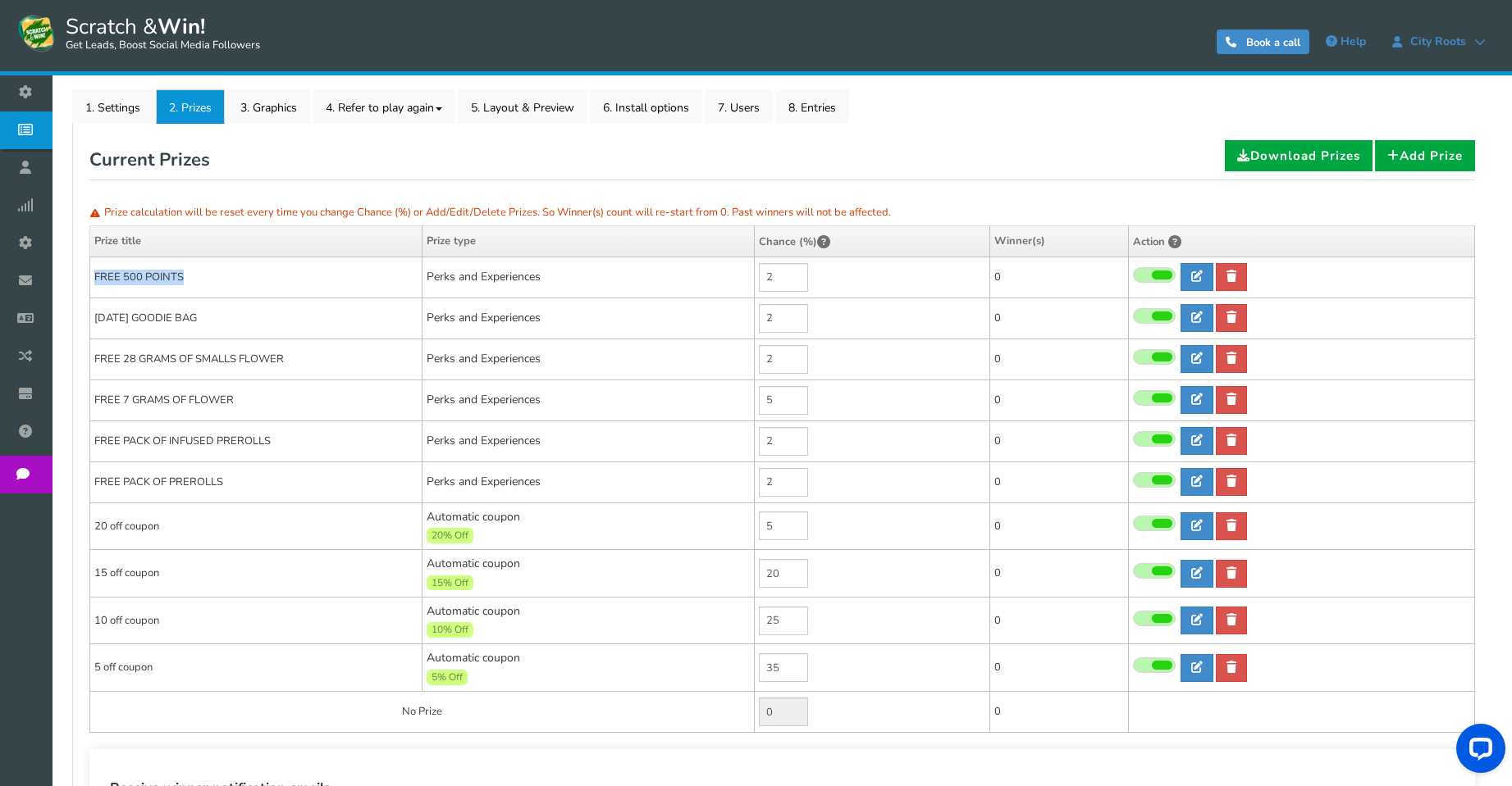
drag, startPoint x: 200, startPoint y: 279, endPoint x: 93, endPoint y: 273, distance: 107.2
click at [93, 273] on td "FREE 500 POINTS" at bounding box center [256, 277] width 332 height 41
copy td "FREE 500 POINTS"
copy td "[DATE] GOODIE BAG"
drag, startPoint x: 271, startPoint y: 321, endPoint x: 98, endPoint y: 324, distance: 173.0
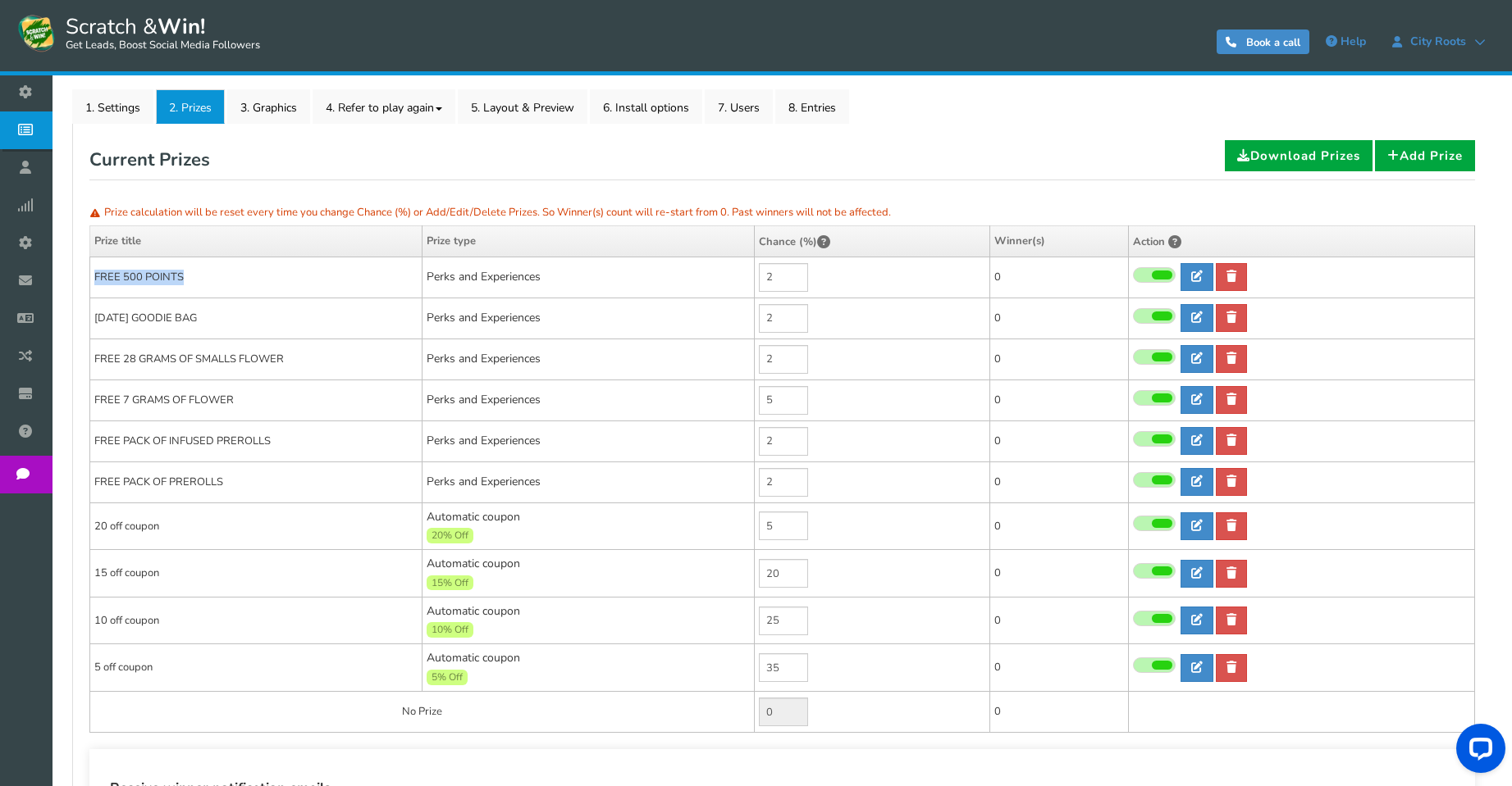
click at [98, 324] on td "[DATE] GOODIE BAG" at bounding box center [256, 318] width 332 height 41
click at [1191, 318] on icon at bounding box center [1197, 317] width 12 height 12
type input "[DATE] GOODIE BAG"
type textarea "WIN A FREE [DATE] GOODIE BAG CONSIS OF THE FOLLOWING ITEM - GRINDER - 1 HIT PIP…"
select select "Reward"
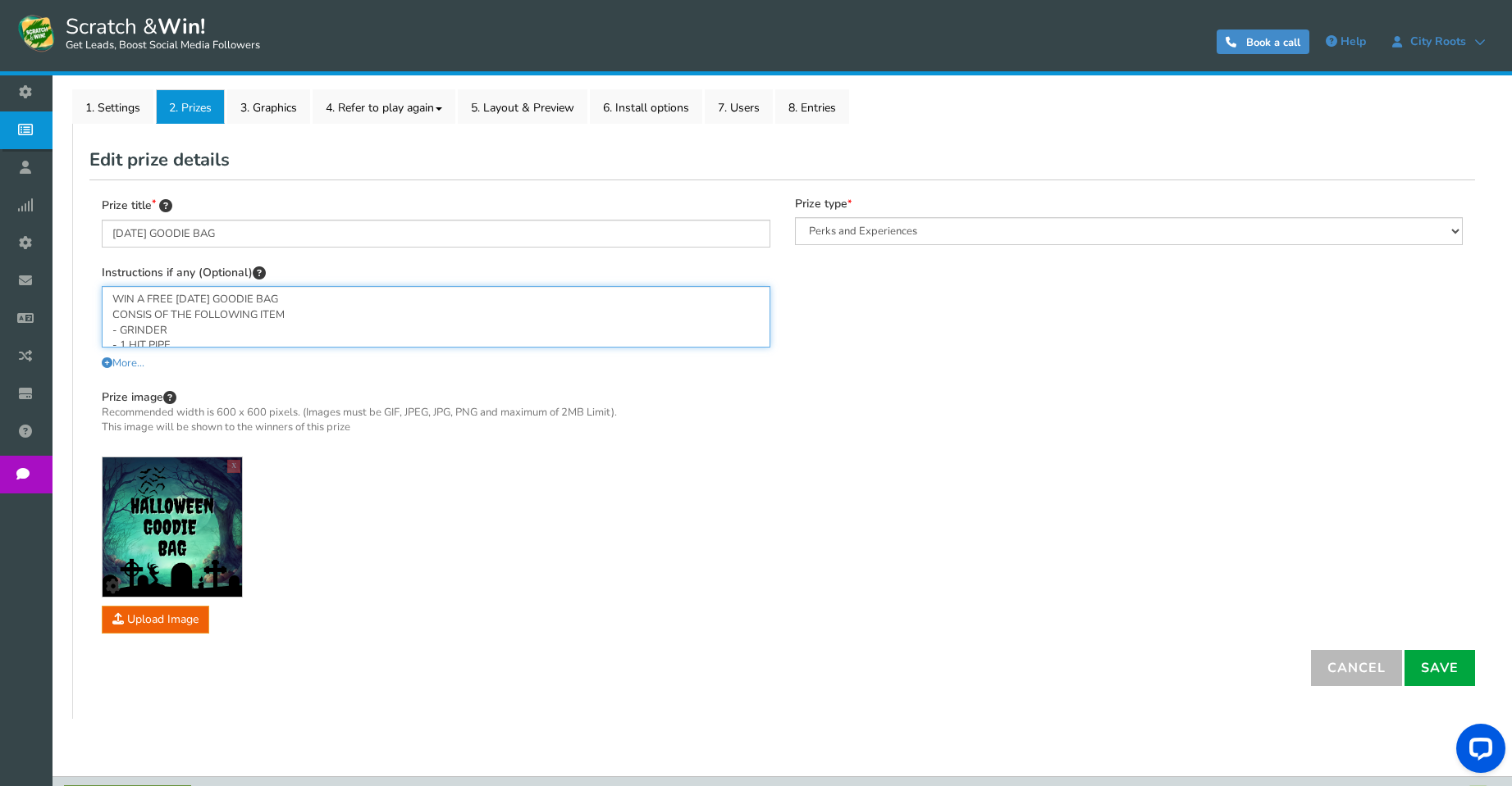
click at [244, 324] on textarea "WIN A FREE [DATE] GOODIE BAG CONSIS OF THE FOLLOWING ITEM - GRINDER - 1 HIT PIP…" at bounding box center [436, 316] width 668 height 62
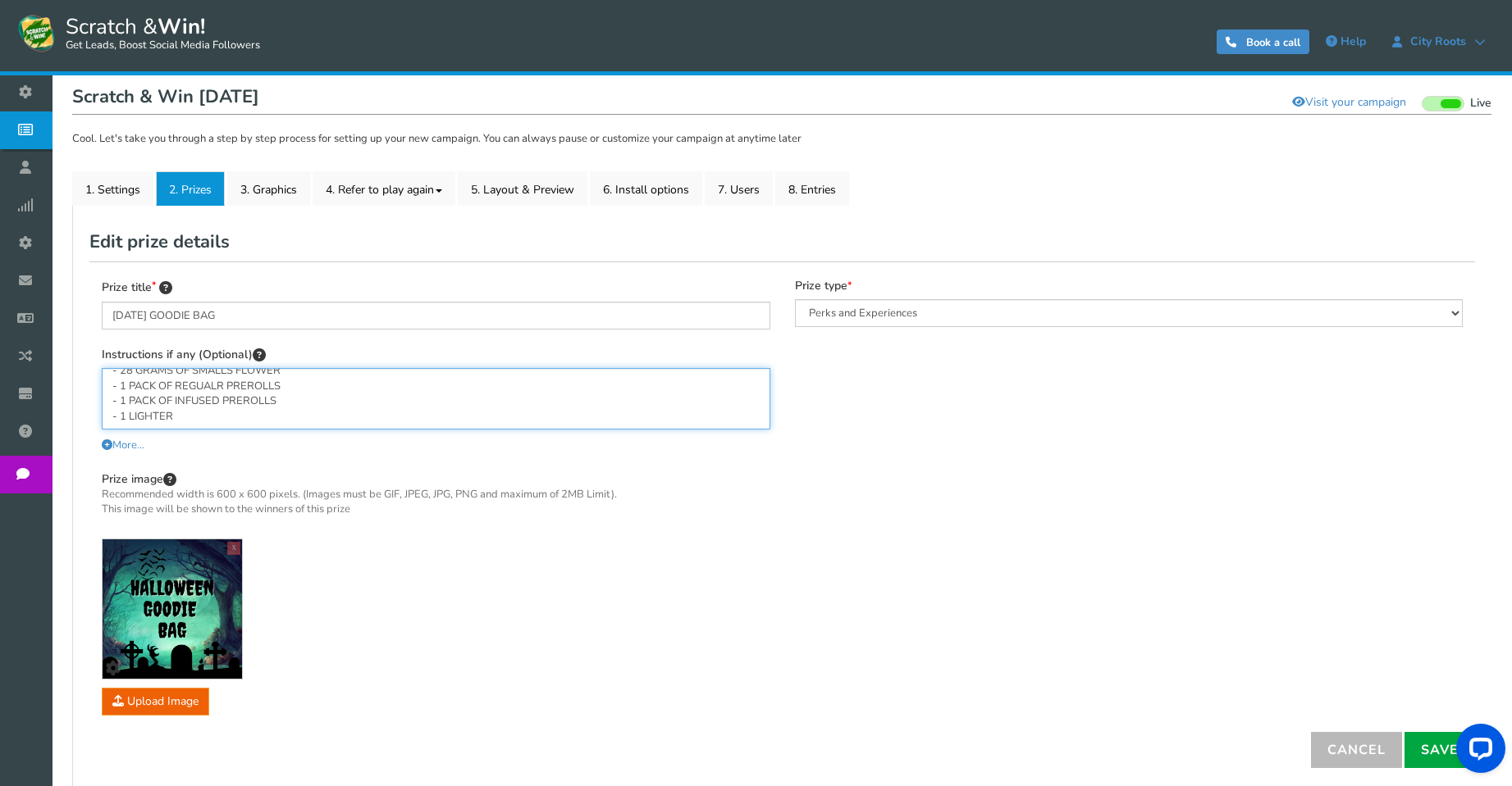
scroll to position [5, 0]
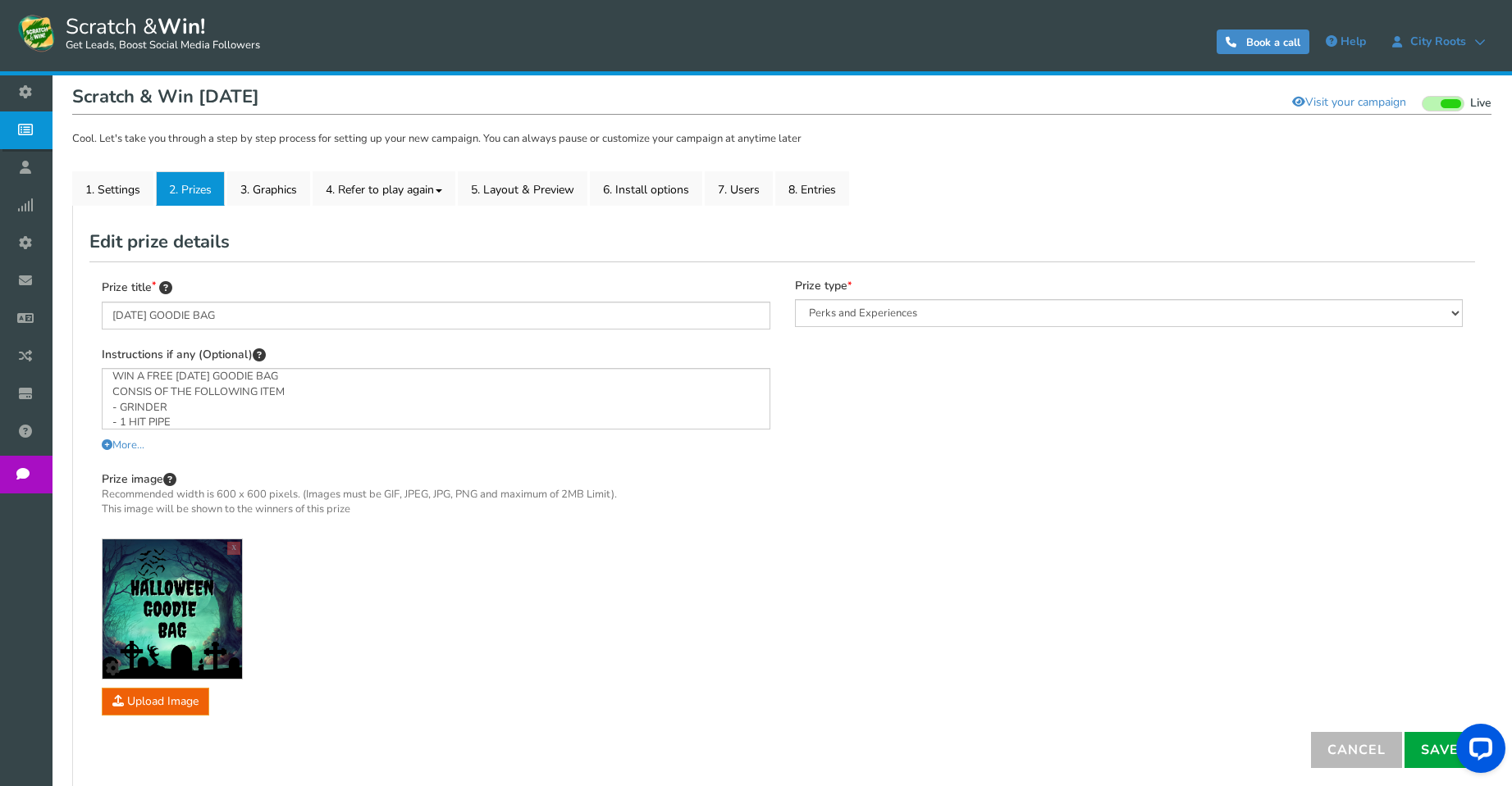
click at [184, 186] on link "2. Prizes" at bounding box center [190, 187] width 69 height 34
click at [1352, 750] on link "Cancel" at bounding box center [1356, 750] width 91 height 36
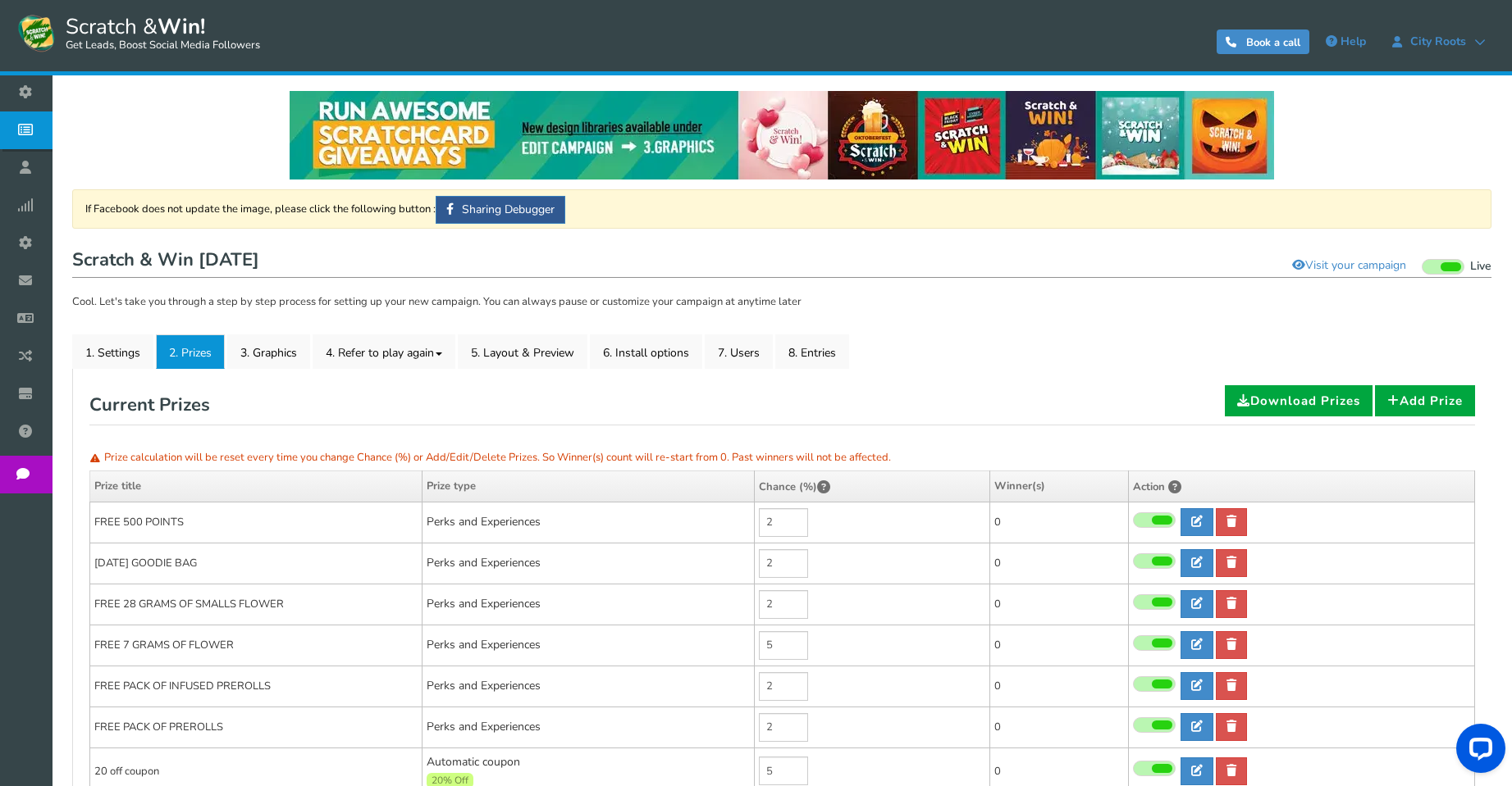
scroll to position [0, 0]
